Goal: Task Accomplishment & Management: Complete application form

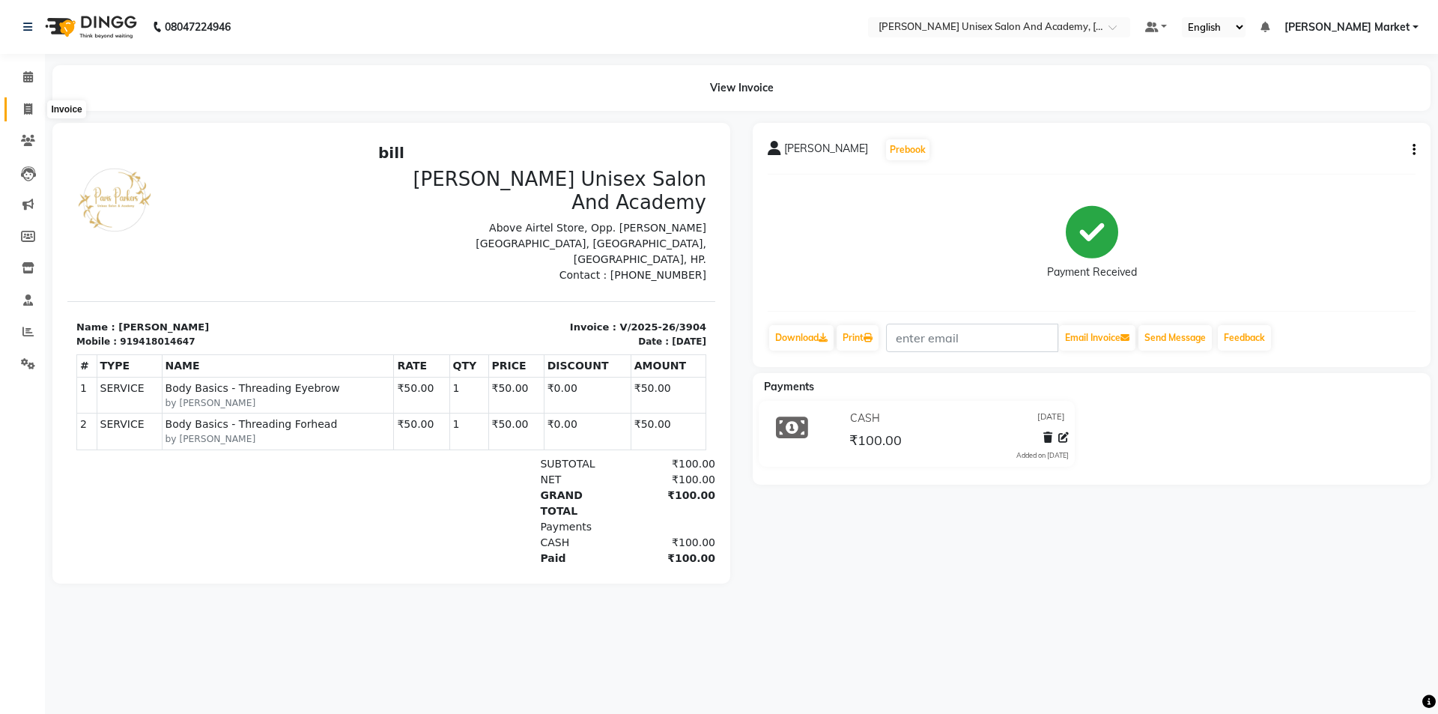
click at [35, 106] on span at bounding box center [28, 109] width 26 height 17
select select "service"
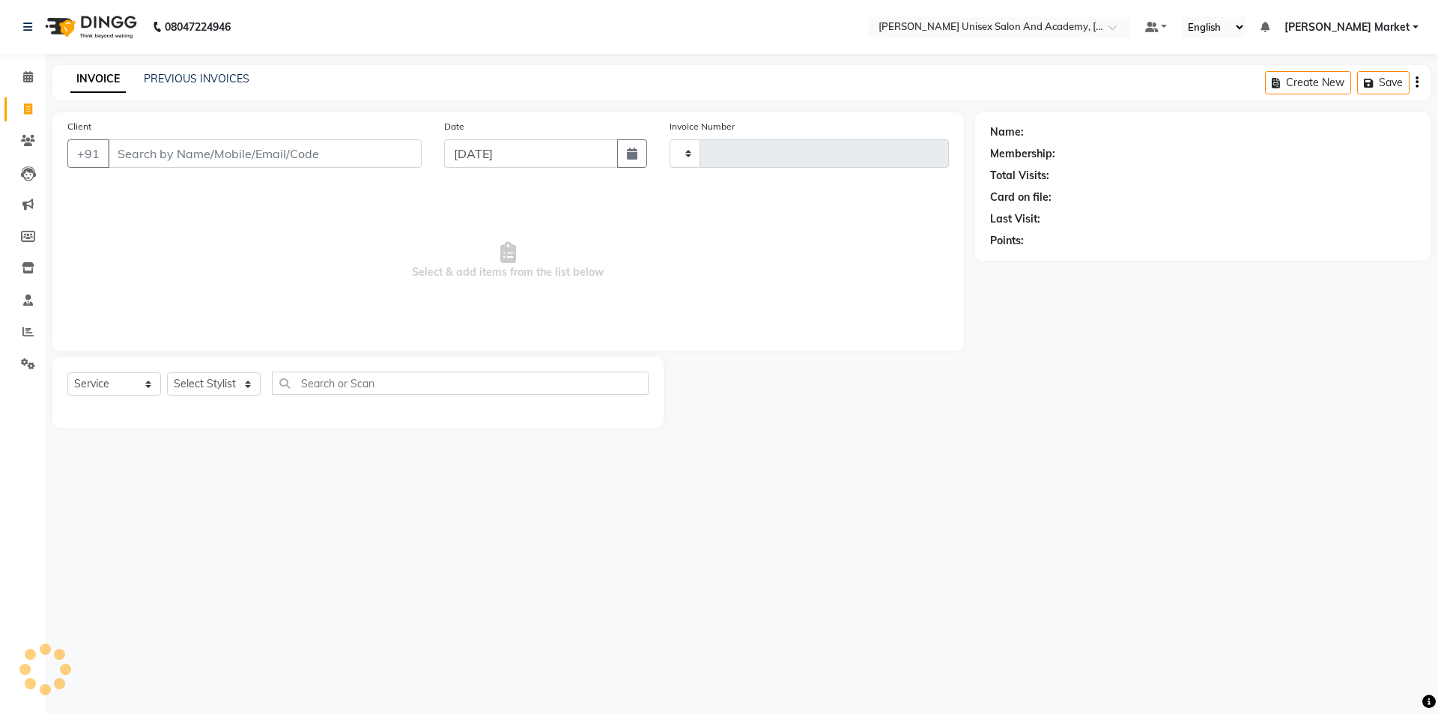
type input "3905"
select select "8060"
click at [169, 154] on input "Client" at bounding box center [265, 153] width 314 height 28
type input "8219608908"
click at [390, 157] on span "Add Client" at bounding box center [383, 153] width 59 height 15
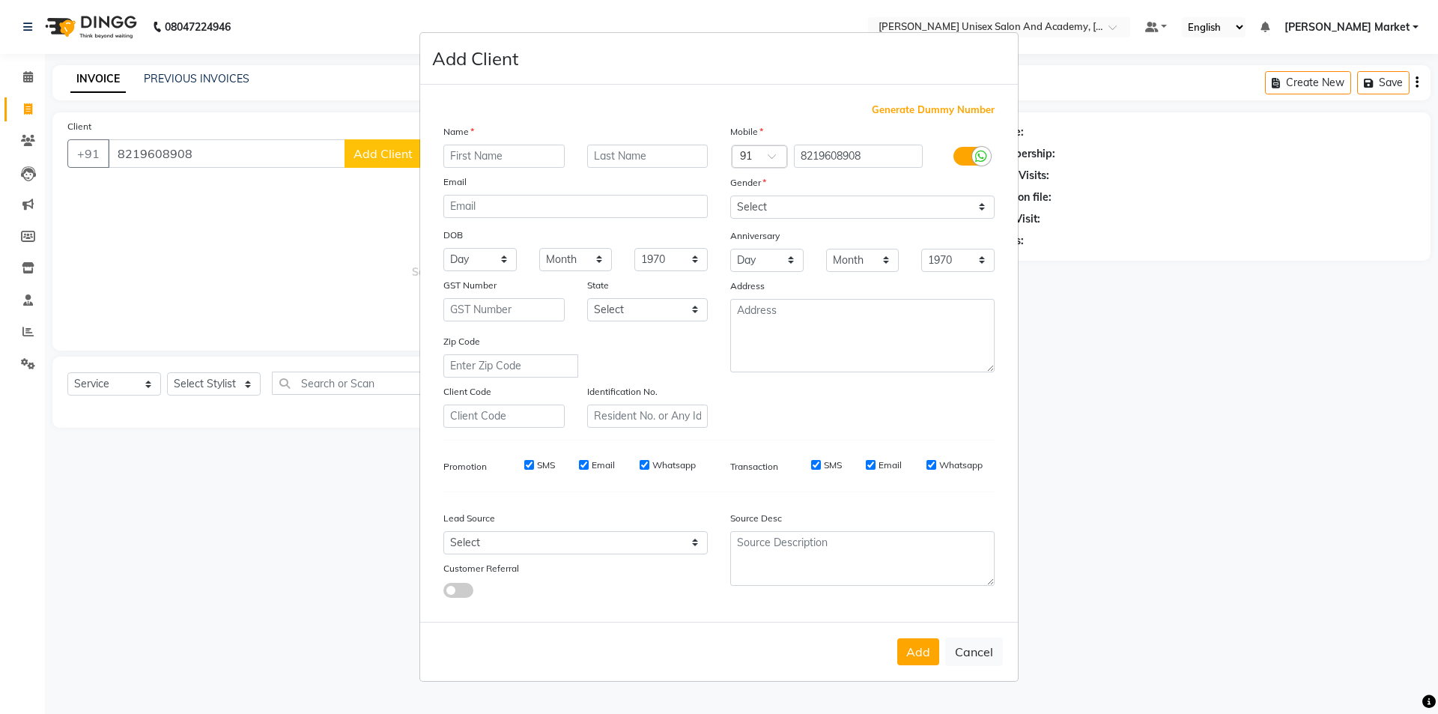
click at [479, 150] on input "text" at bounding box center [504, 156] width 121 height 23
click at [477, 159] on input "[PERSON_NAME]" at bounding box center [504, 156] width 121 height 23
type input "[PERSON_NAME]"
click at [784, 208] on select "Select [DEMOGRAPHIC_DATA] [DEMOGRAPHIC_DATA] Other Prefer Not To Say" at bounding box center [862, 207] width 264 height 23
select select "[DEMOGRAPHIC_DATA]"
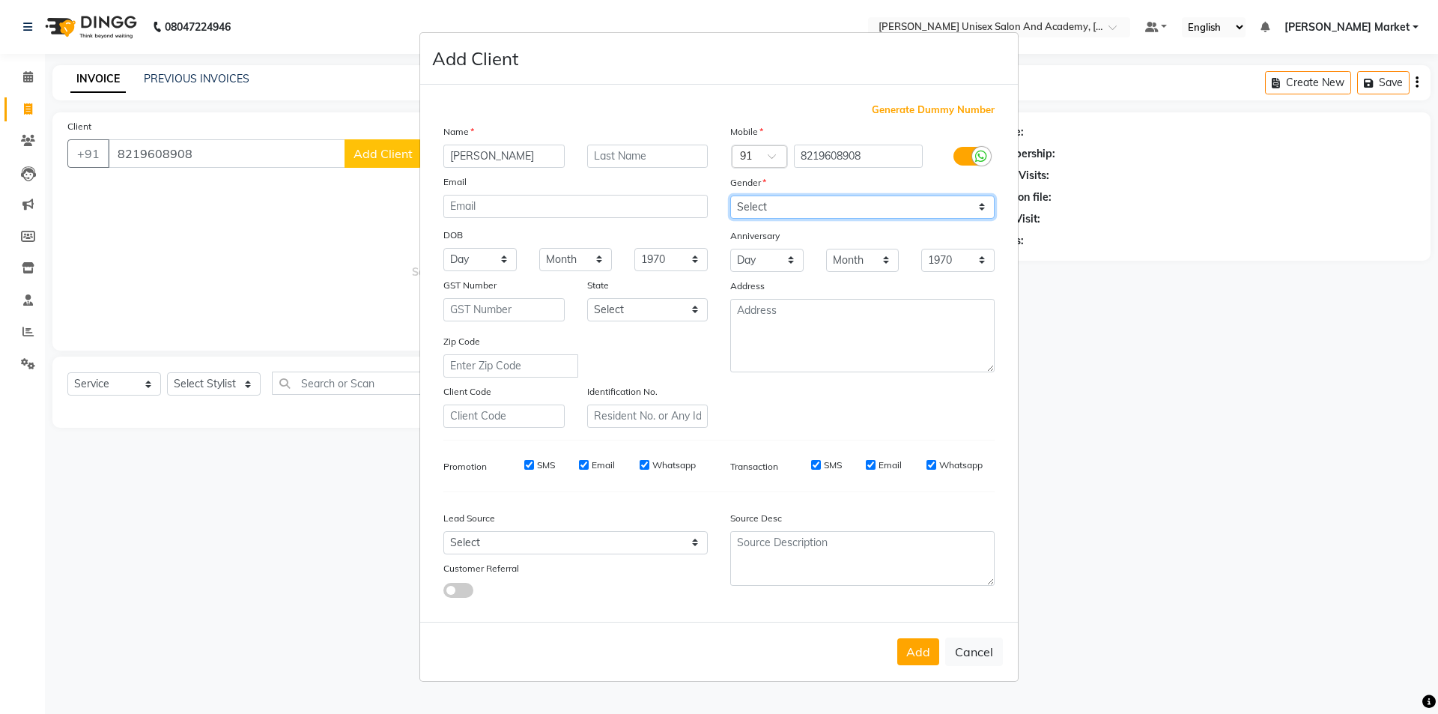
click at [730, 196] on select "Select [DEMOGRAPHIC_DATA] [DEMOGRAPHIC_DATA] Other Prefer Not To Say" at bounding box center [862, 207] width 264 height 23
click at [917, 648] on button "Add" at bounding box center [918, 651] width 42 height 27
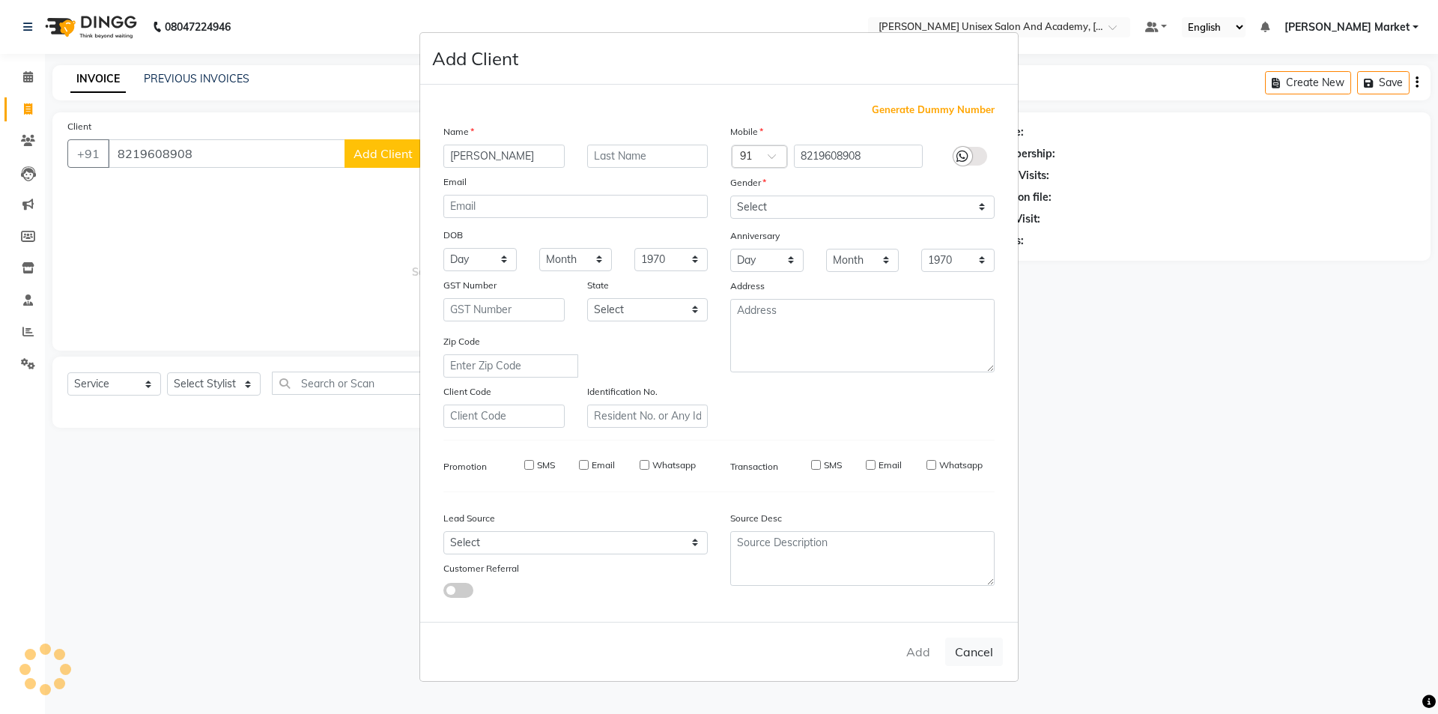
select select
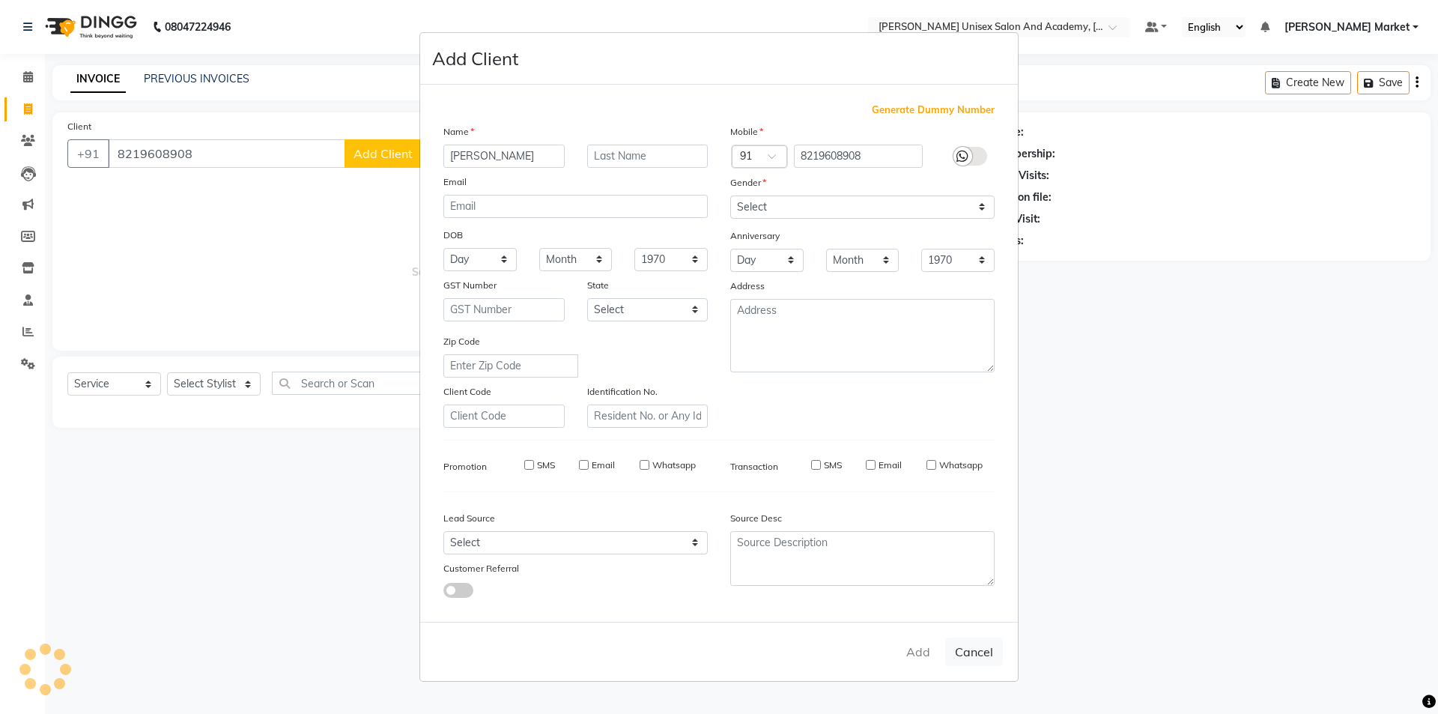
select select
checkbox input "false"
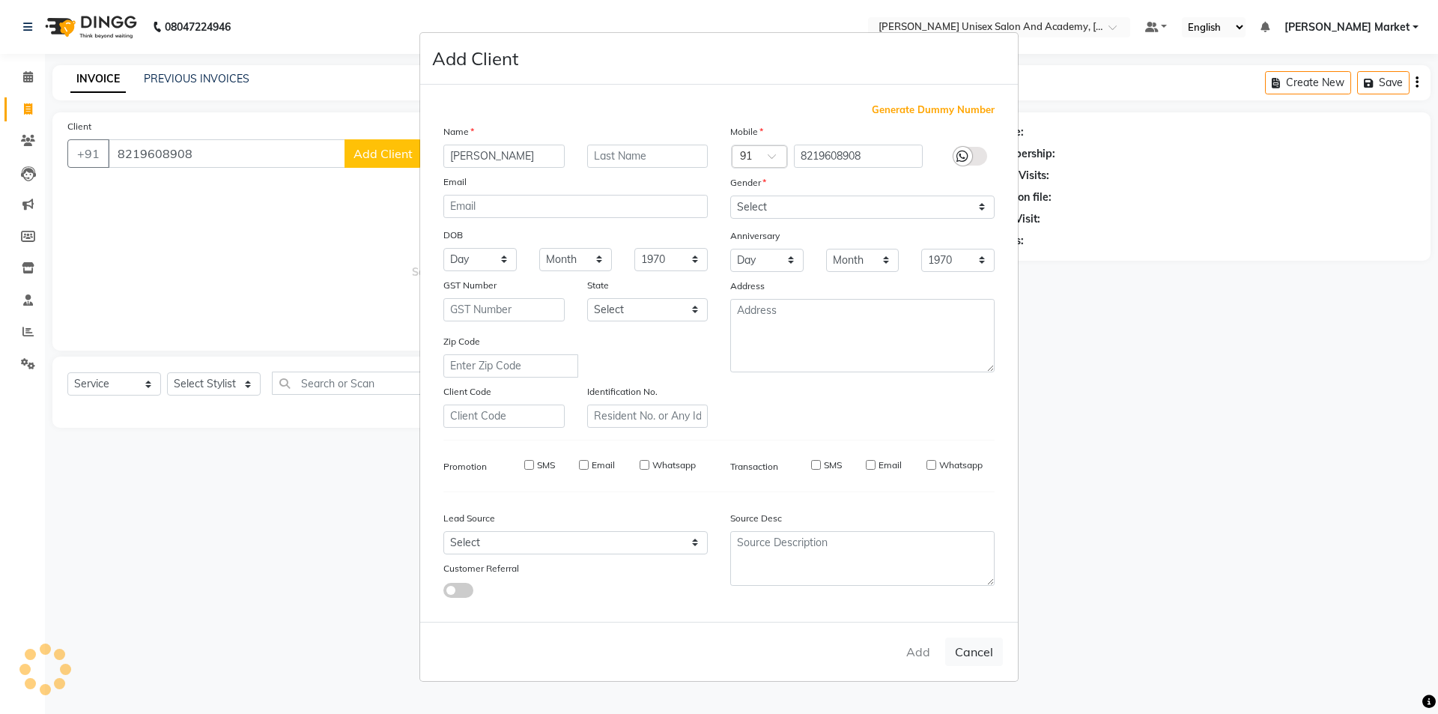
checkbox input "false"
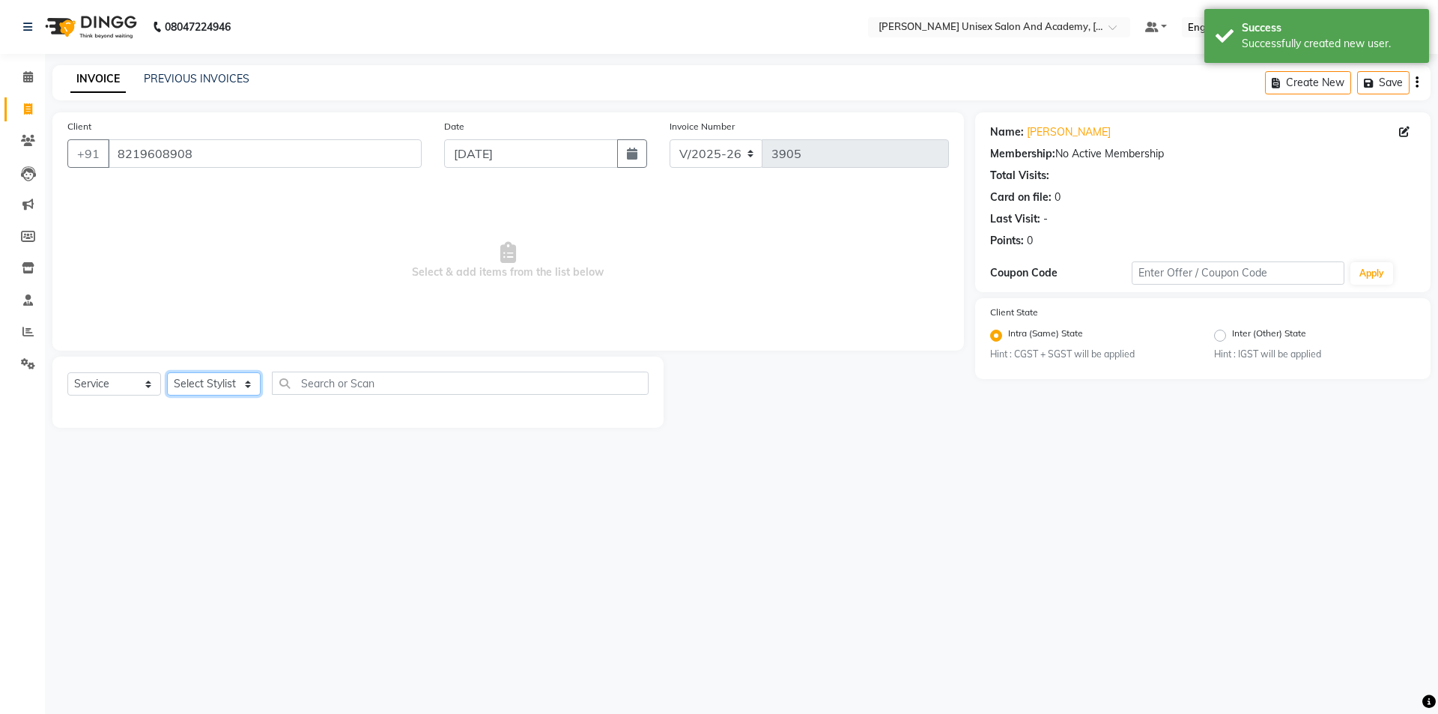
click at [249, 377] on select "Select Stylist Amit anjali hemant [PERSON_NAME] [PERSON_NAME] owner pooja [PERS…" at bounding box center [214, 383] width 94 height 23
select select "73416"
click at [167, 372] on select "Select Stylist Amit anjali hemant [PERSON_NAME] [PERSON_NAME] owner pooja [PERS…" at bounding box center [214, 383] width 94 height 23
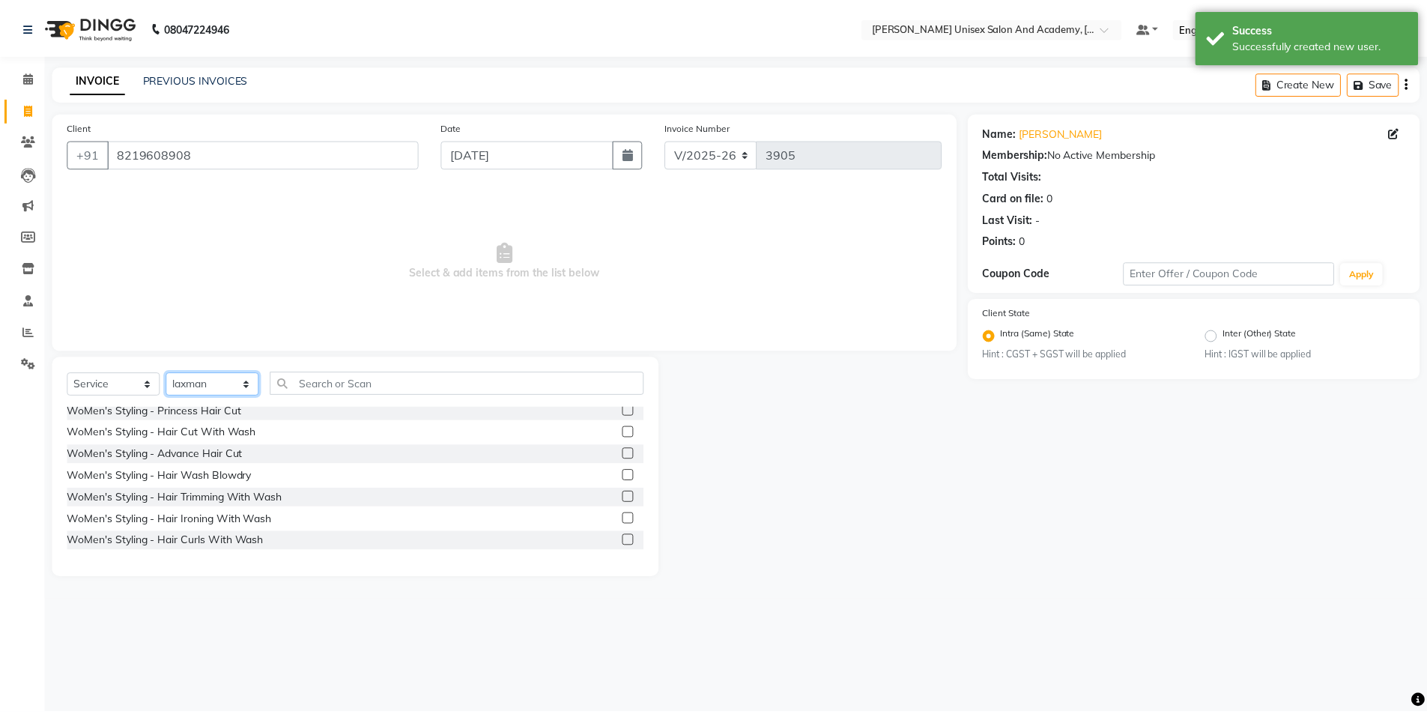
scroll to position [449, 0]
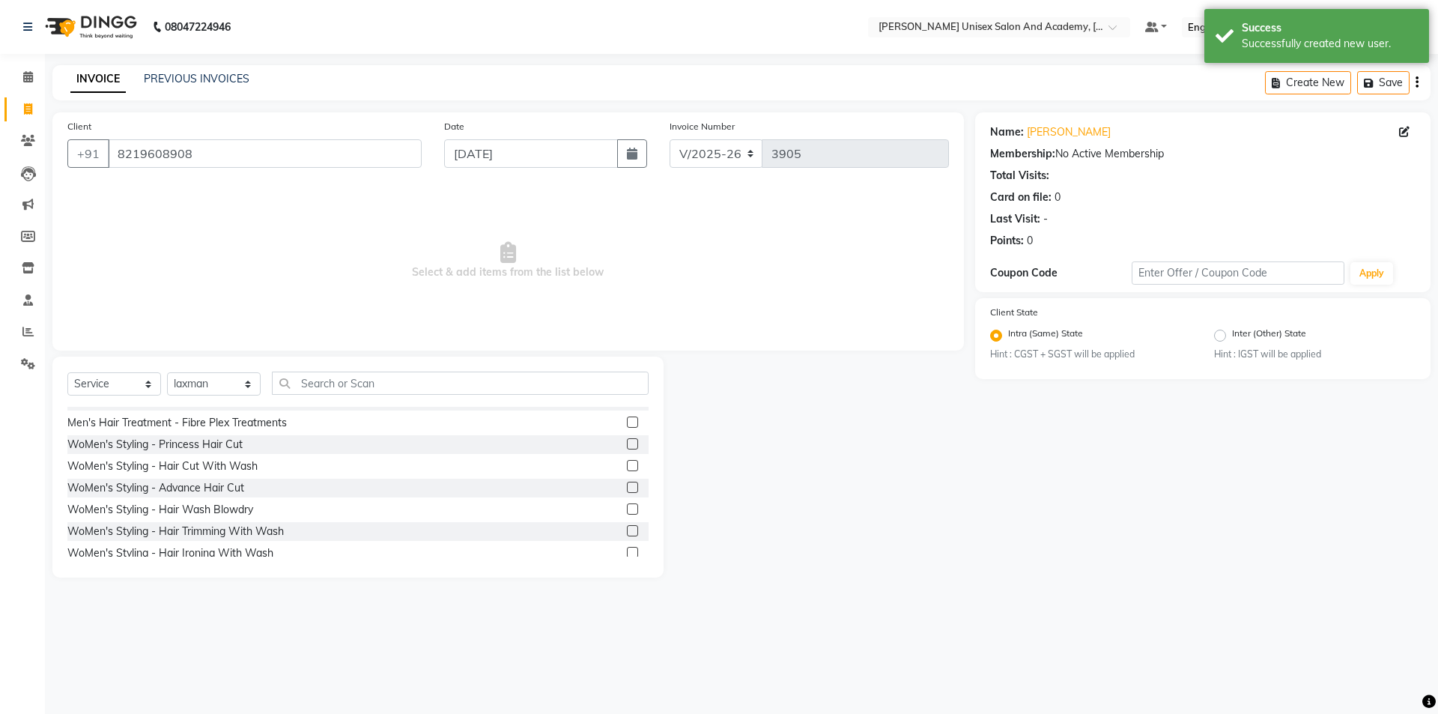
click at [627, 462] on label at bounding box center [632, 465] width 11 height 11
click at [627, 462] on input "checkbox" at bounding box center [632, 466] width 10 height 10
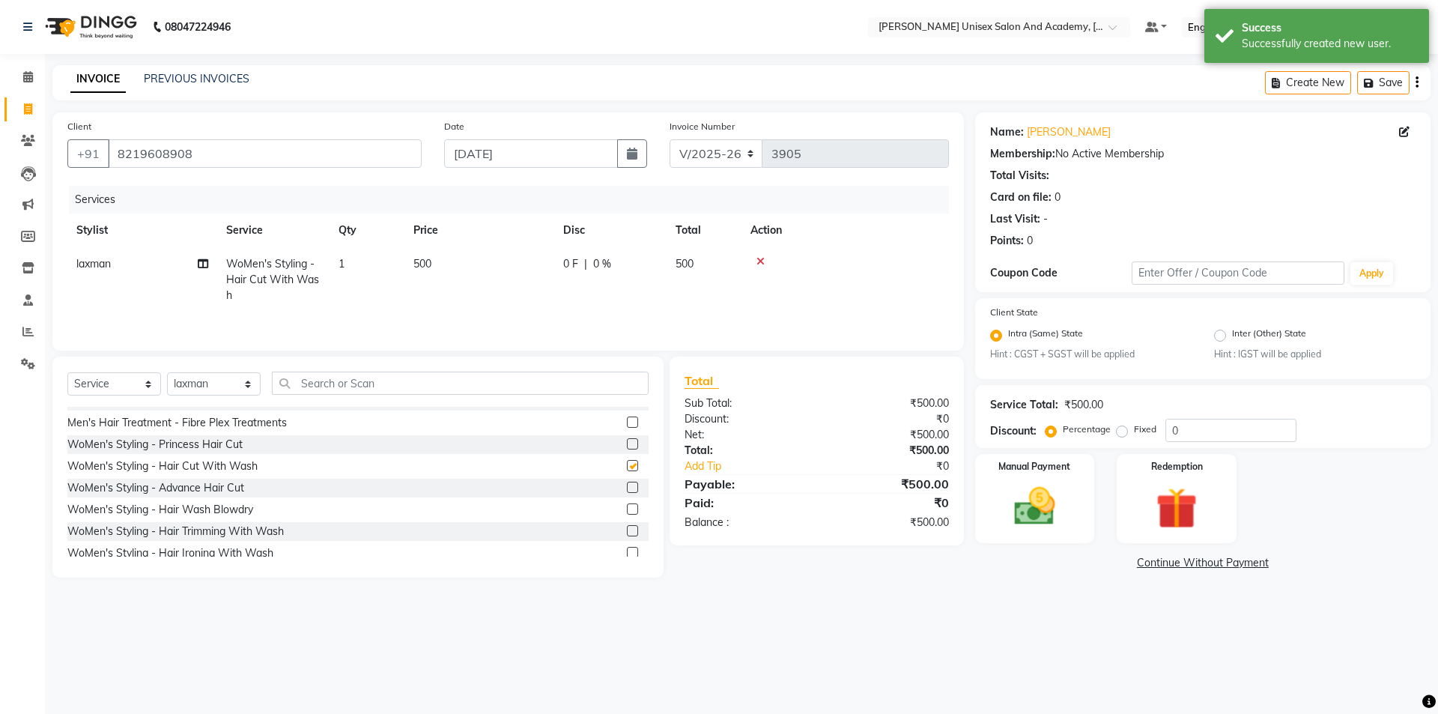
checkbox input "false"
click at [1024, 499] on img at bounding box center [1035, 506] width 70 height 49
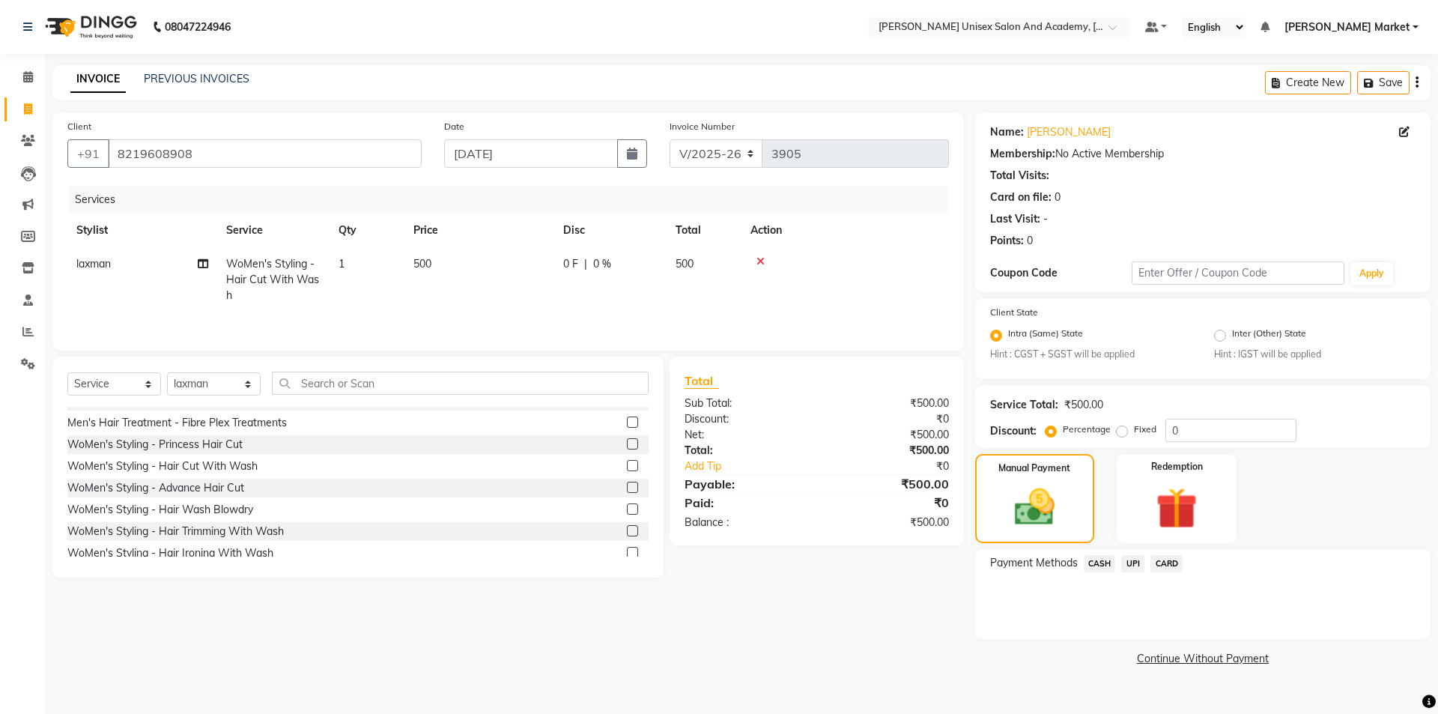
click at [1130, 566] on span "UPI" at bounding box center [1133, 563] width 23 height 17
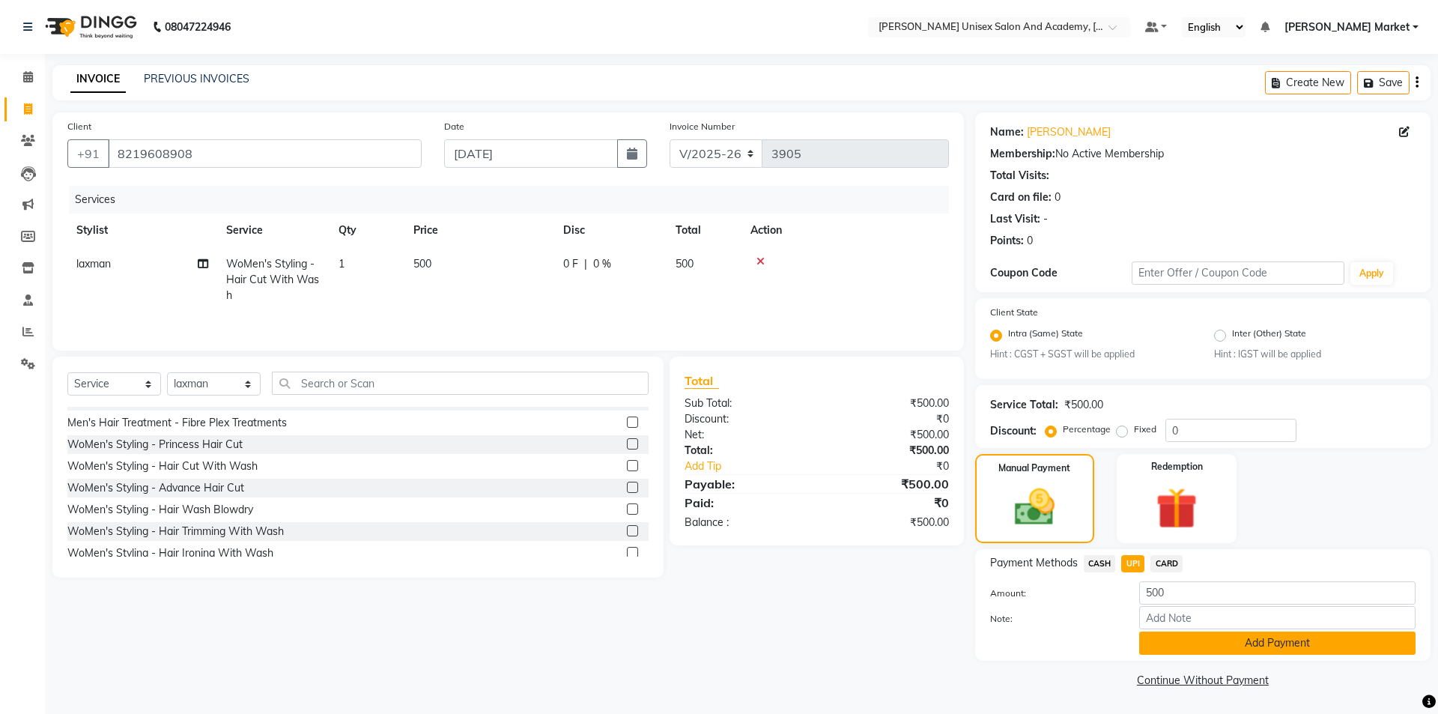
click at [1269, 639] on button "Add Payment" at bounding box center [1277, 643] width 276 height 23
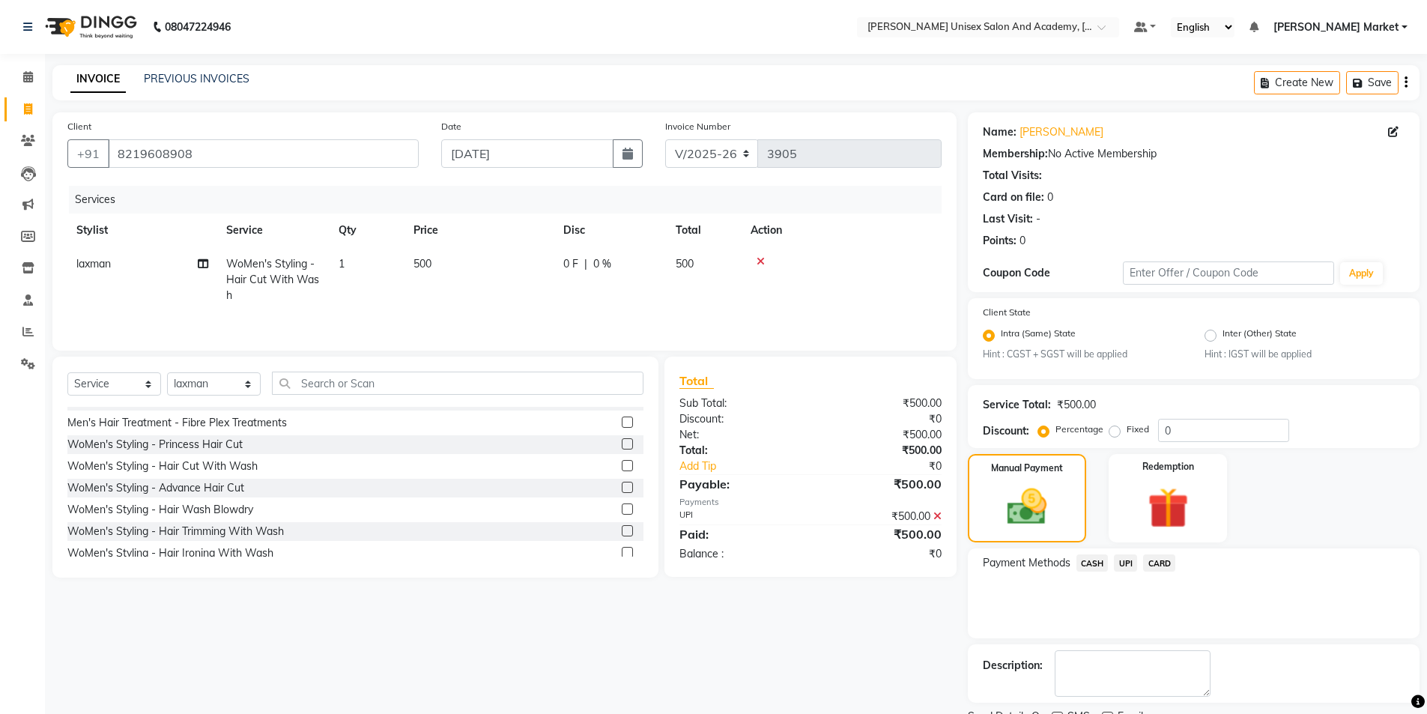
scroll to position [62, 0]
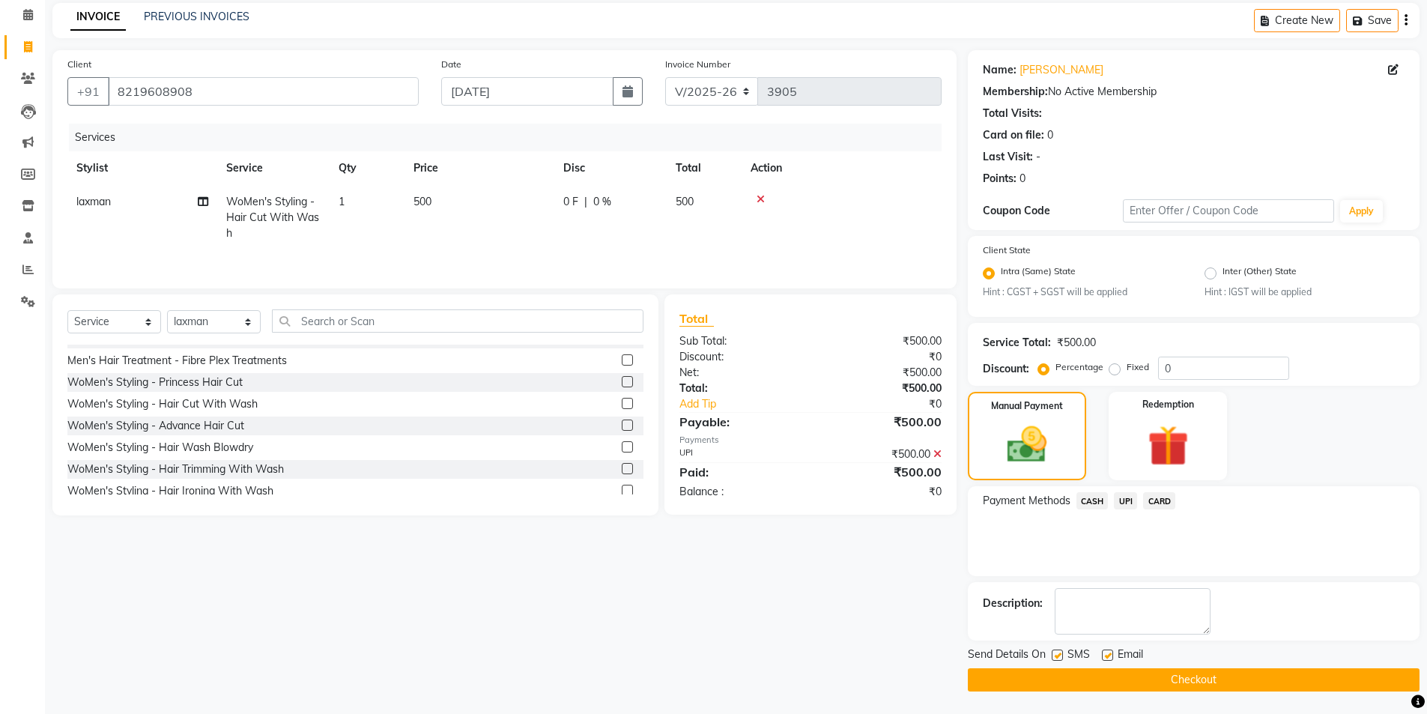
click at [1190, 685] on button "Checkout" at bounding box center [1194, 679] width 452 height 23
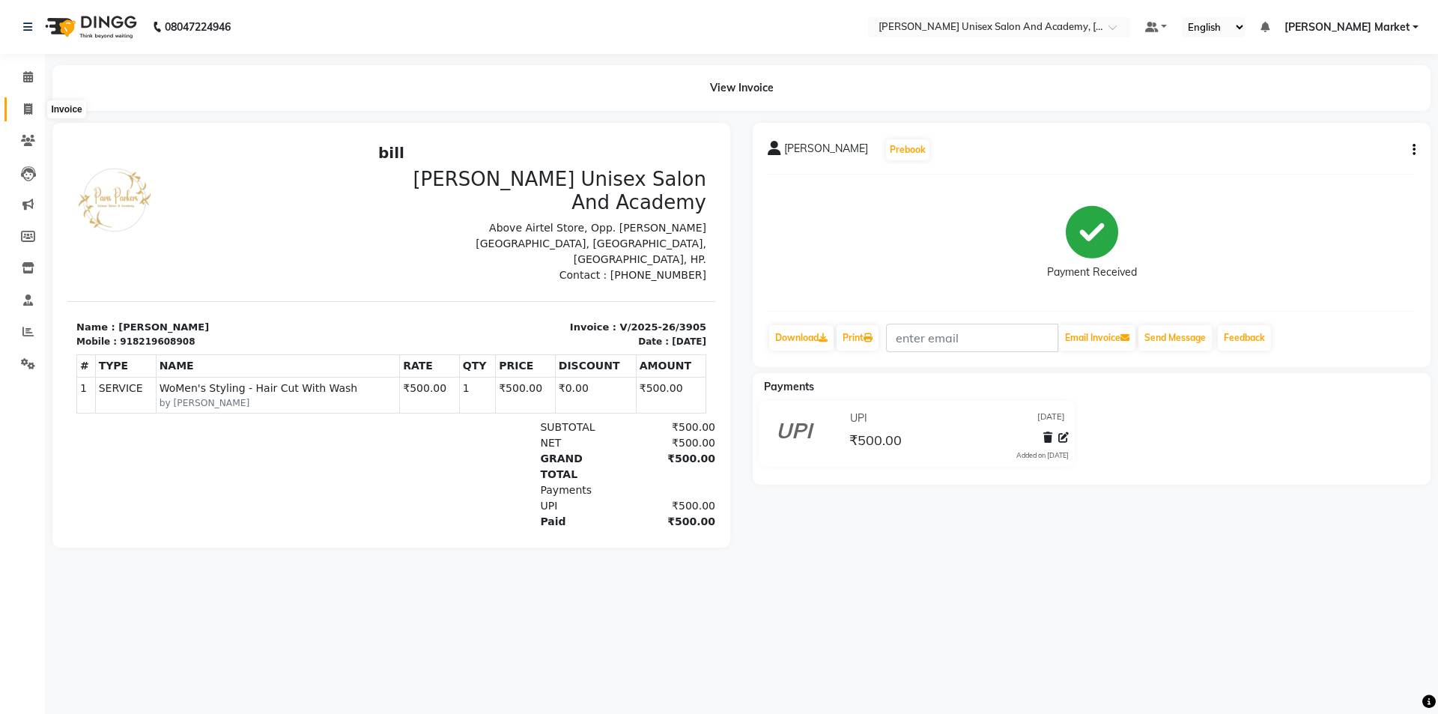
click at [22, 109] on span at bounding box center [28, 109] width 26 height 17
select select "service"
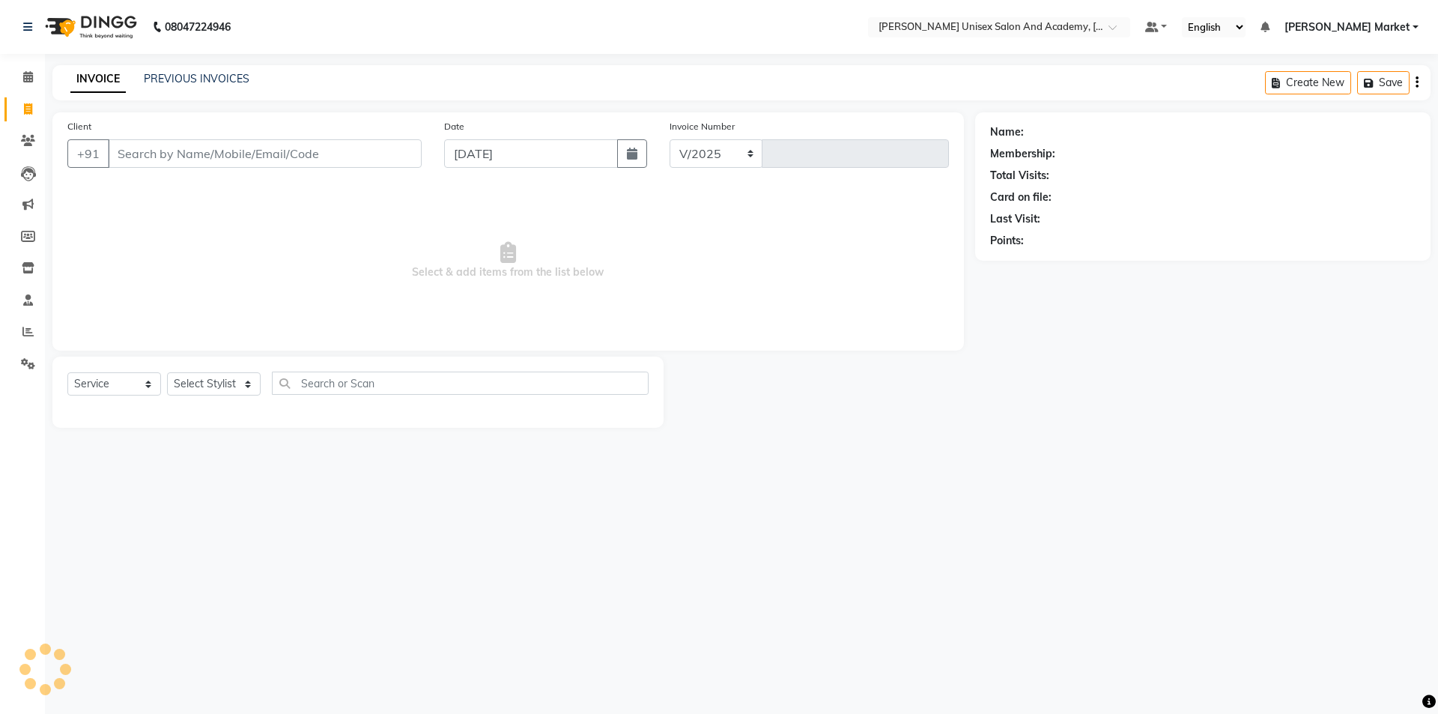
select select "8060"
type input "3906"
click at [34, 73] on span at bounding box center [28, 77] width 26 height 17
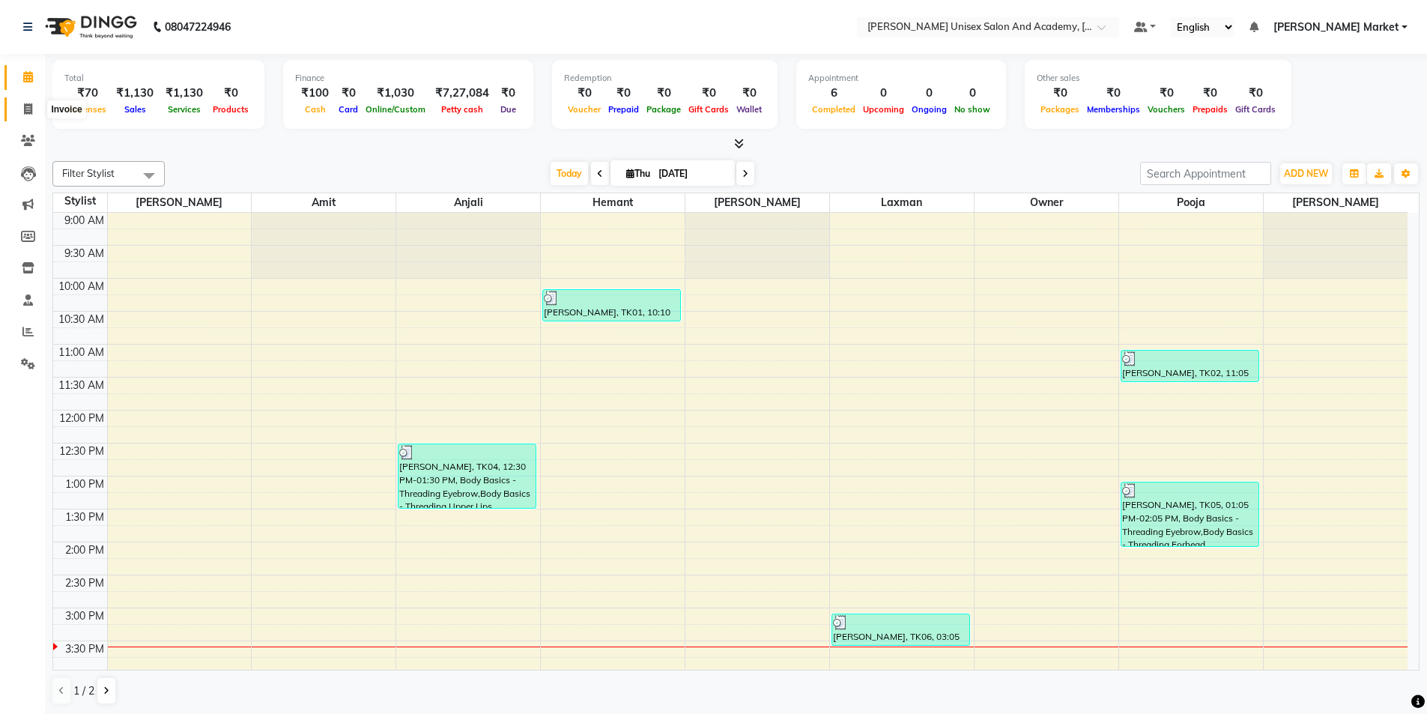
click at [26, 111] on icon at bounding box center [28, 108] width 8 height 11
select select "service"
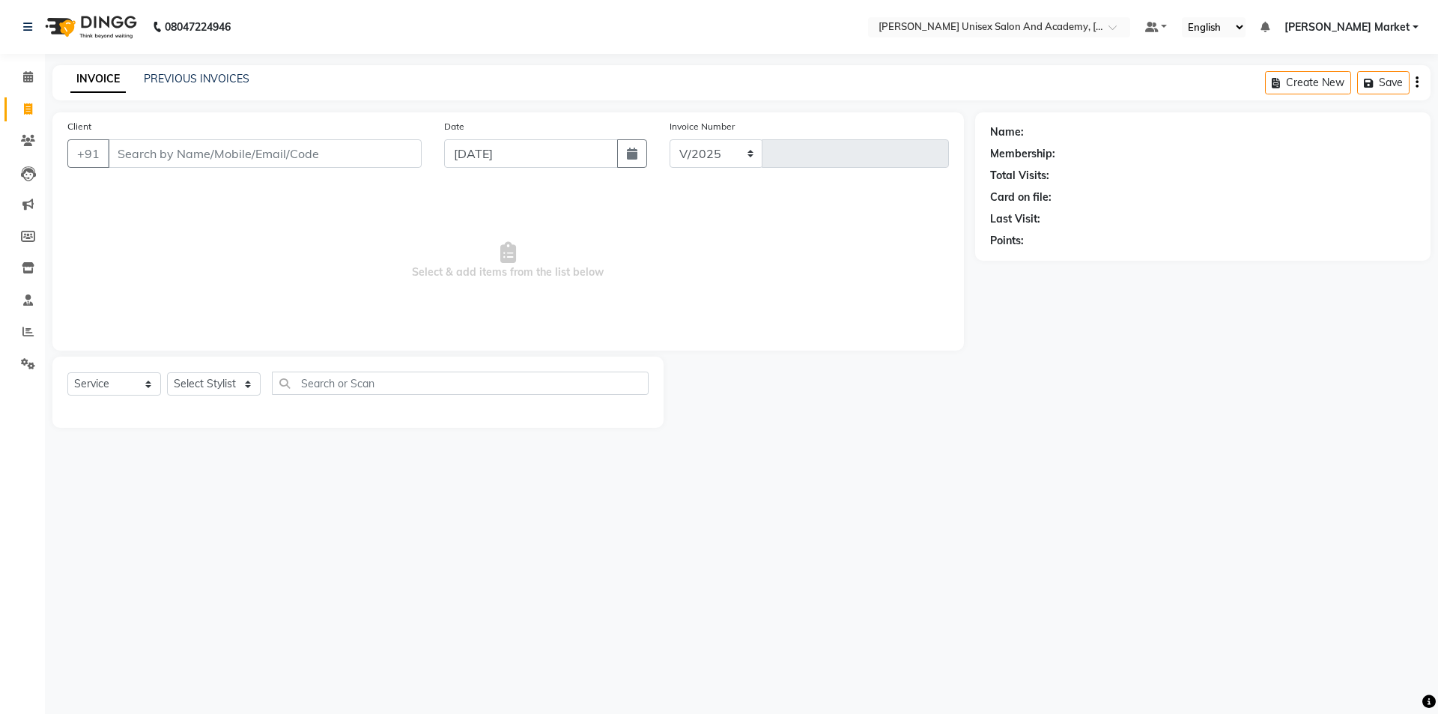
select select "8060"
type input "3906"
click at [157, 157] on input "Client" at bounding box center [265, 153] width 314 height 28
type input "9418401566"
click at [391, 157] on span "Add Client" at bounding box center [383, 153] width 59 height 15
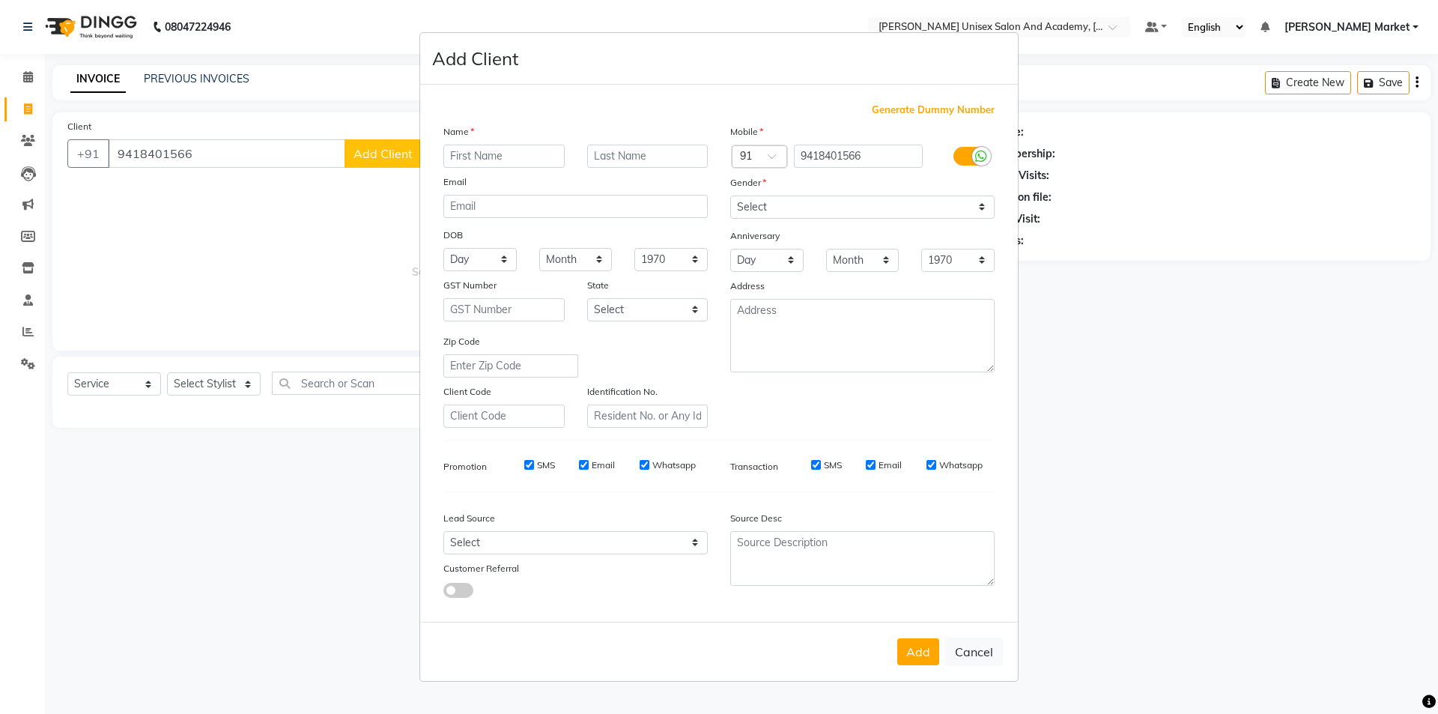
click at [467, 148] on input "text" at bounding box center [504, 156] width 121 height 23
type input "ipshipa"
click at [799, 198] on select "Select [DEMOGRAPHIC_DATA] [DEMOGRAPHIC_DATA] Other Prefer Not To Say" at bounding box center [862, 207] width 264 height 23
select select "[DEMOGRAPHIC_DATA]"
click at [730, 196] on select "Select [DEMOGRAPHIC_DATA] [DEMOGRAPHIC_DATA] Other Prefer Not To Say" at bounding box center [862, 207] width 264 height 23
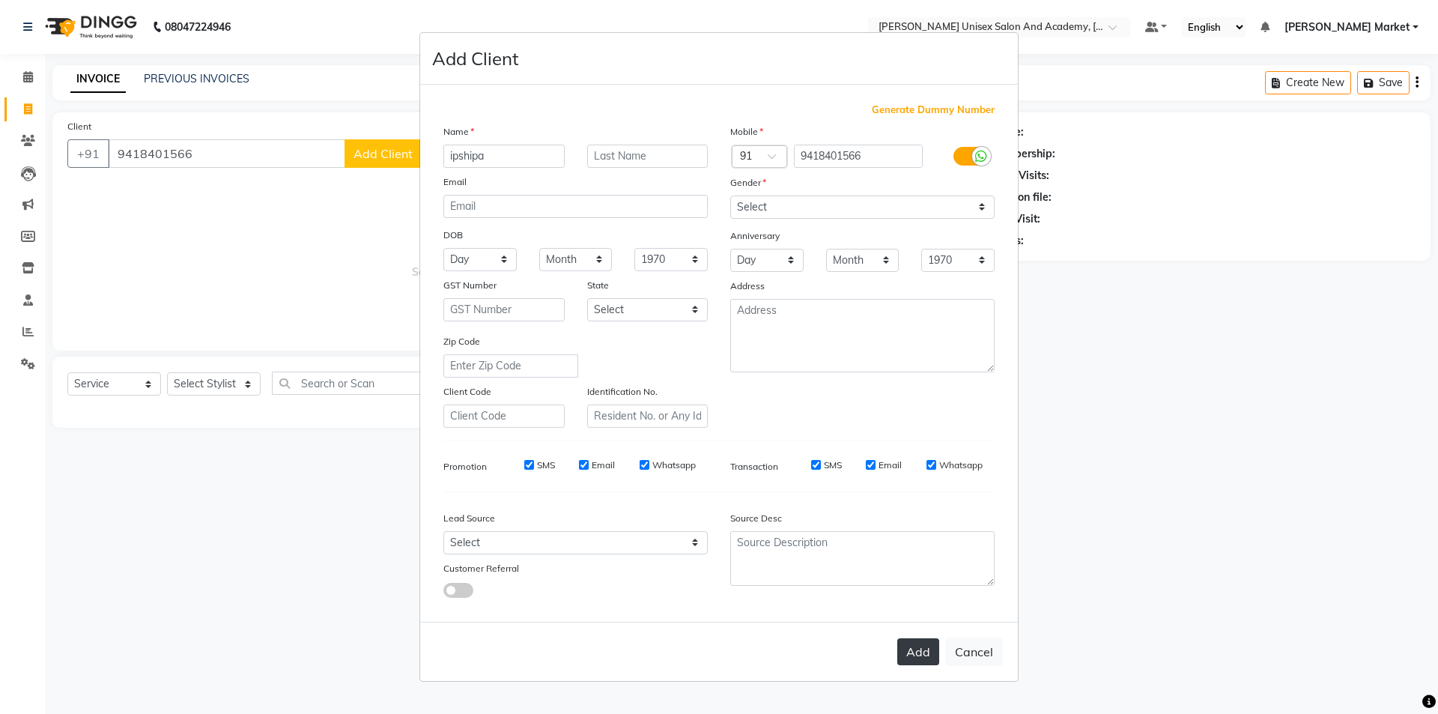
click at [919, 653] on button "Add" at bounding box center [918, 651] width 42 height 27
select select
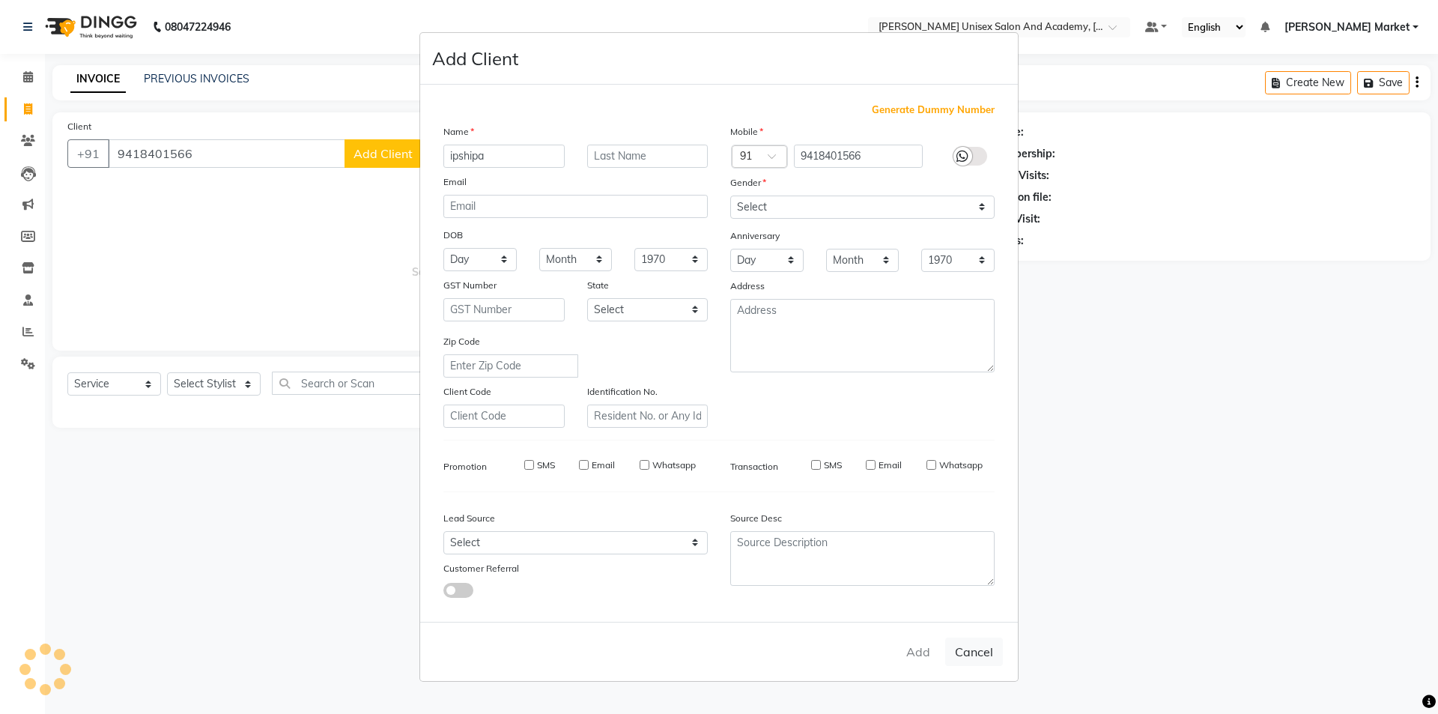
select select
checkbox input "false"
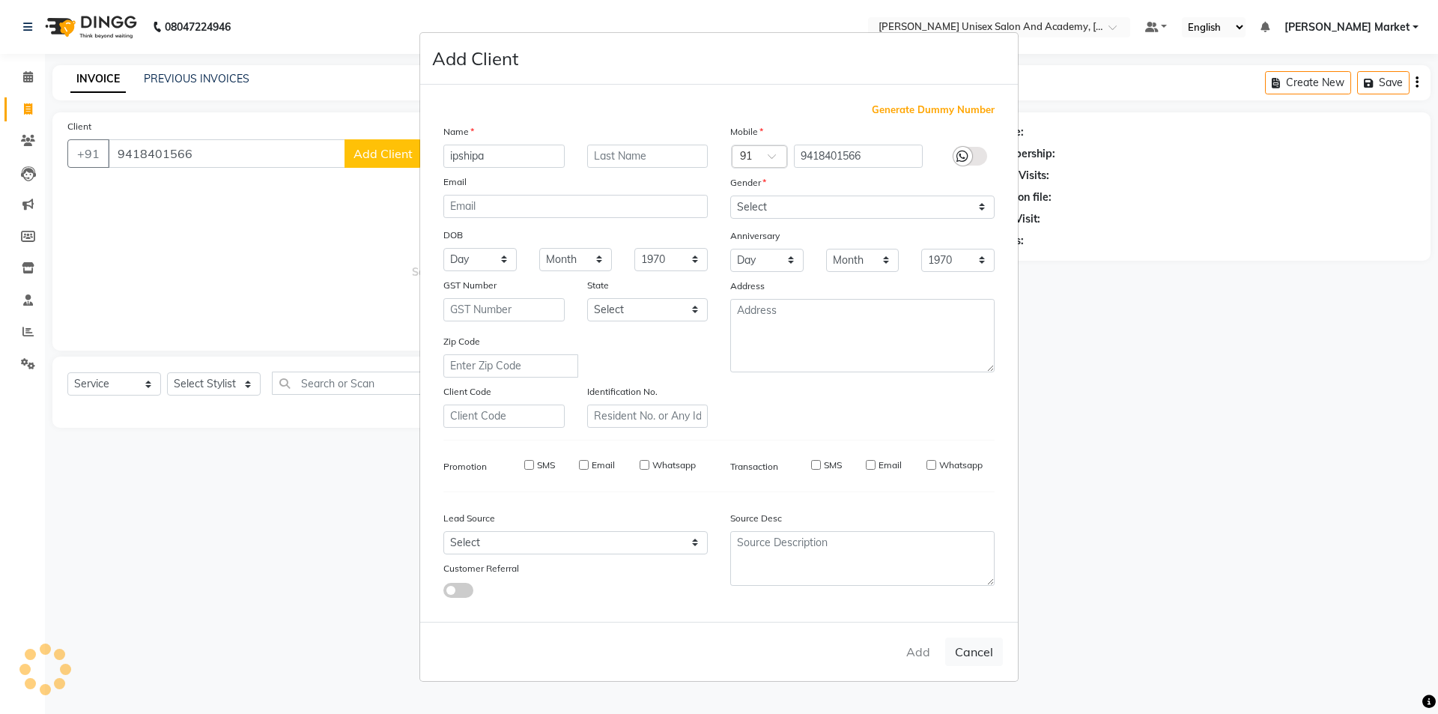
checkbox input "false"
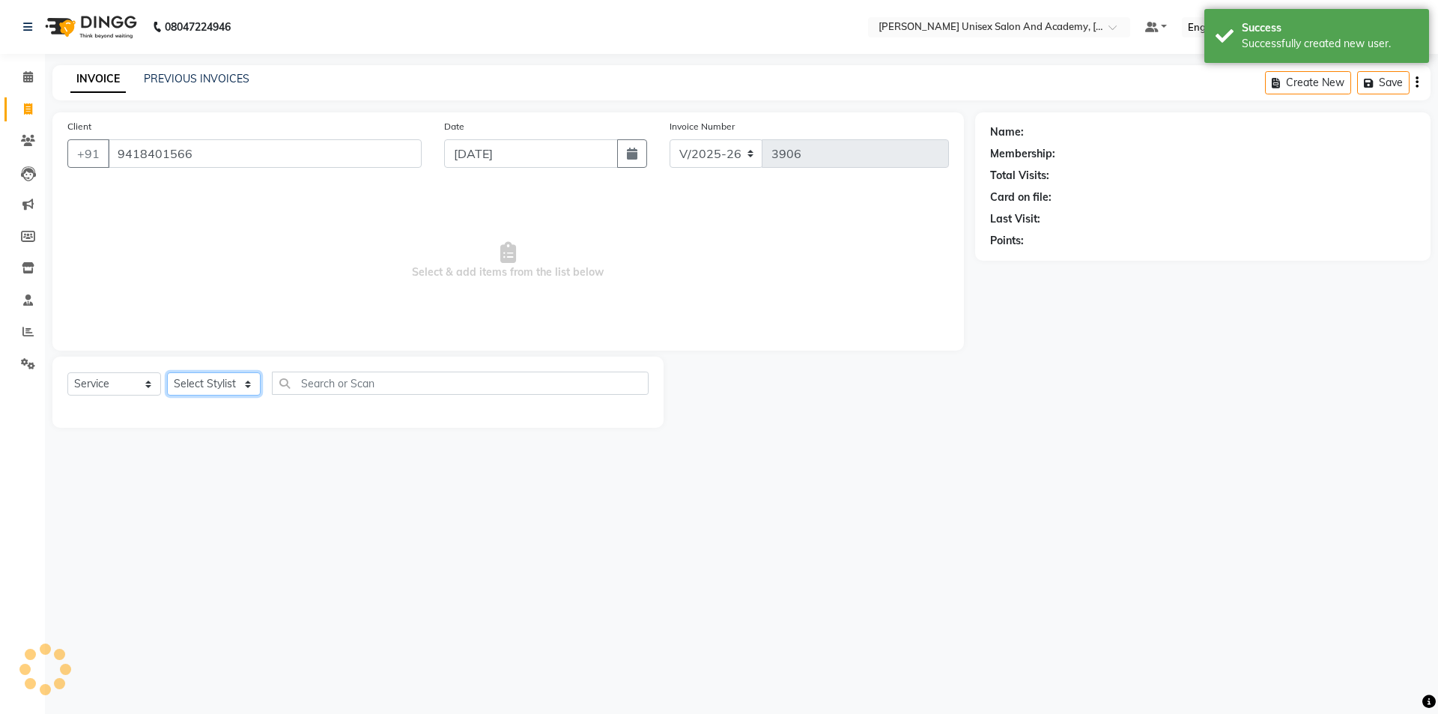
click at [239, 388] on select "Select Stylist Amit anjali hemant [PERSON_NAME] [PERSON_NAME] owner pooja [PERS…" at bounding box center [214, 383] width 94 height 23
select select "73407"
click at [167, 372] on select "Select Stylist Amit anjali hemant [PERSON_NAME] [PERSON_NAME] owner pooja [PERS…" at bounding box center [214, 383] width 94 height 23
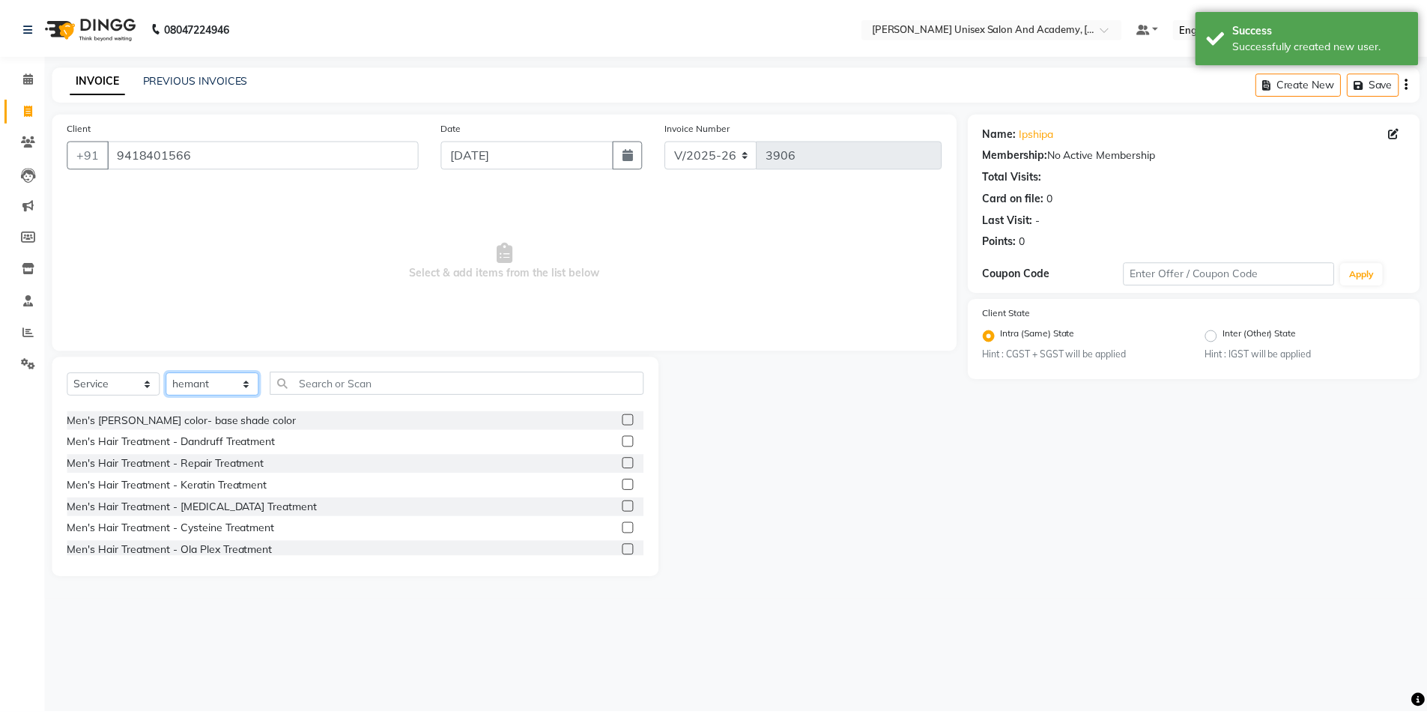
scroll to position [375, 0]
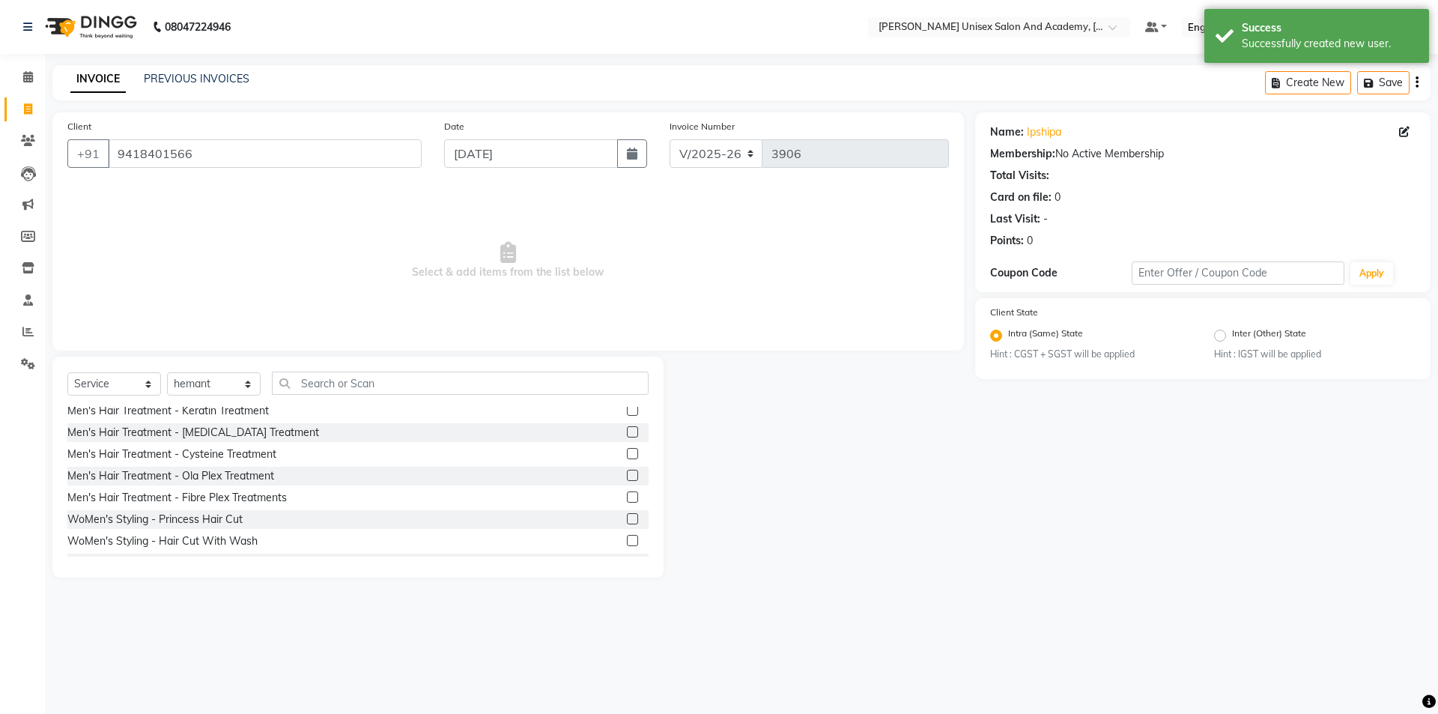
click at [627, 537] on label at bounding box center [632, 540] width 11 height 11
click at [627, 537] on input "checkbox" at bounding box center [632, 541] width 10 height 10
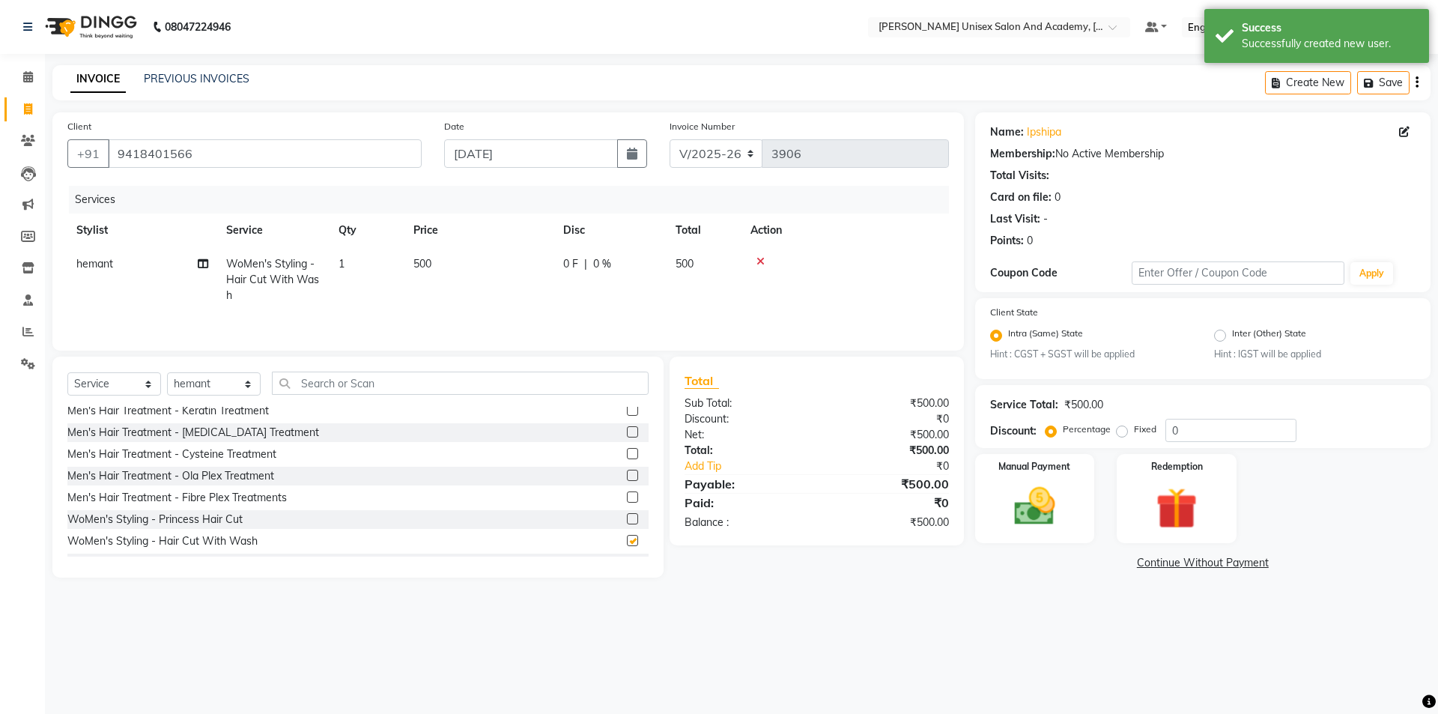
checkbox input "false"
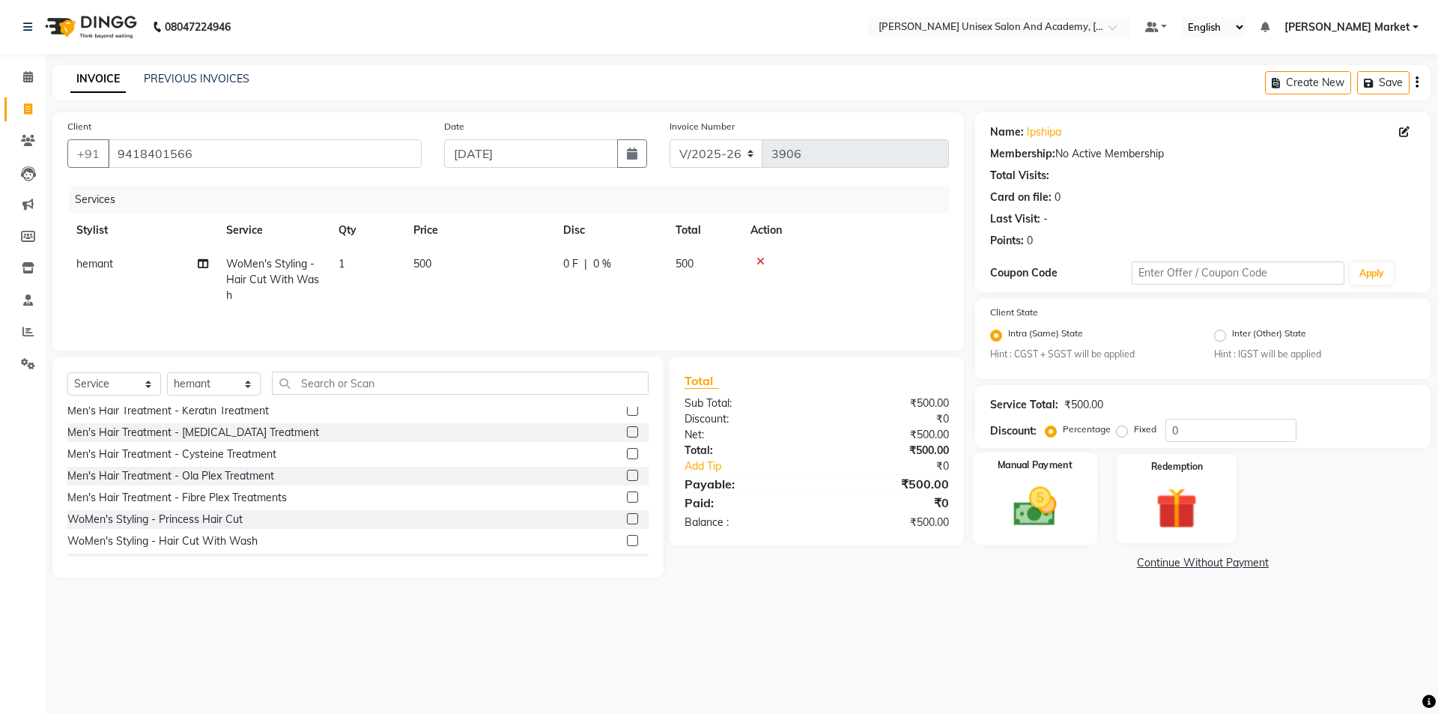
click at [1044, 503] on img at bounding box center [1035, 506] width 70 height 49
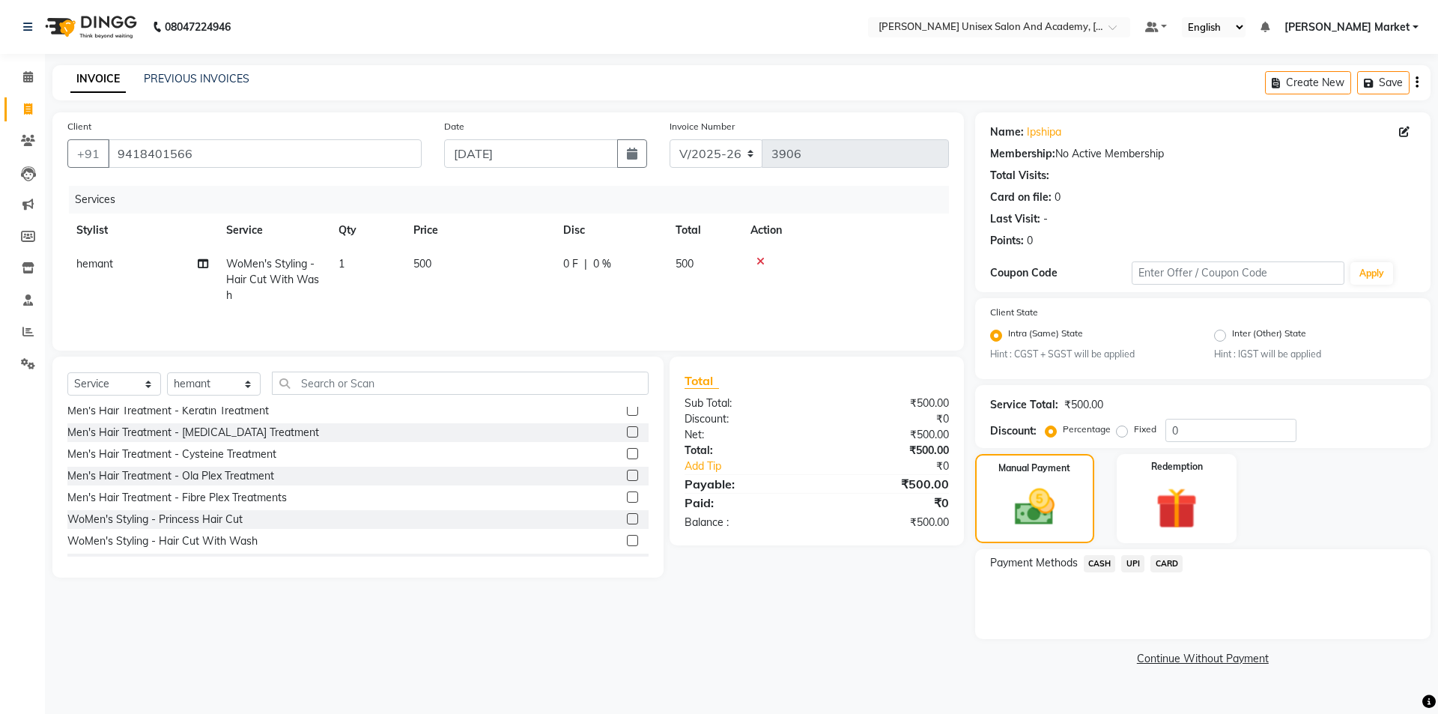
click at [1133, 568] on span "UPI" at bounding box center [1133, 563] width 23 height 17
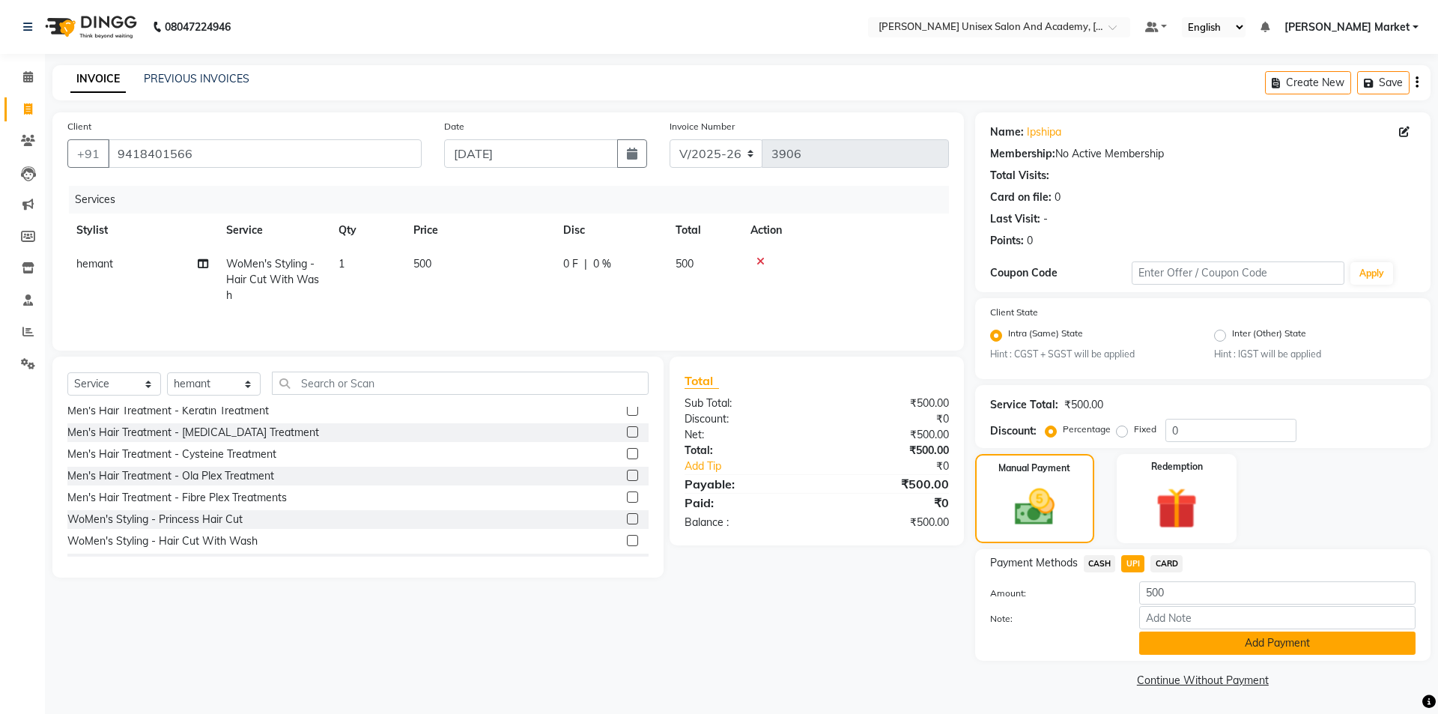
click at [1196, 641] on button "Add Payment" at bounding box center [1277, 643] width 276 height 23
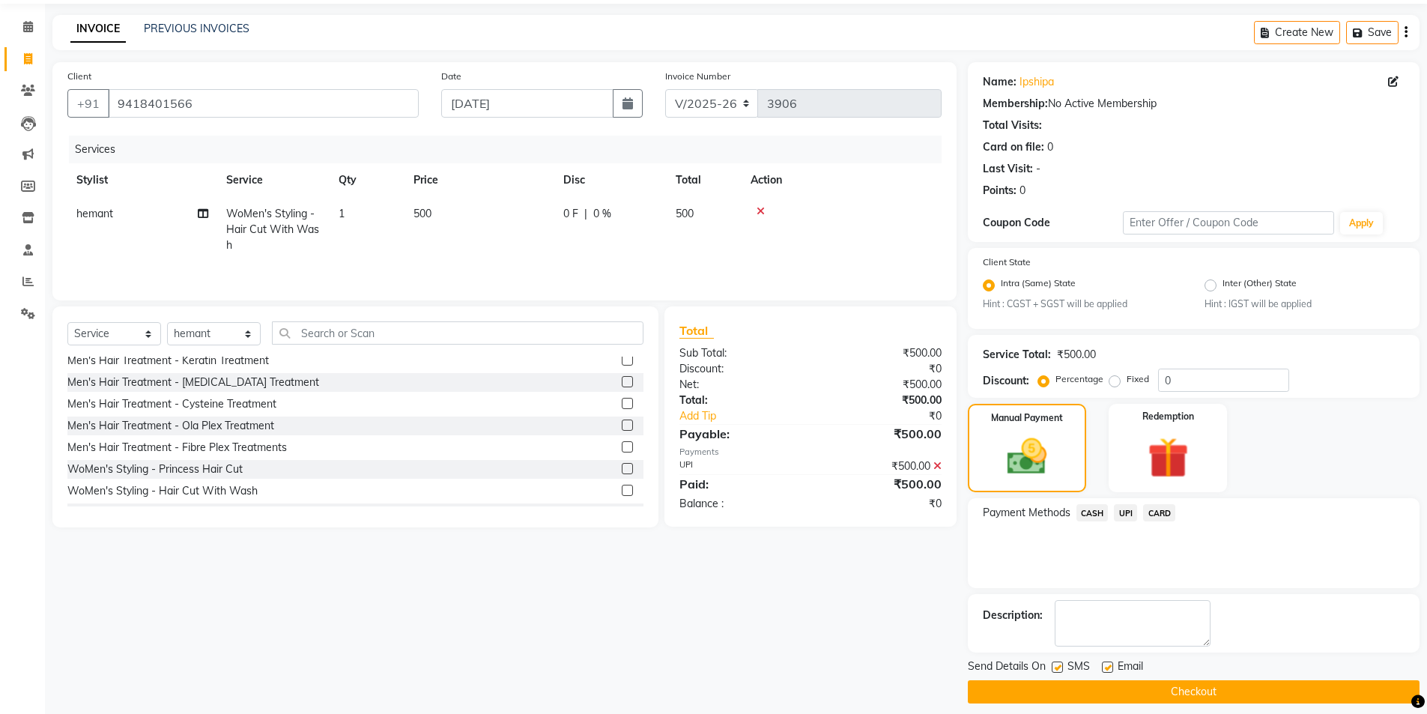
scroll to position [62, 0]
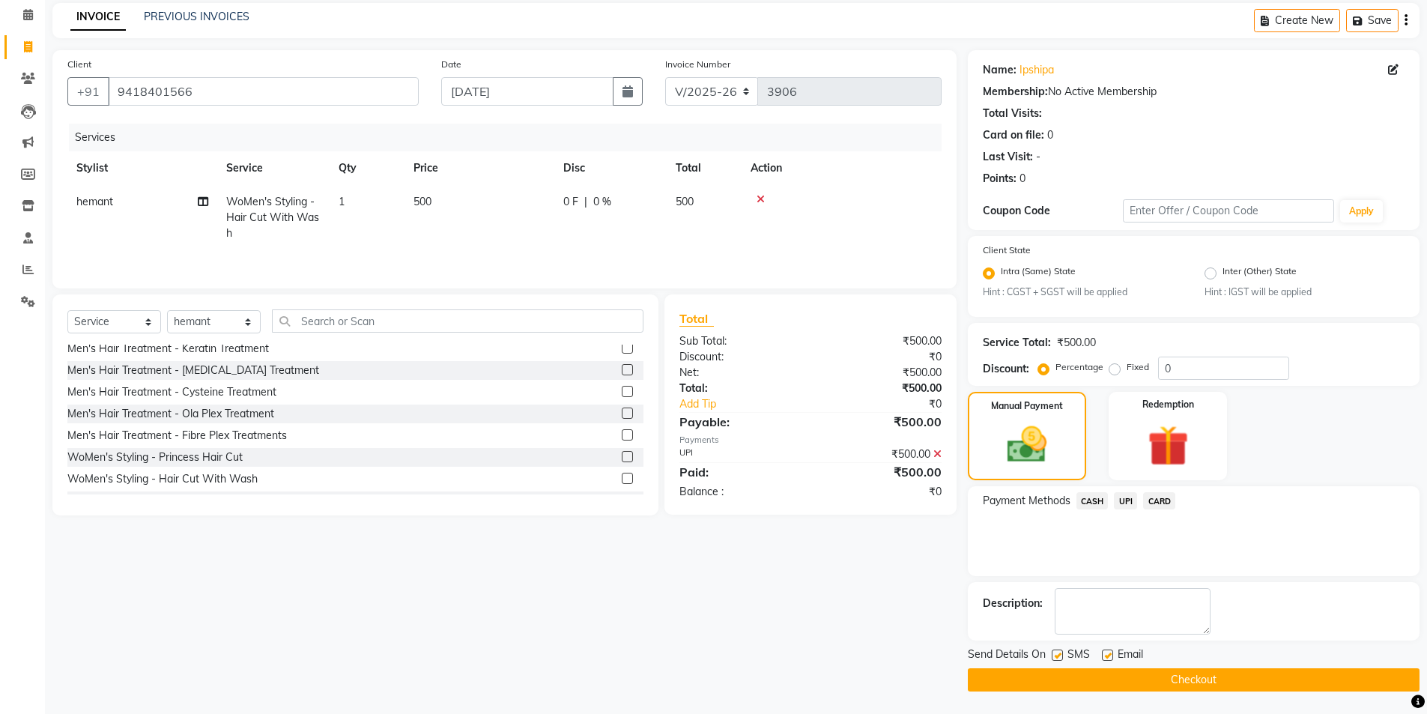
click at [1170, 672] on button "Checkout" at bounding box center [1194, 679] width 452 height 23
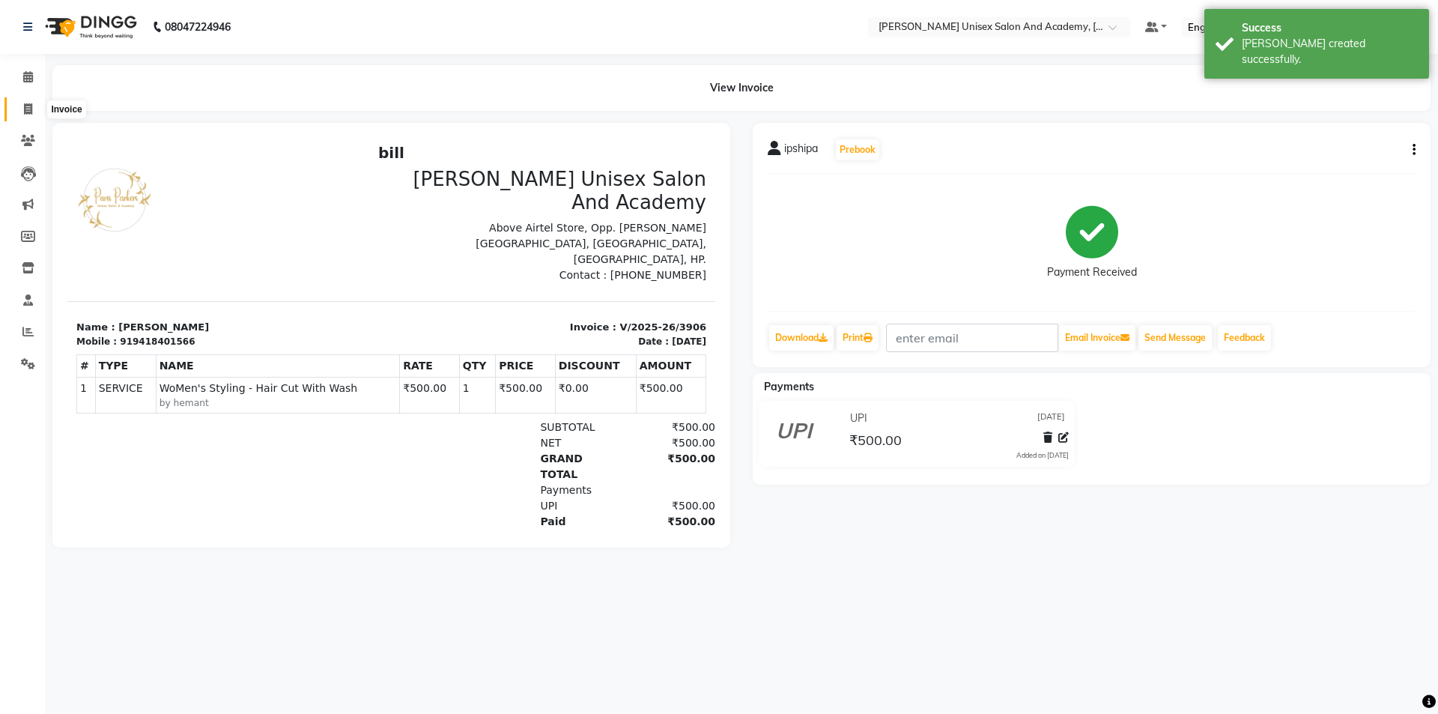
click at [28, 112] on icon at bounding box center [28, 108] width 8 height 11
select select "service"
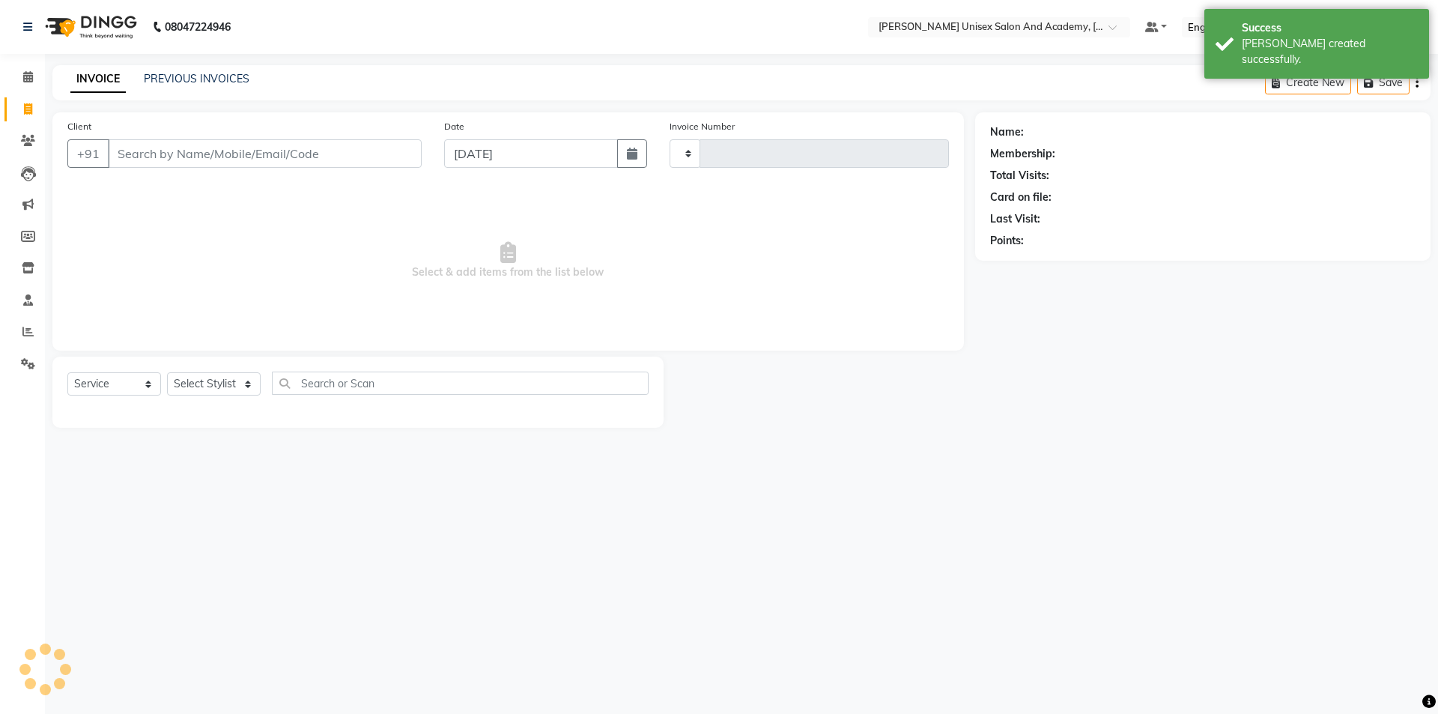
type input "3907"
select select "8060"
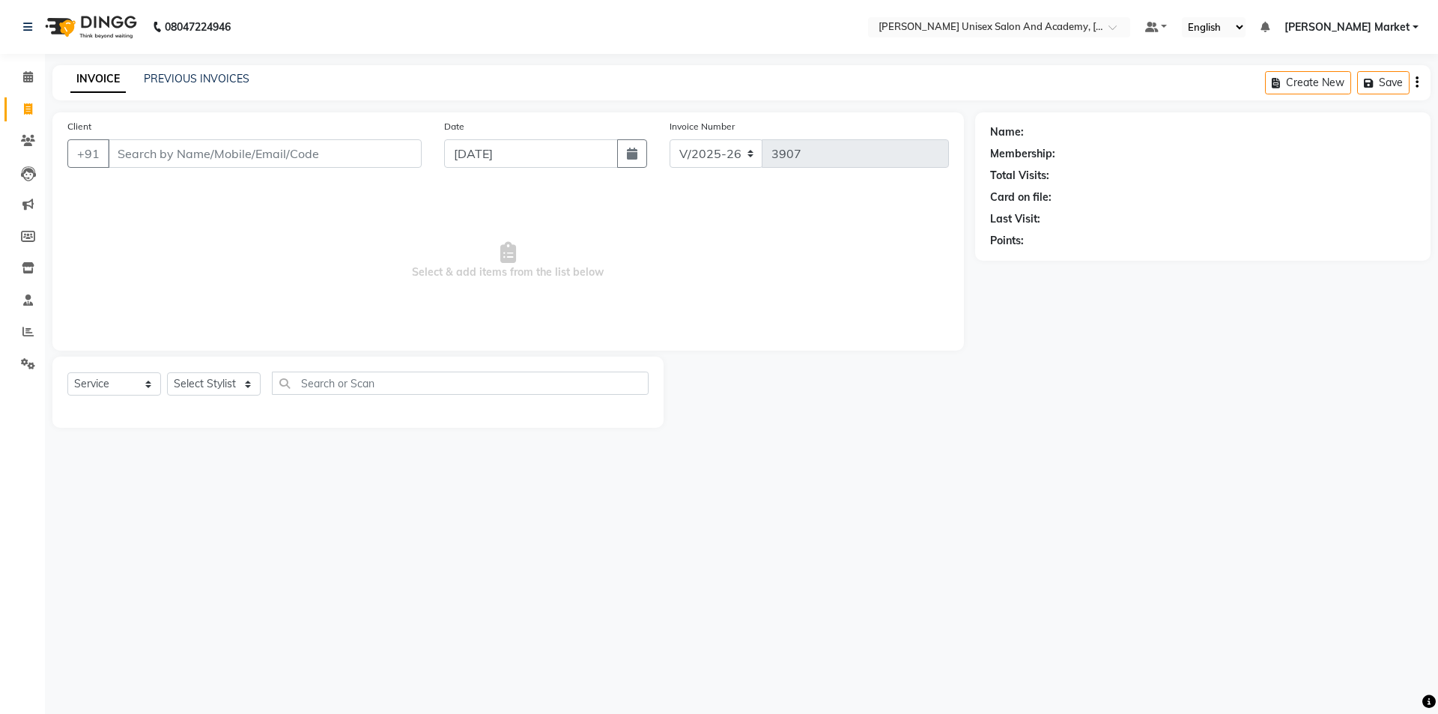
click at [154, 158] on input "Client" at bounding box center [265, 153] width 314 height 28
type input "7018781696"
click at [383, 154] on span "Add Client" at bounding box center [383, 153] width 59 height 15
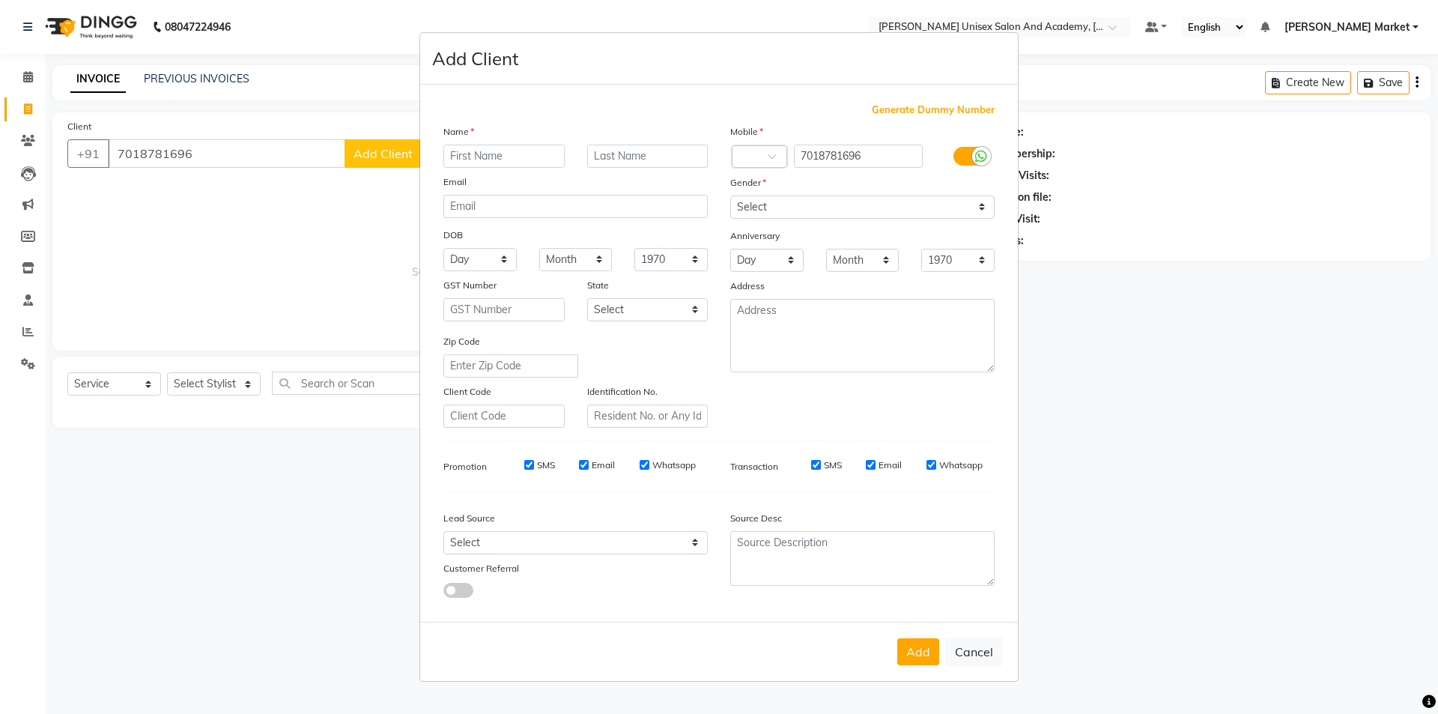
click at [461, 163] on input "text" at bounding box center [504, 156] width 121 height 23
type input "[PERSON_NAME]"
click at [769, 198] on select "Select [DEMOGRAPHIC_DATA] [DEMOGRAPHIC_DATA] Other Prefer Not To Say" at bounding box center [862, 207] width 264 height 23
select select "[DEMOGRAPHIC_DATA]"
click at [730, 196] on select "Select [DEMOGRAPHIC_DATA] [DEMOGRAPHIC_DATA] Other Prefer Not To Say" at bounding box center [862, 207] width 264 height 23
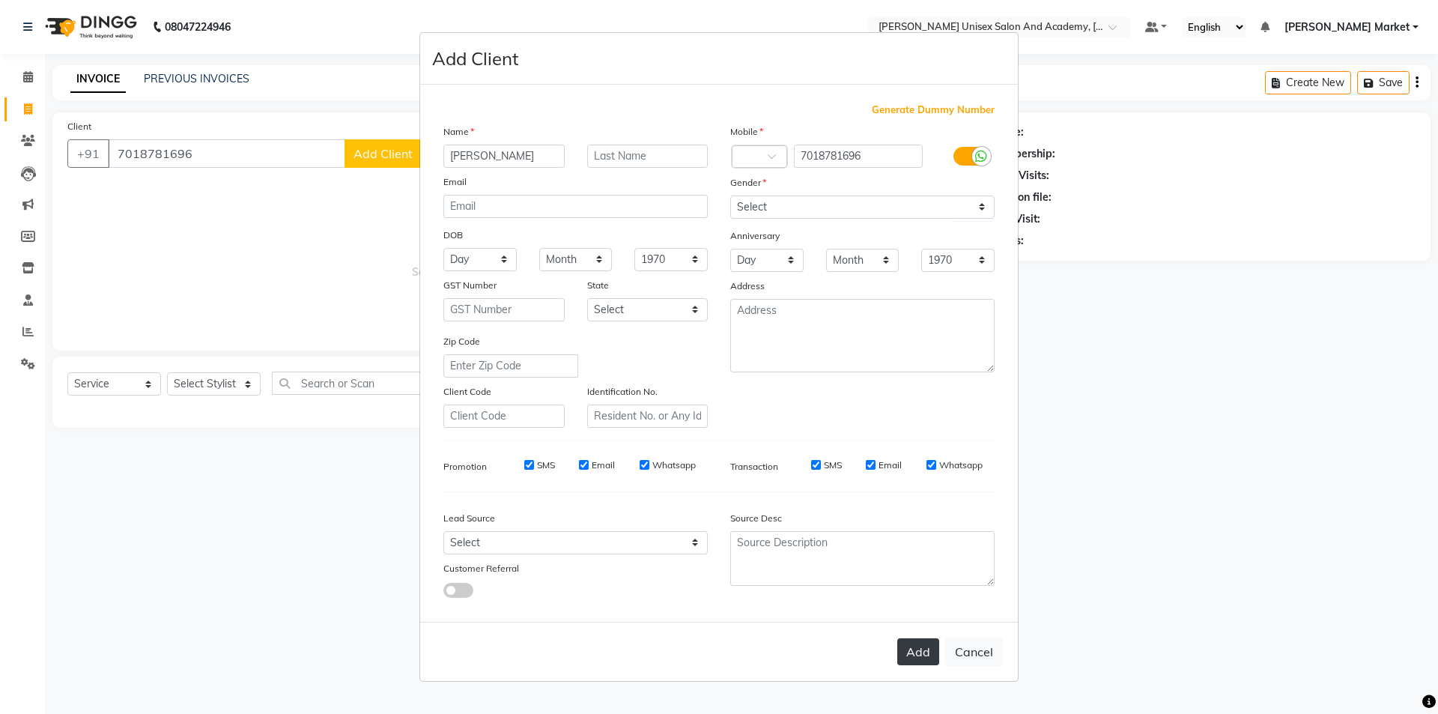
click at [922, 649] on button "Add" at bounding box center [918, 651] width 42 height 27
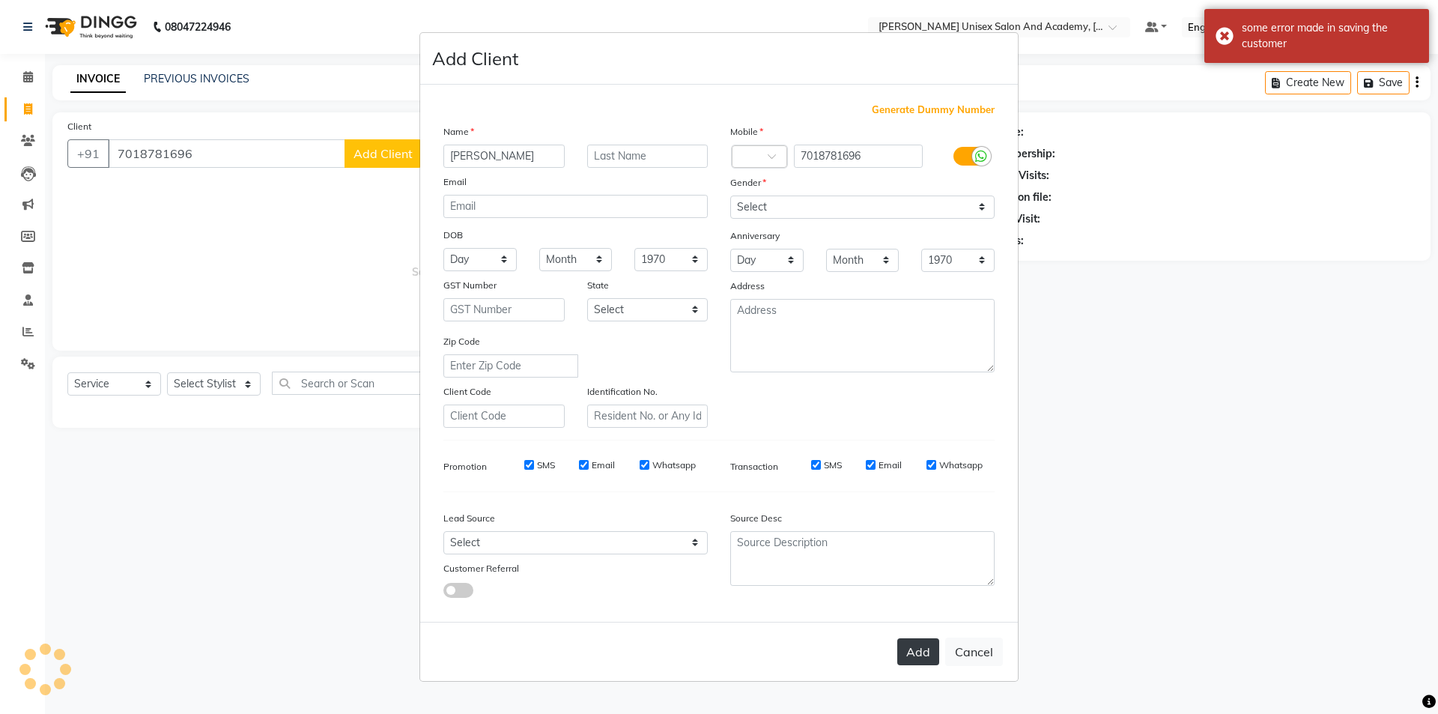
click at [909, 653] on button "Add" at bounding box center [918, 651] width 42 height 27
click at [988, 653] on button "Cancel" at bounding box center [974, 652] width 58 height 28
select select
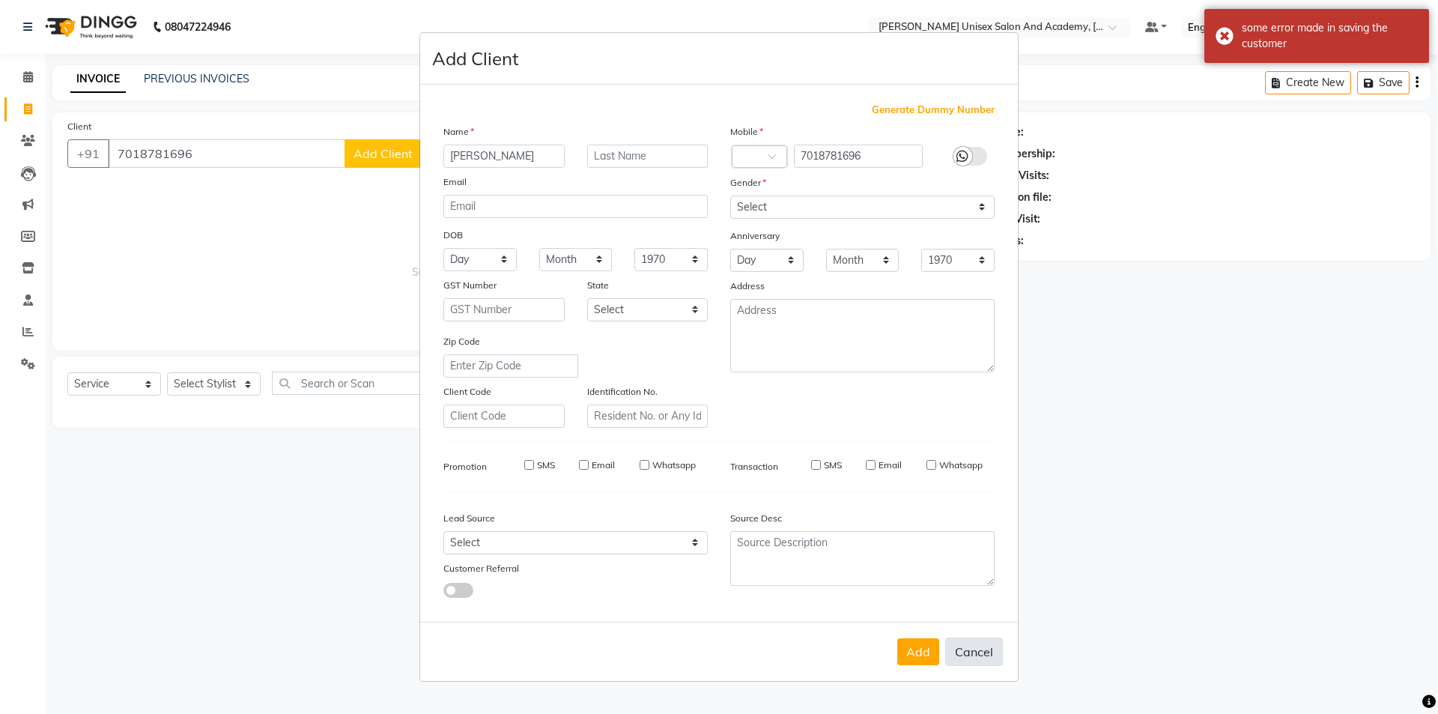
select select
checkbox input "false"
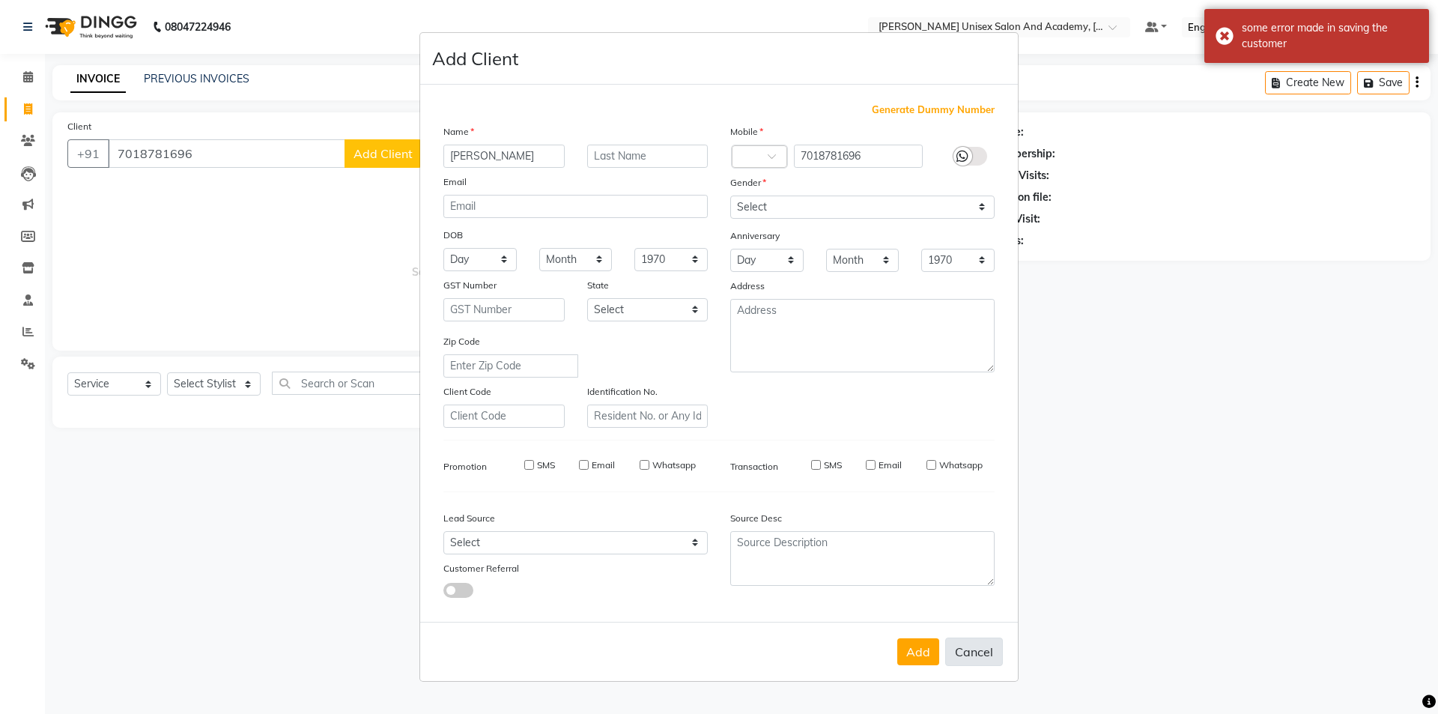
checkbox input "false"
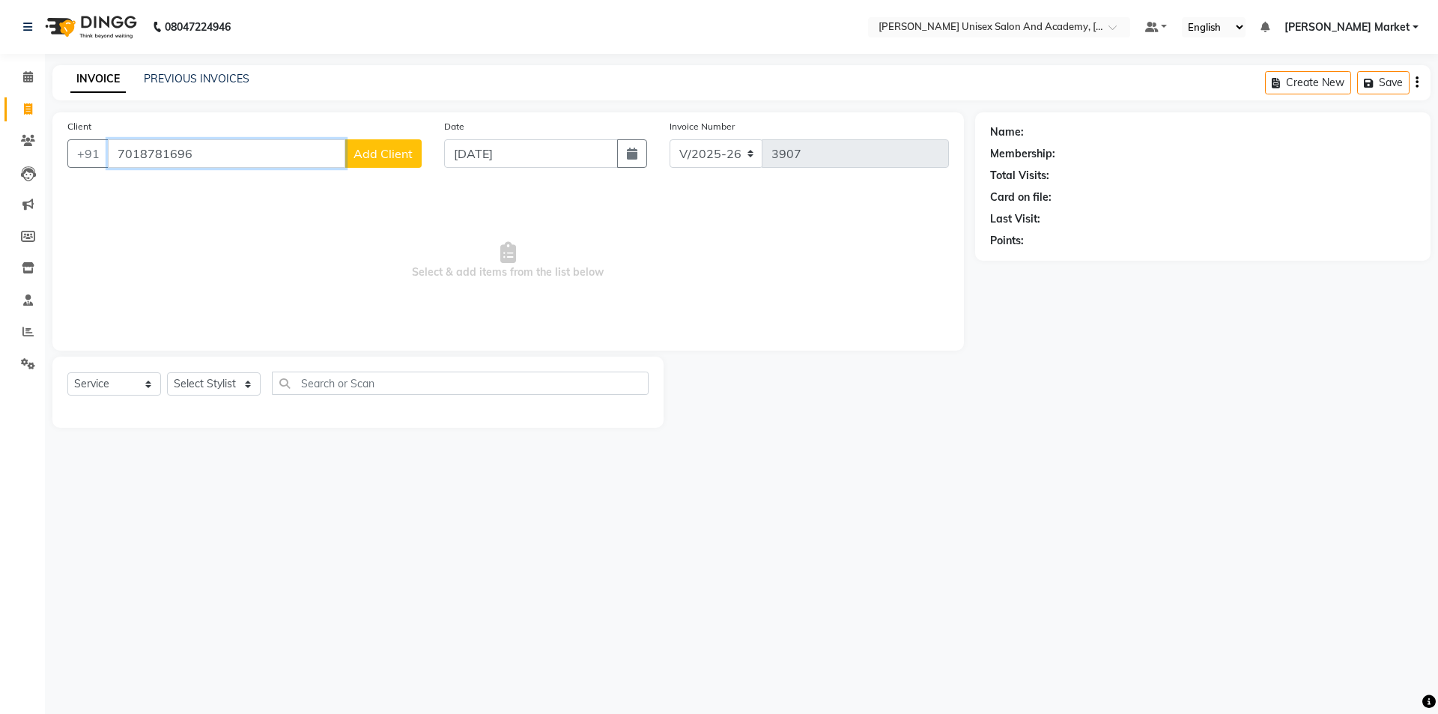
click at [193, 154] on input "7018781696" at bounding box center [226, 153] width 237 height 28
click at [906, 578] on div "08047224946 Select Location × [GEOGRAPHIC_DATA] Parkers Unisex Salon And Academ…" at bounding box center [719, 357] width 1438 height 714
click at [219, 151] on input "7018781696" at bounding box center [226, 153] width 237 height 28
type input "7018781696"
click at [372, 159] on span "Add Client" at bounding box center [383, 153] width 59 height 15
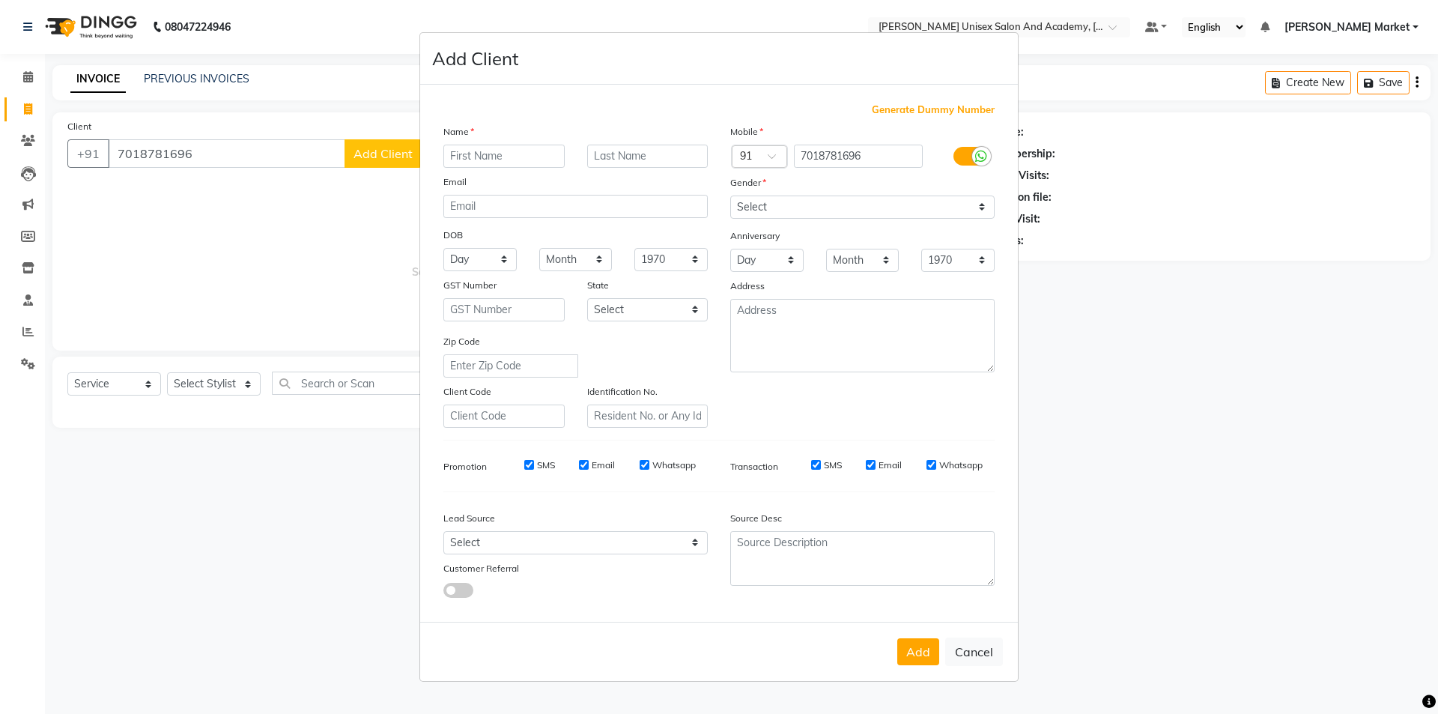
click at [506, 156] on input "text" at bounding box center [504, 156] width 121 height 23
type input "[PERSON_NAME]"
click at [839, 209] on select "Select [DEMOGRAPHIC_DATA] [DEMOGRAPHIC_DATA] Other Prefer Not To Say" at bounding box center [862, 207] width 264 height 23
select select "[DEMOGRAPHIC_DATA]"
click at [730, 196] on select "Select [DEMOGRAPHIC_DATA] [DEMOGRAPHIC_DATA] Other Prefer Not To Say" at bounding box center [862, 207] width 264 height 23
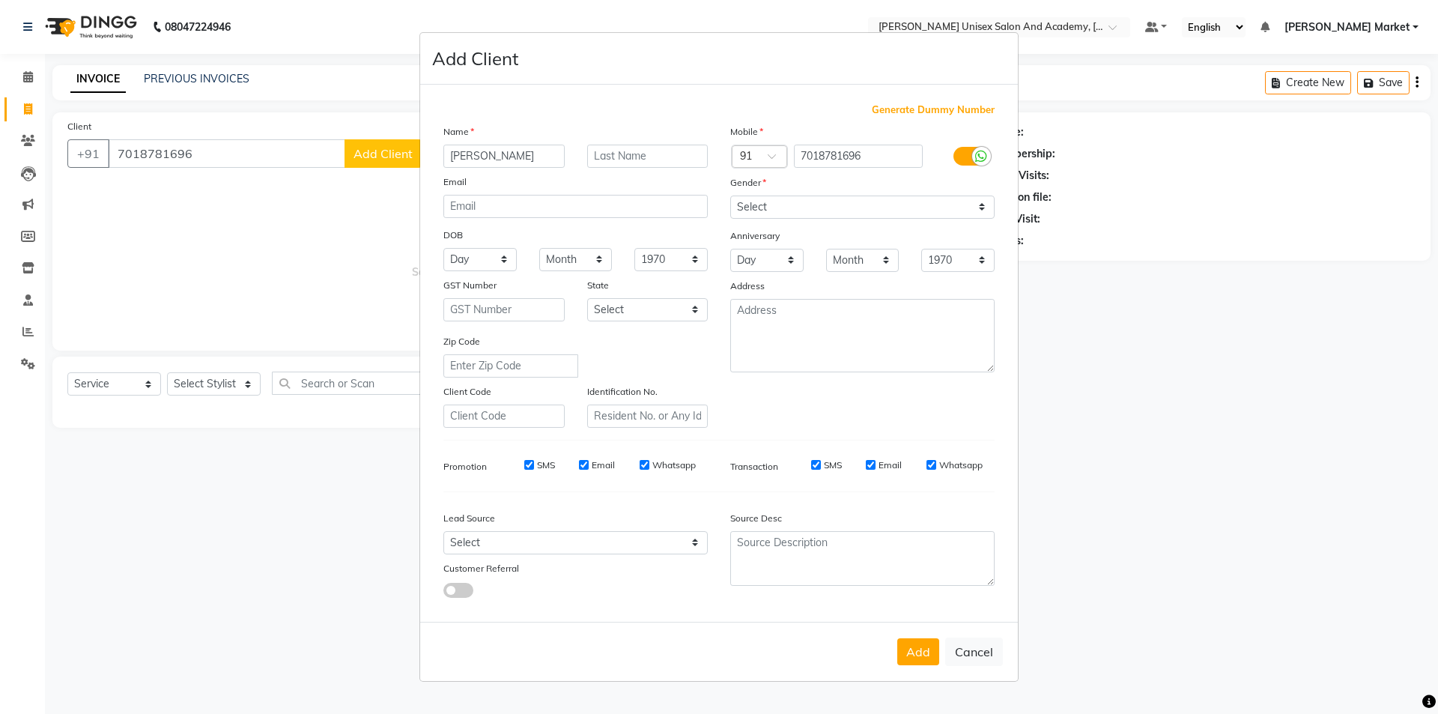
click at [920, 660] on button "Add" at bounding box center [918, 651] width 42 height 27
select select
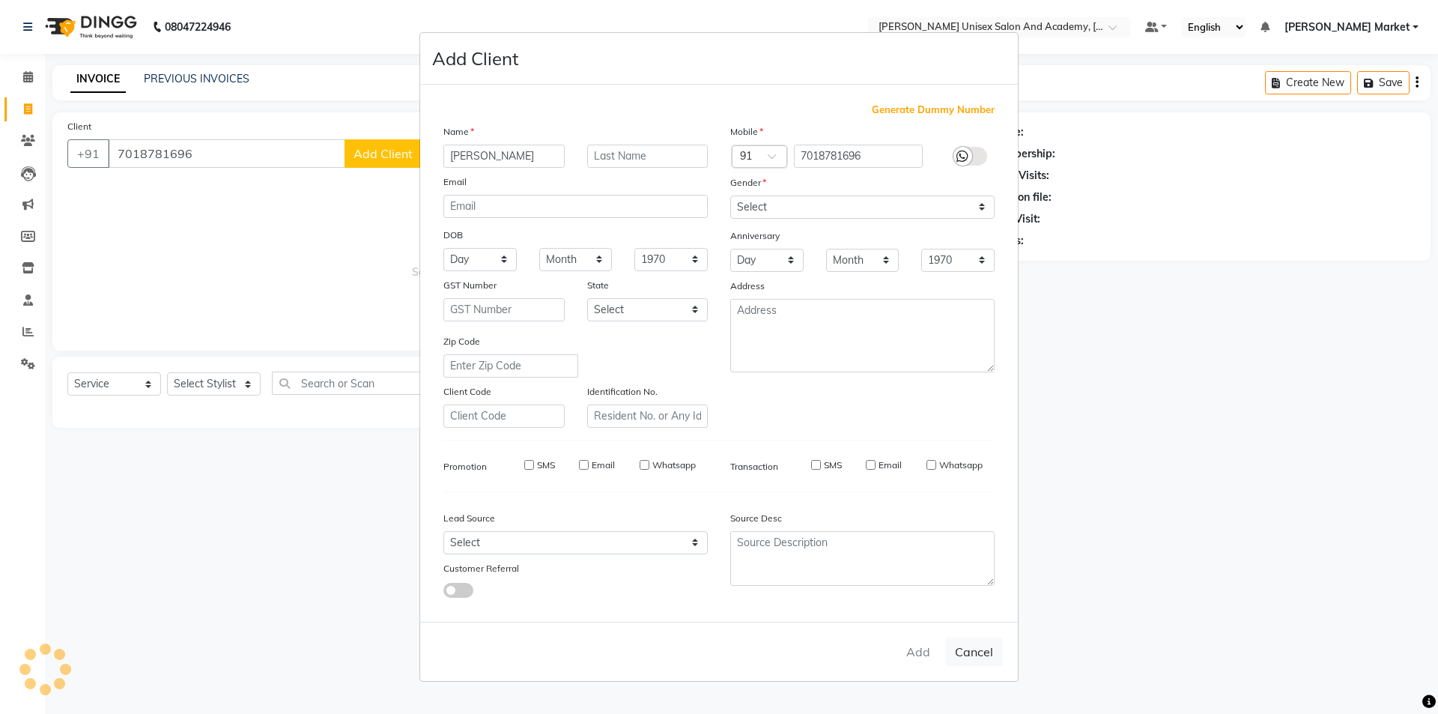
select select
checkbox input "false"
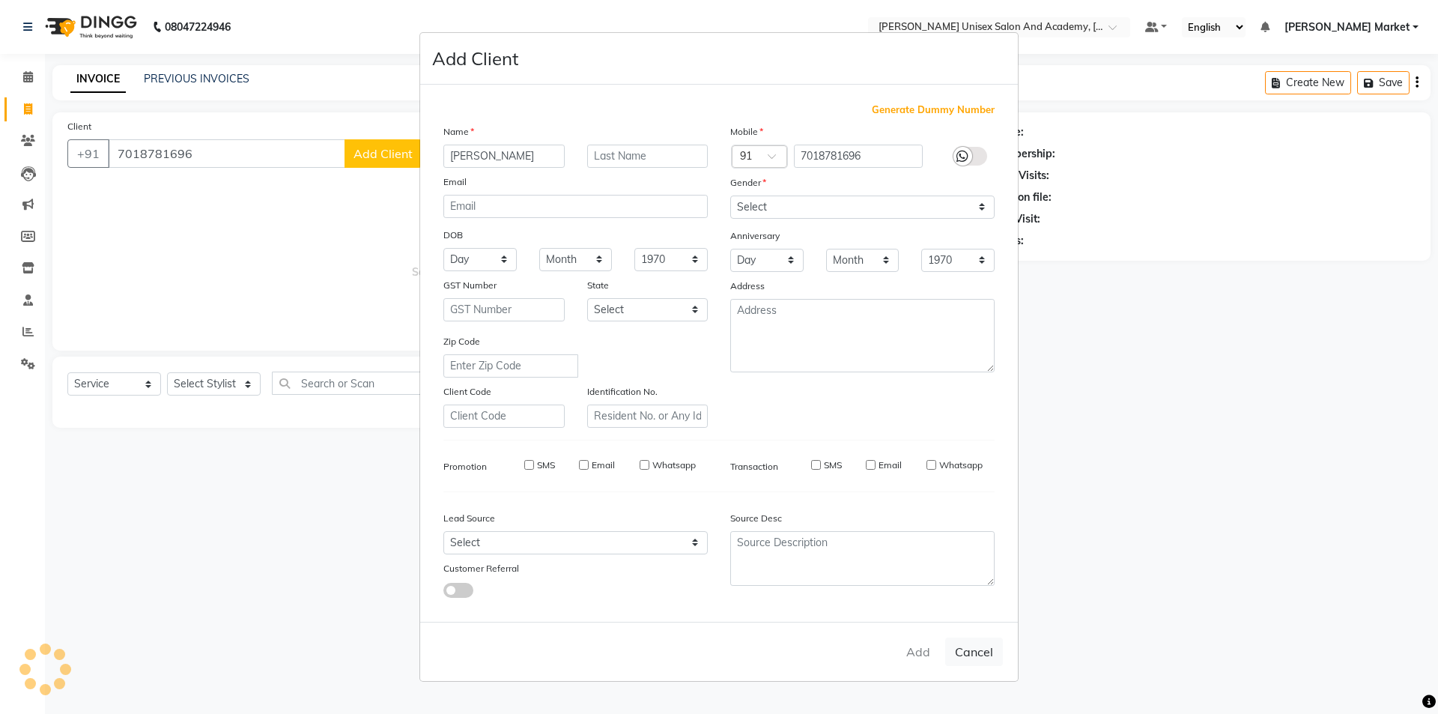
checkbox input "false"
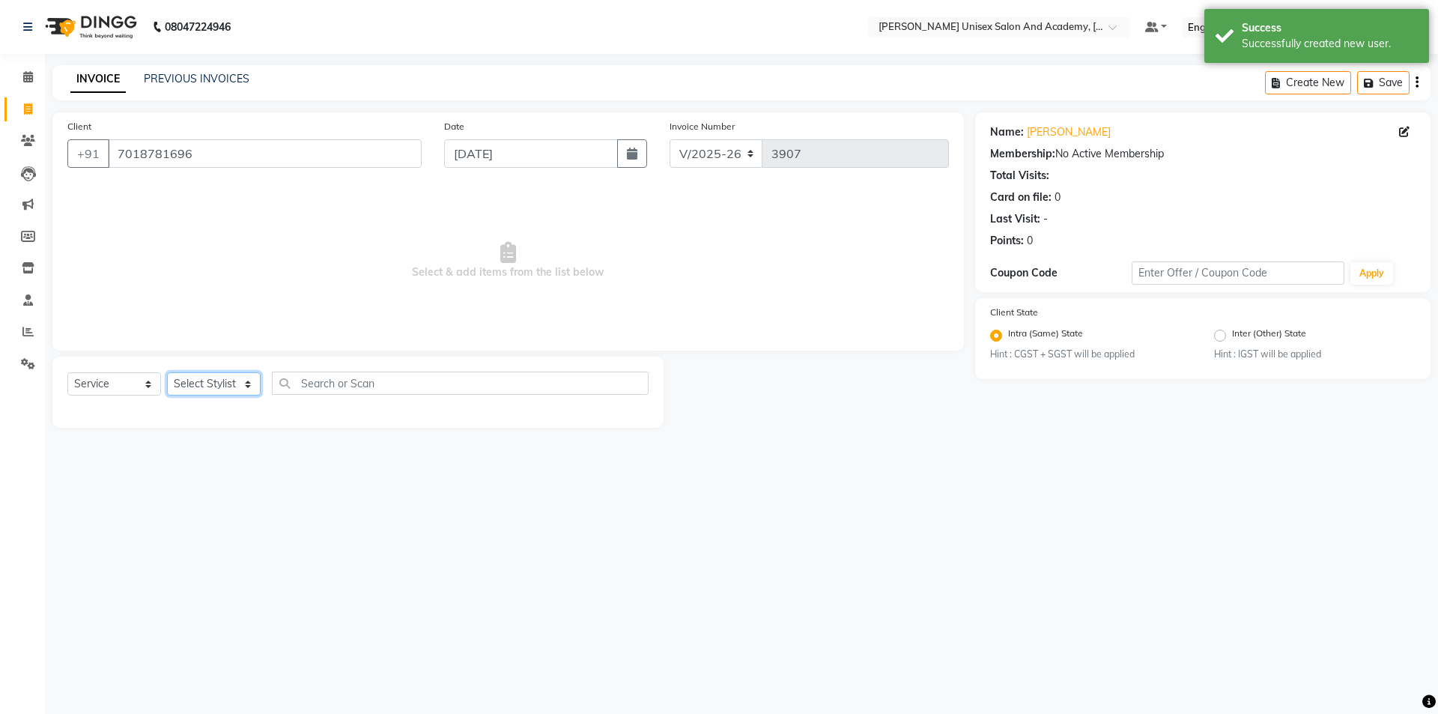
click at [246, 383] on select "Select Stylist Amit anjali hemant [PERSON_NAME] [PERSON_NAME] owner pooja [PERS…" at bounding box center [214, 383] width 94 height 23
select select "78754"
click at [167, 372] on select "Select Stylist Amit anjali hemant [PERSON_NAME] [PERSON_NAME] owner pooja [PERS…" at bounding box center [214, 383] width 94 height 23
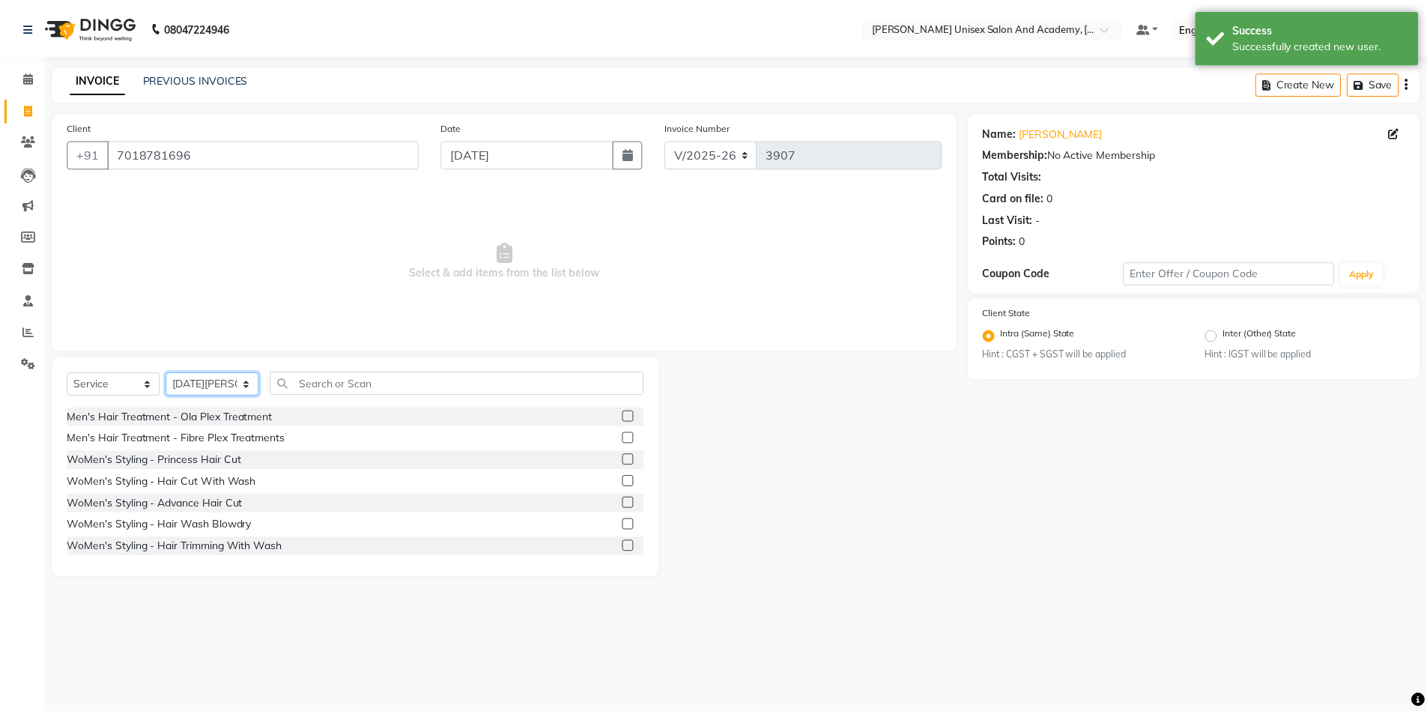
scroll to position [449, 0]
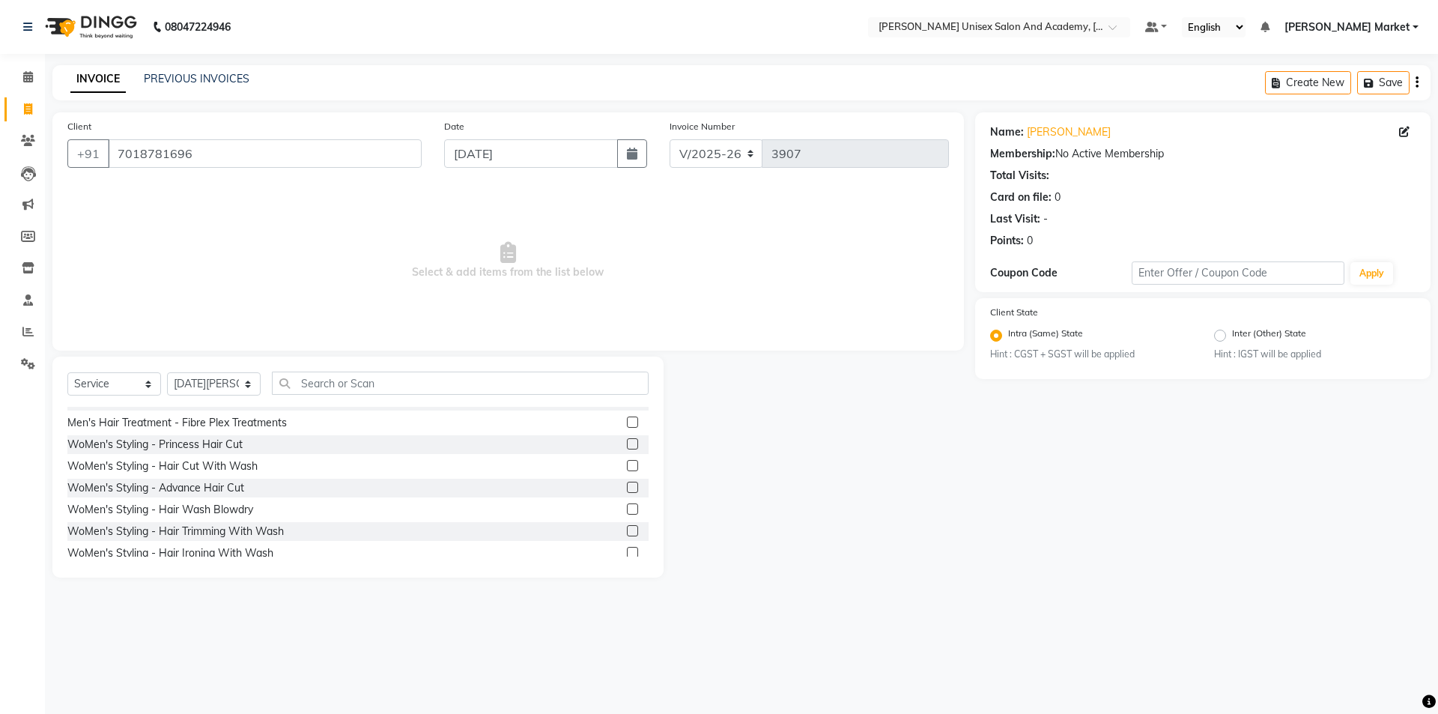
click at [627, 470] on label at bounding box center [632, 465] width 11 height 11
click at [627, 470] on input "checkbox" at bounding box center [632, 466] width 10 height 10
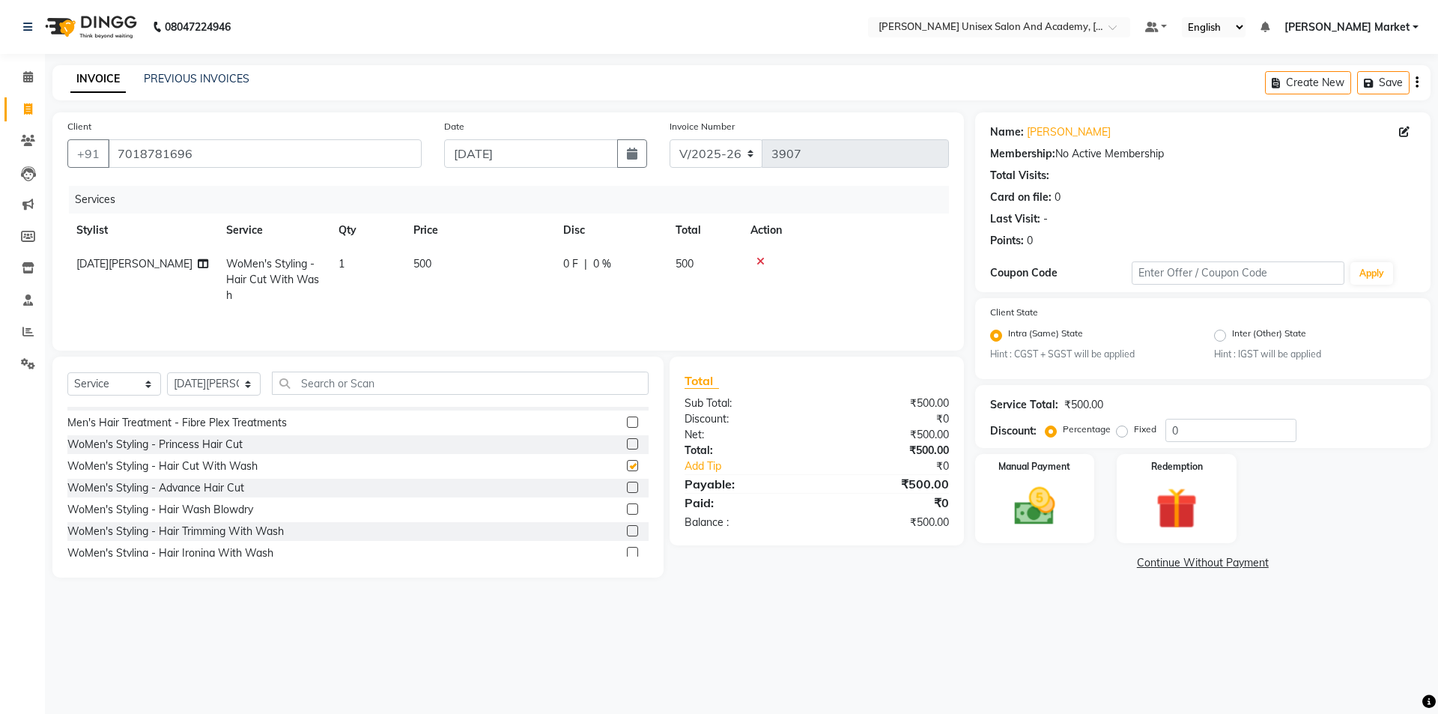
checkbox input "false"
click at [1047, 512] on img at bounding box center [1035, 506] width 70 height 49
click at [1124, 566] on span "UPI" at bounding box center [1133, 563] width 23 height 17
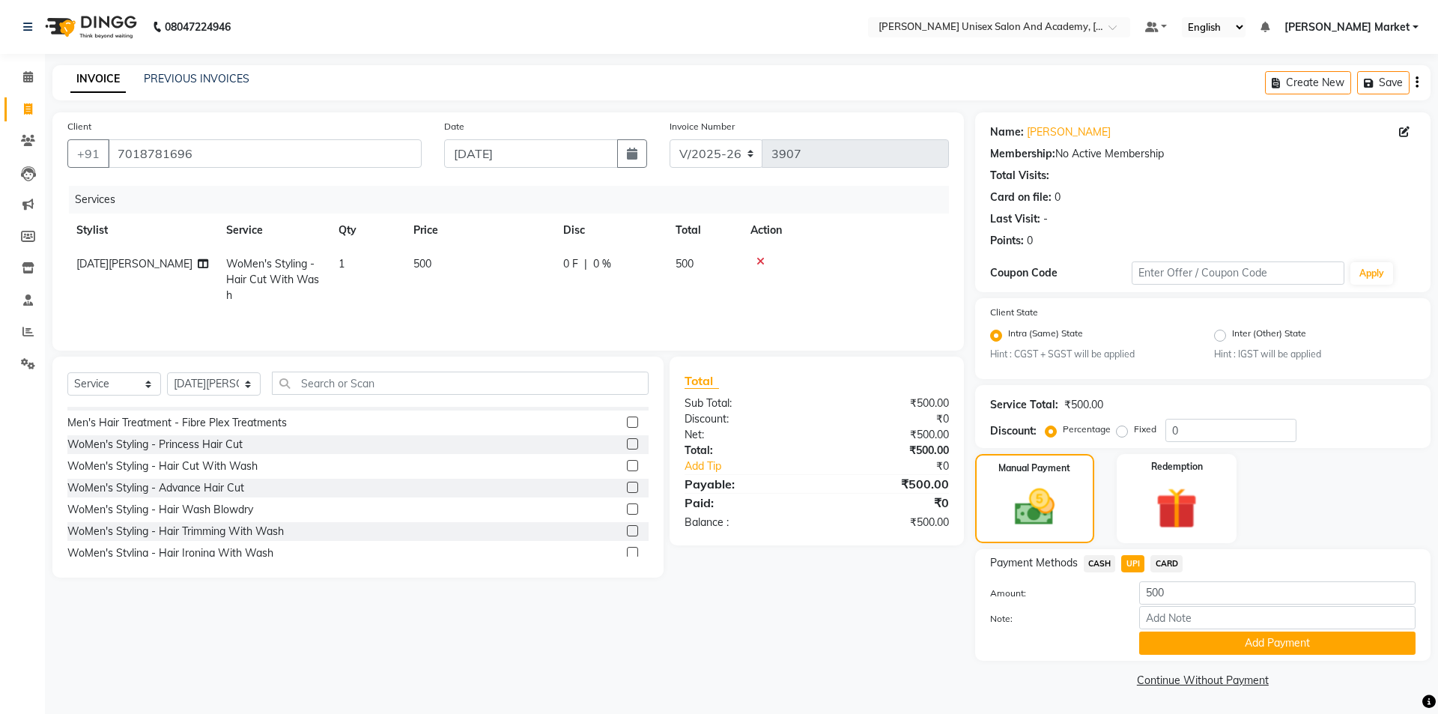
click at [1271, 657] on div "Payment Methods CASH UPI CARD Amount: 500 Note: Add Payment" at bounding box center [1202, 605] width 455 height 112
click at [1269, 645] on button "Add Payment" at bounding box center [1277, 643] width 276 height 23
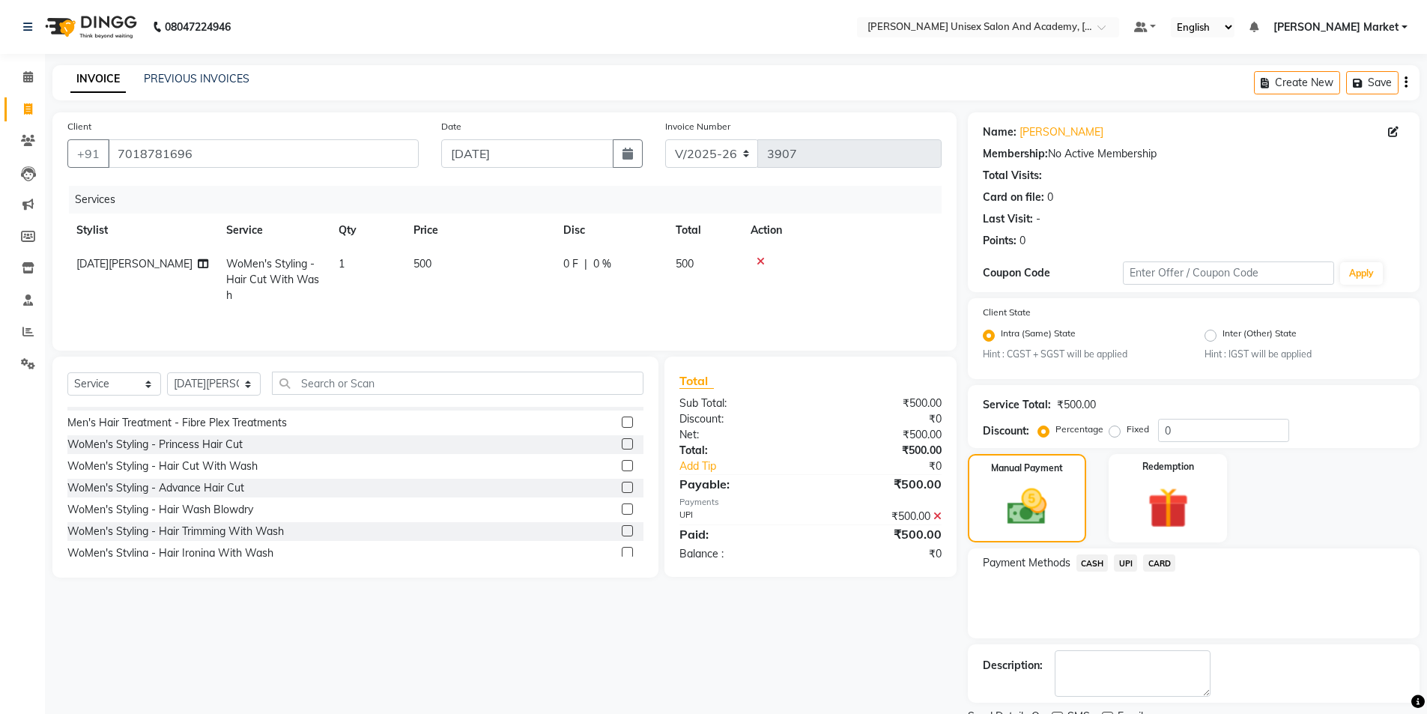
scroll to position [62, 0]
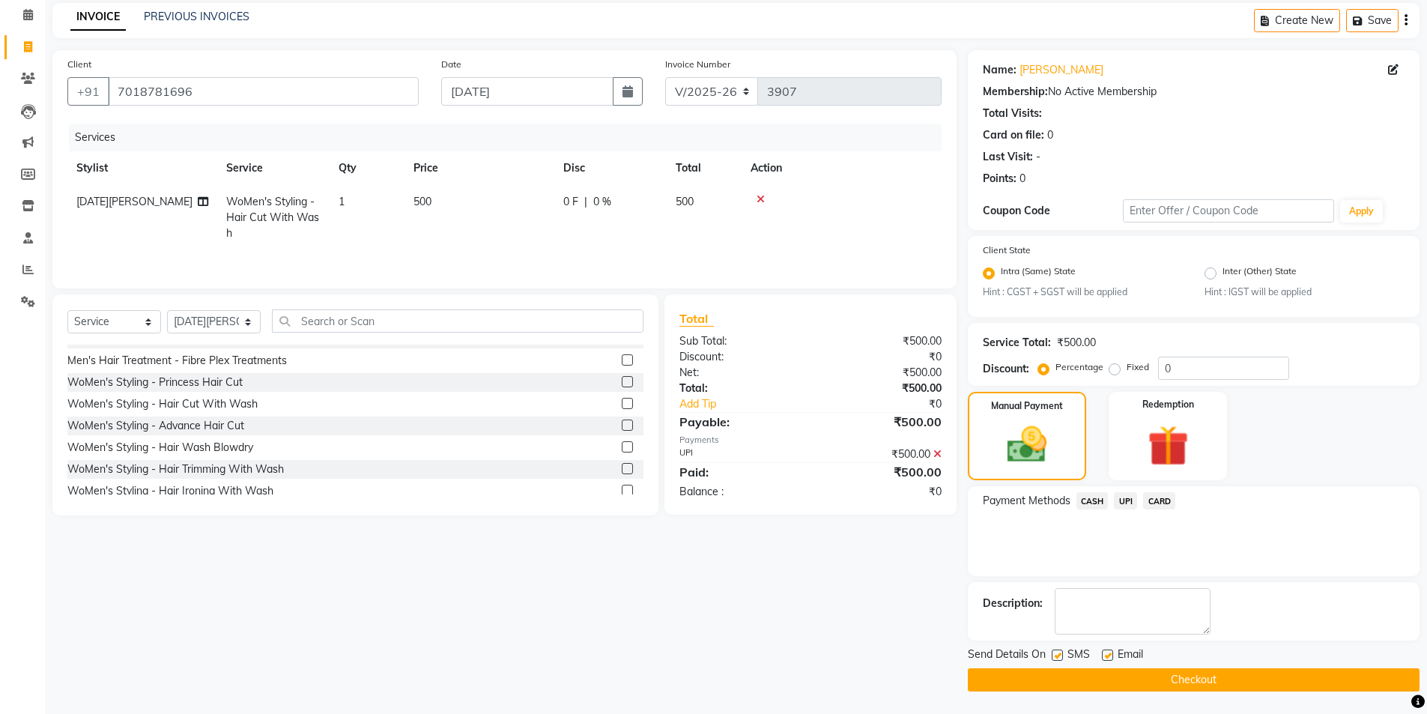
click at [1204, 677] on button "Checkout" at bounding box center [1194, 679] width 452 height 23
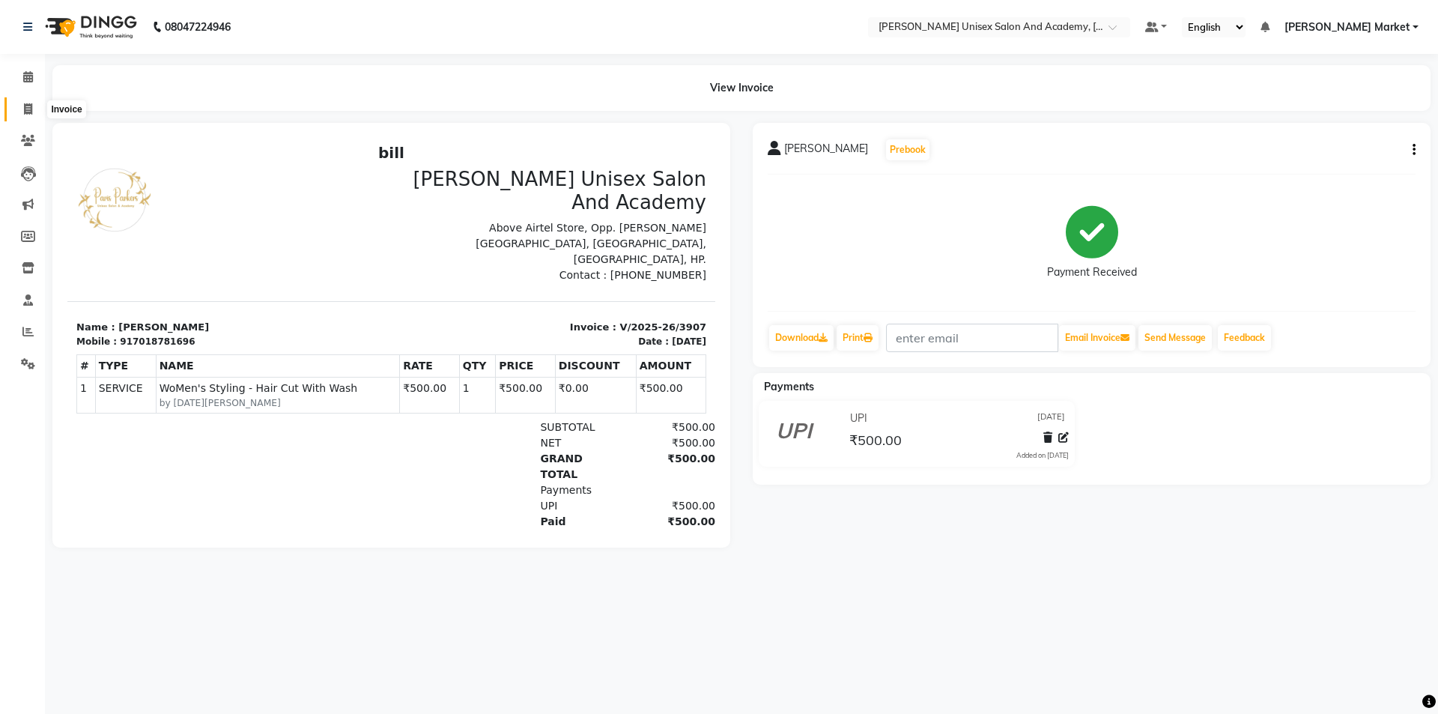
click at [23, 106] on span at bounding box center [28, 109] width 26 height 17
select select "service"
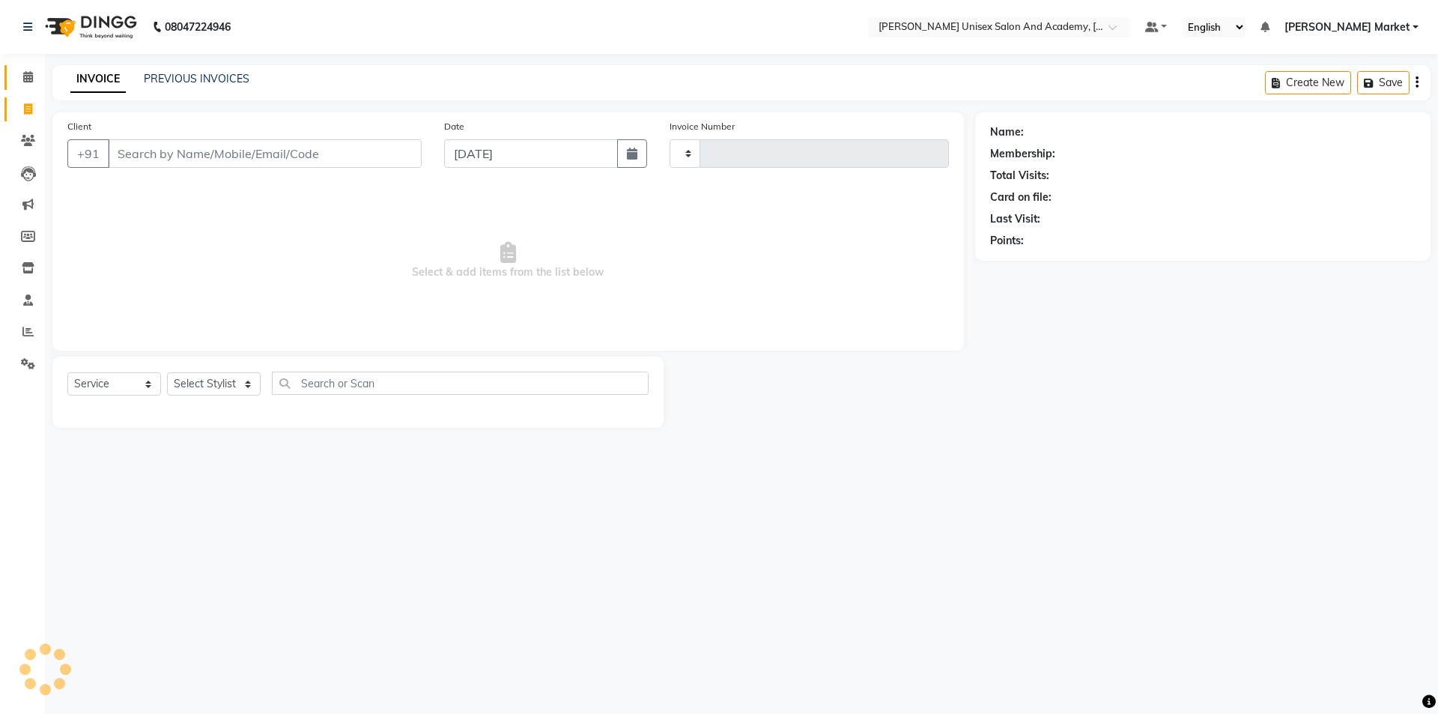
type input "3908"
select select "8060"
click at [28, 75] on icon at bounding box center [28, 76] width 10 height 11
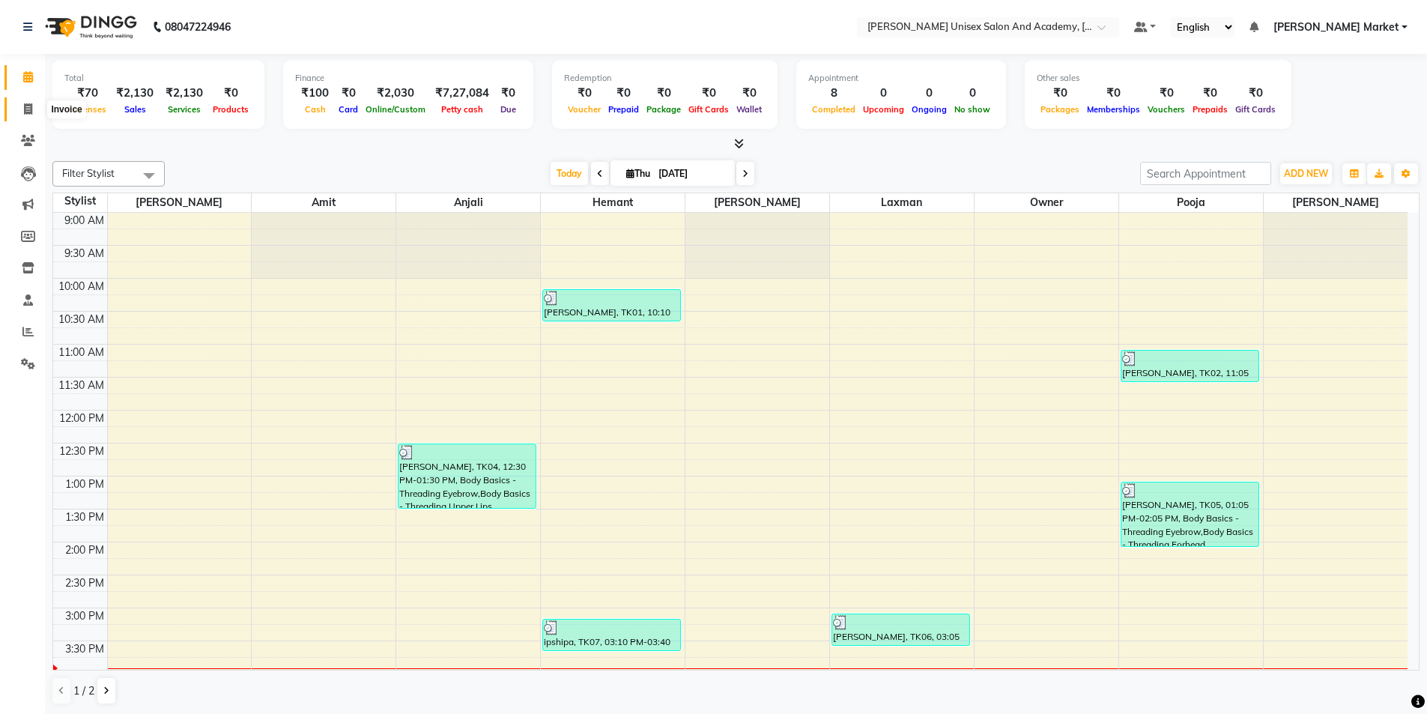
click at [31, 114] on icon at bounding box center [28, 108] width 8 height 11
select select "service"
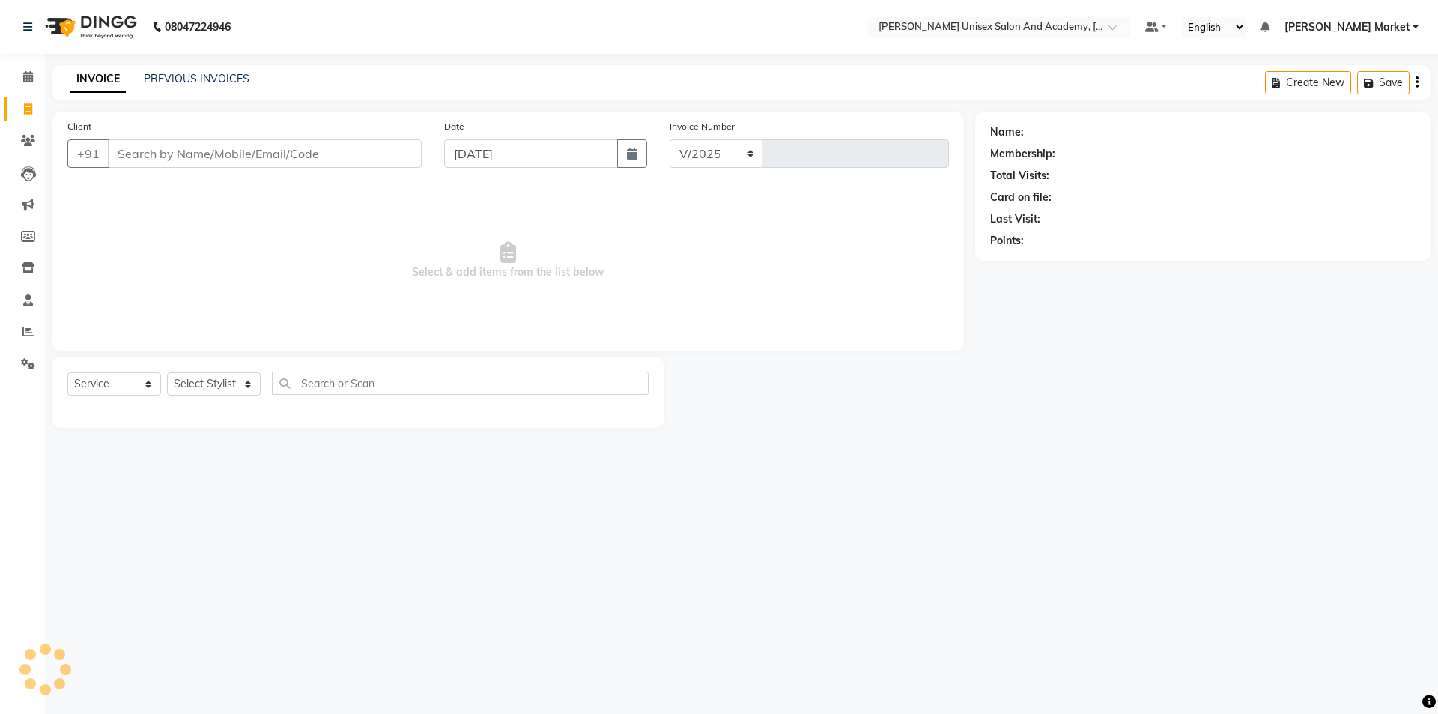
select select "8060"
type input "3908"
click at [252, 150] on input "Client" at bounding box center [265, 153] width 314 height 28
type input "9816639504"
click at [389, 157] on span "Add Client" at bounding box center [383, 153] width 59 height 15
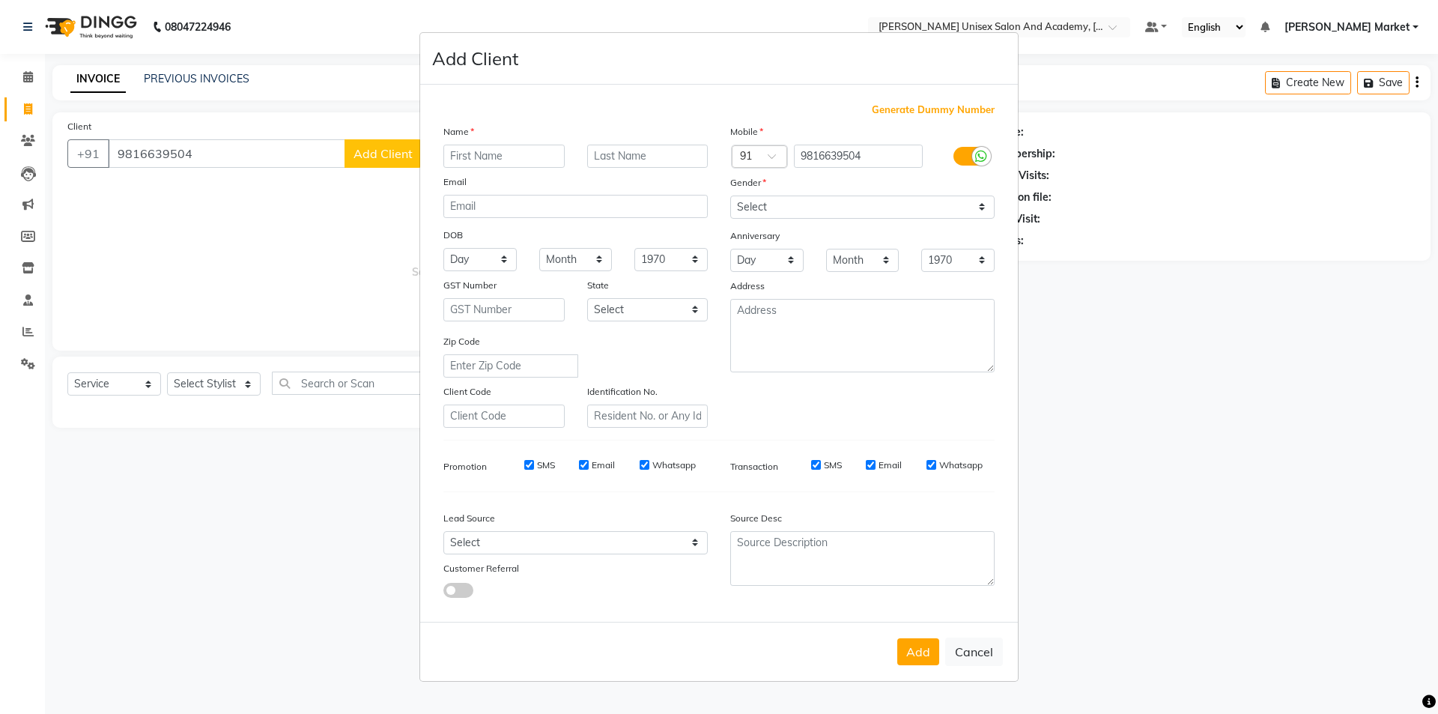
click at [473, 160] on input "text" at bounding box center [504, 156] width 121 height 23
type input "[PERSON_NAME]"
click at [757, 207] on select "Select [DEMOGRAPHIC_DATA] [DEMOGRAPHIC_DATA] Other Prefer Not To Say" at bounding box center [862, 207] width 264 height 23
select select "[DEMOGRAPHIC_DATA]"
click at [730, 196] on select "Select [DEMOGRAPHIC_DATA] [DEMOGRAPHIC_DATA] Other Prefer Not To Say" at bounding box center [862, 207] width 264 height 23
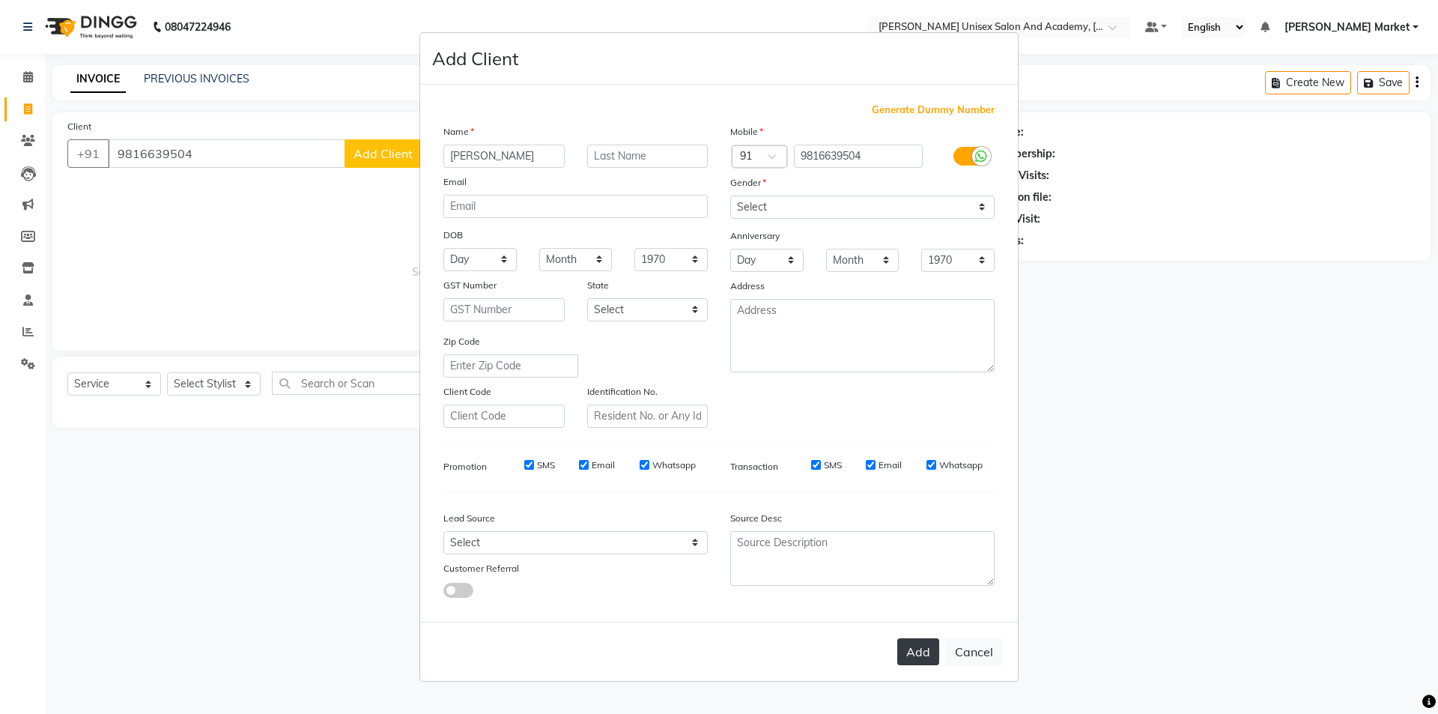
click at [920, 644] on button "Add" at bounding box center [918, 651] width 42 height 27
select select
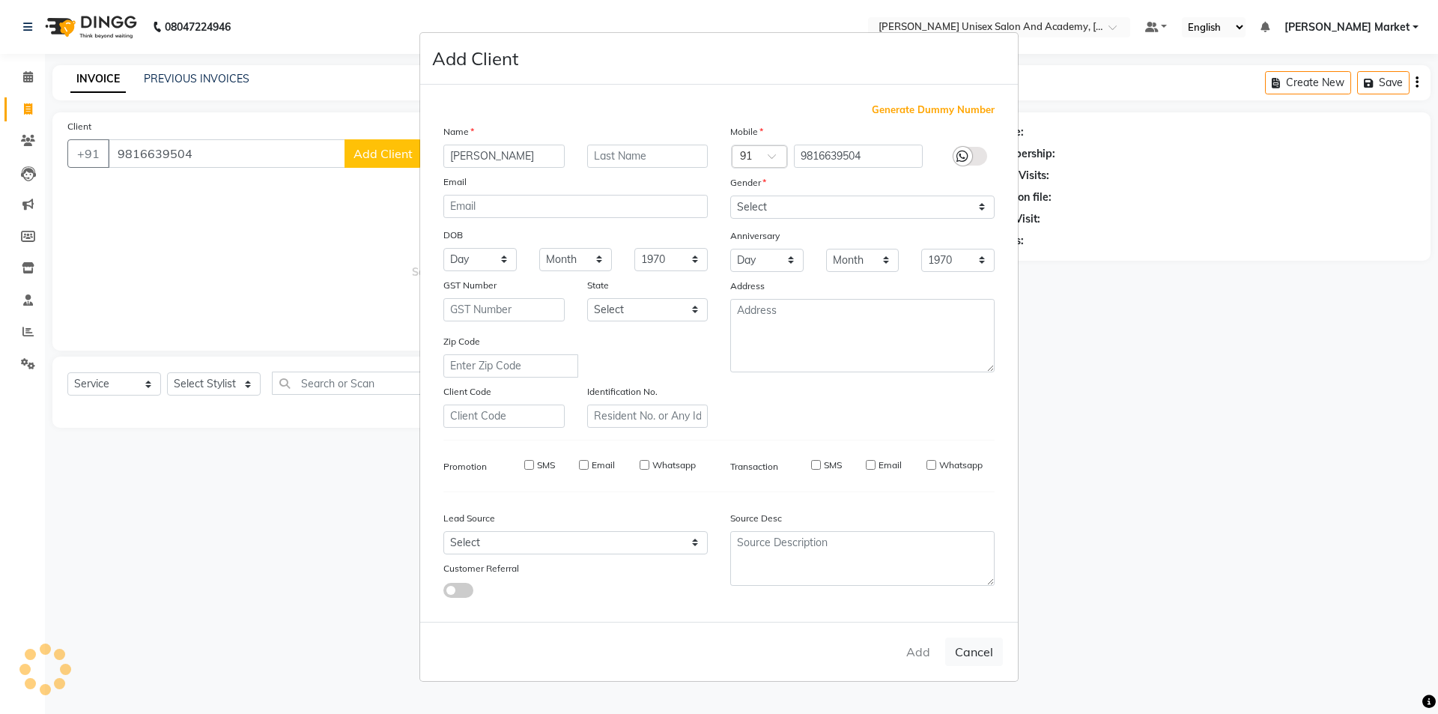
select select
checkbox input "false"
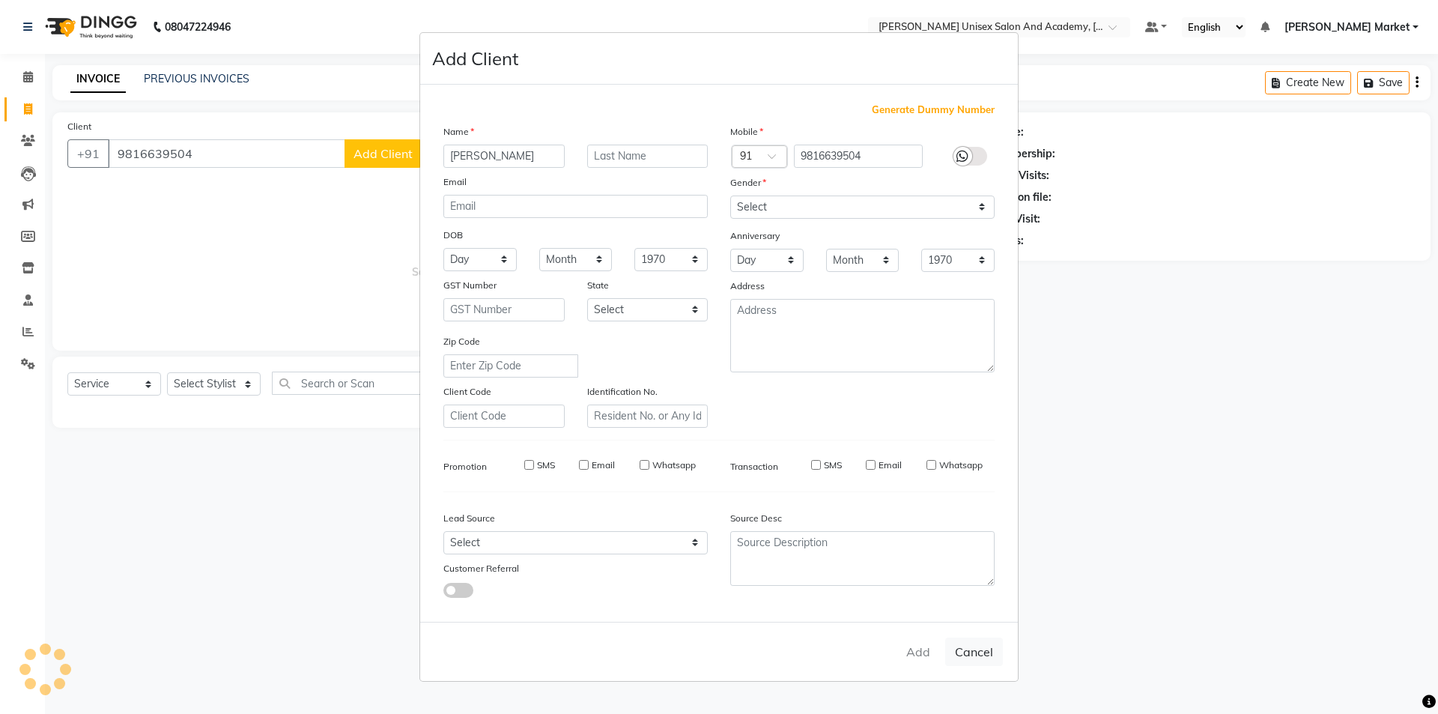
checkbox input "false"
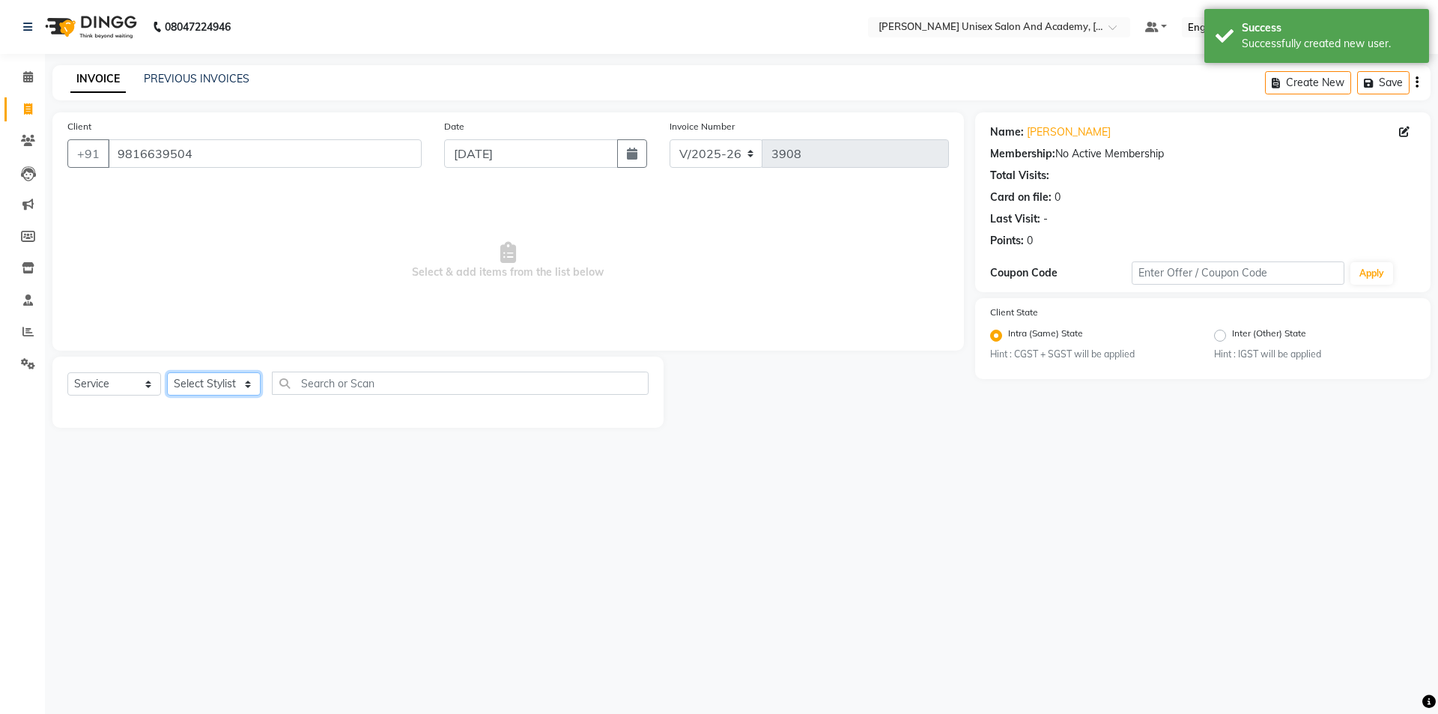
click at [238, 376] on select "Select Stylist Amit anjali hemant [PERSON_NAME] [PERSON_NAME] owner pooja [PERS…" at bounding box center [214, 383] width 94 height 23
select select "73416"
click at [167, 372] on select "Select Stylist Amit anjali hemant [PERSON_NAME] [PERSON_NAME] owner pooja [PERS…" at bounding box center [214, 383] width 94 height 23
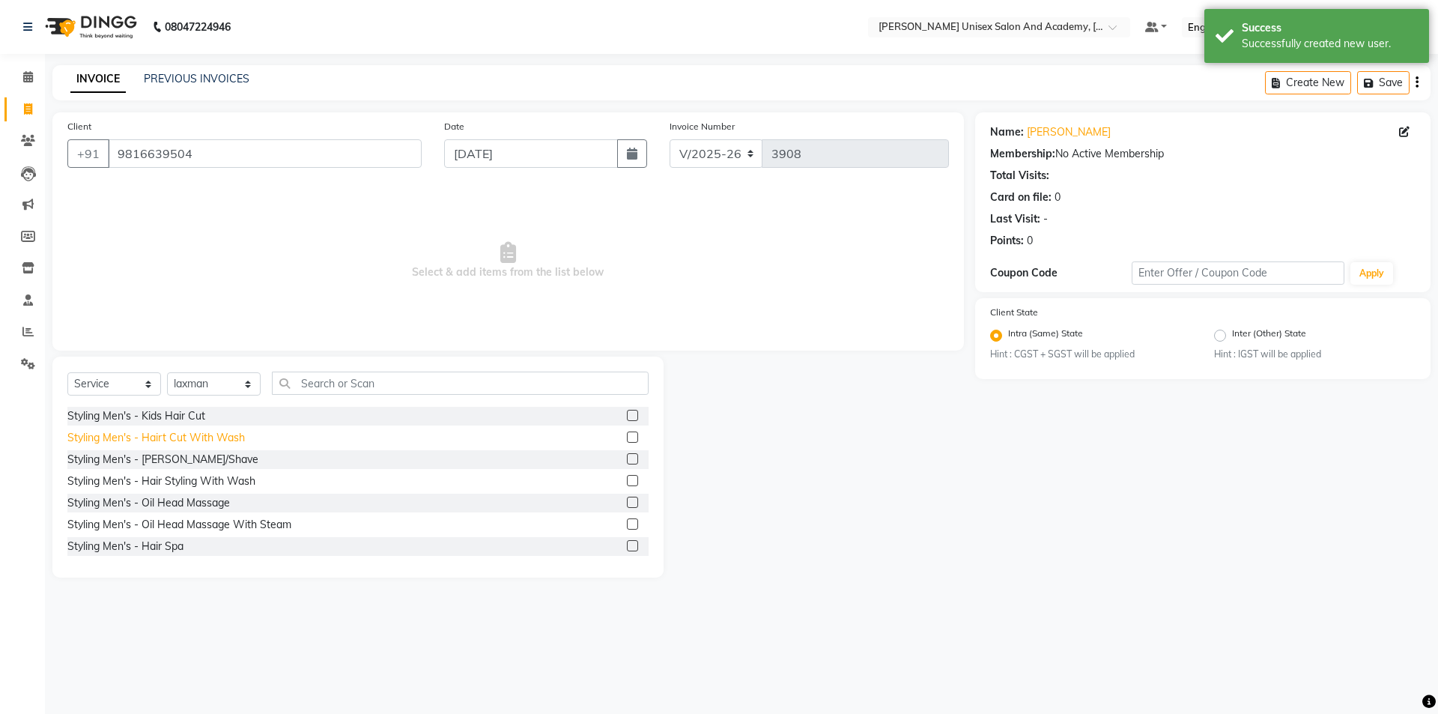
click at [161, 432] on div "Styling Men's - Hairt Cut With Wash" at bounding box center [156, 438] width 178 height 16
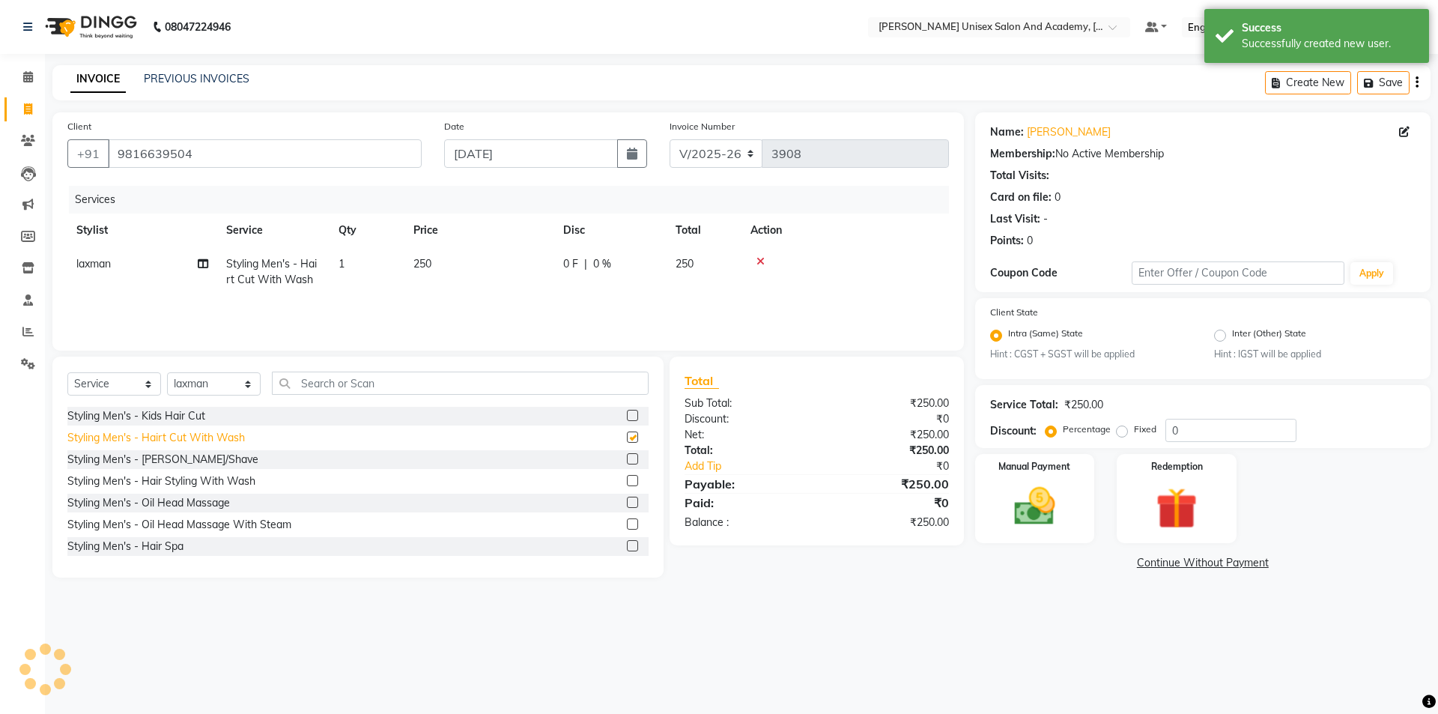
checkbox input "false"
click at [1022, 494] on img at bounding box center [1035, 506] width 70 height 49
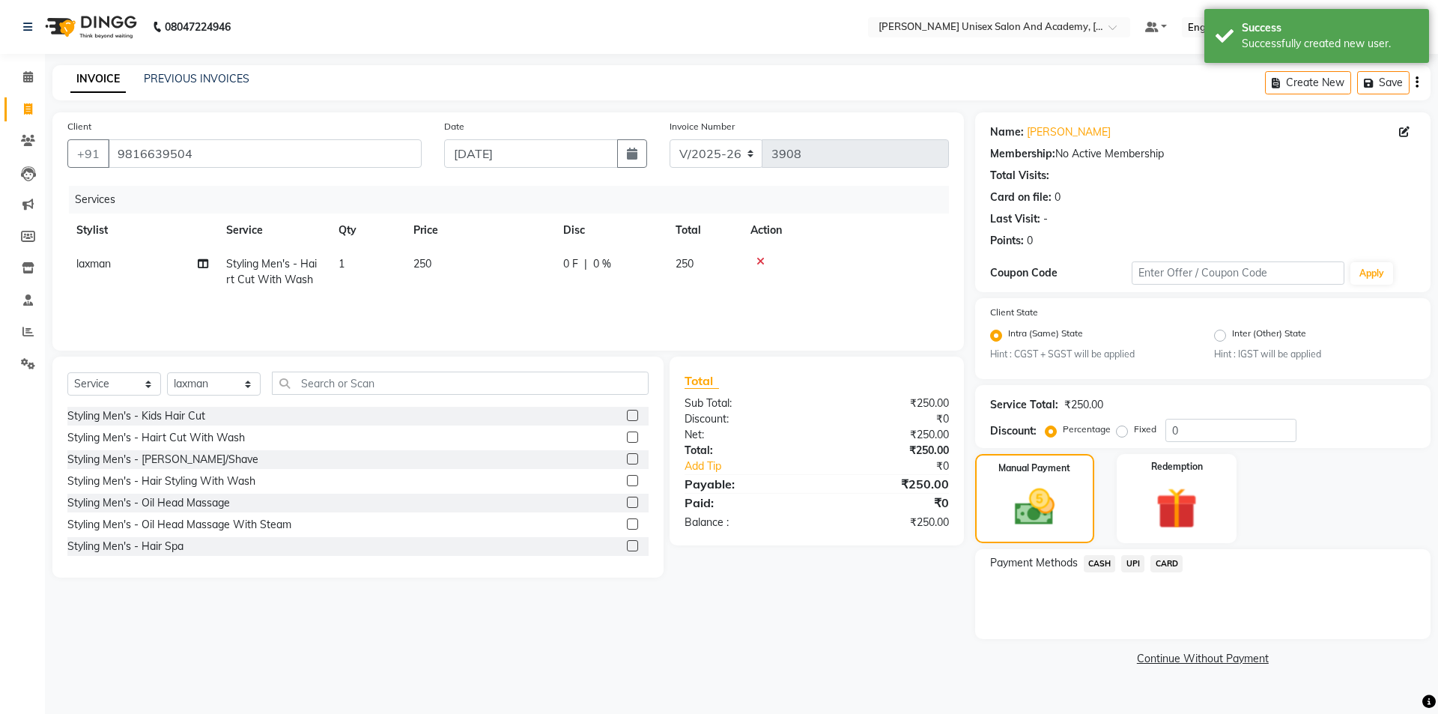
click at [1135, 557] on span "UPI" at bounding box center [1133, 563] width 23 height 17
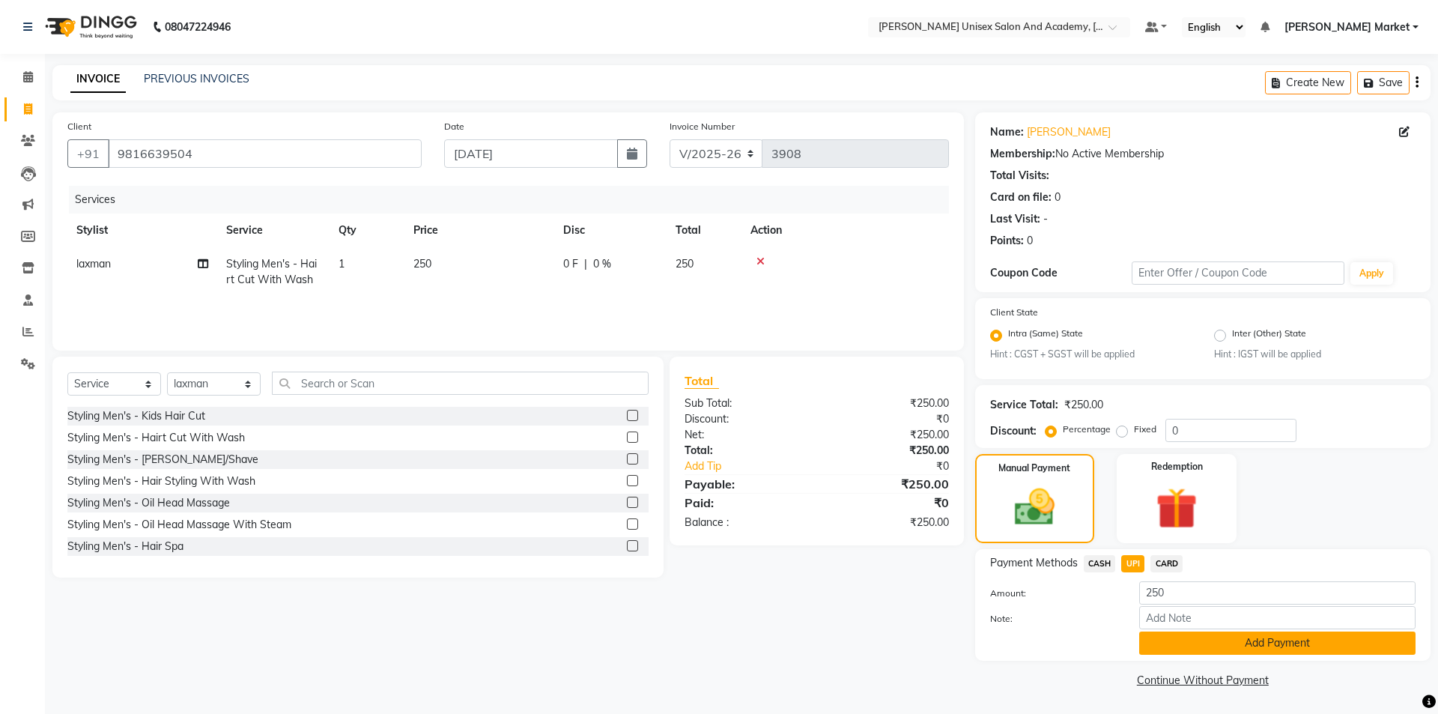
click at [1304, 635] on button "Add Payment" at bounding box center [1277, 643] width 276 height 23
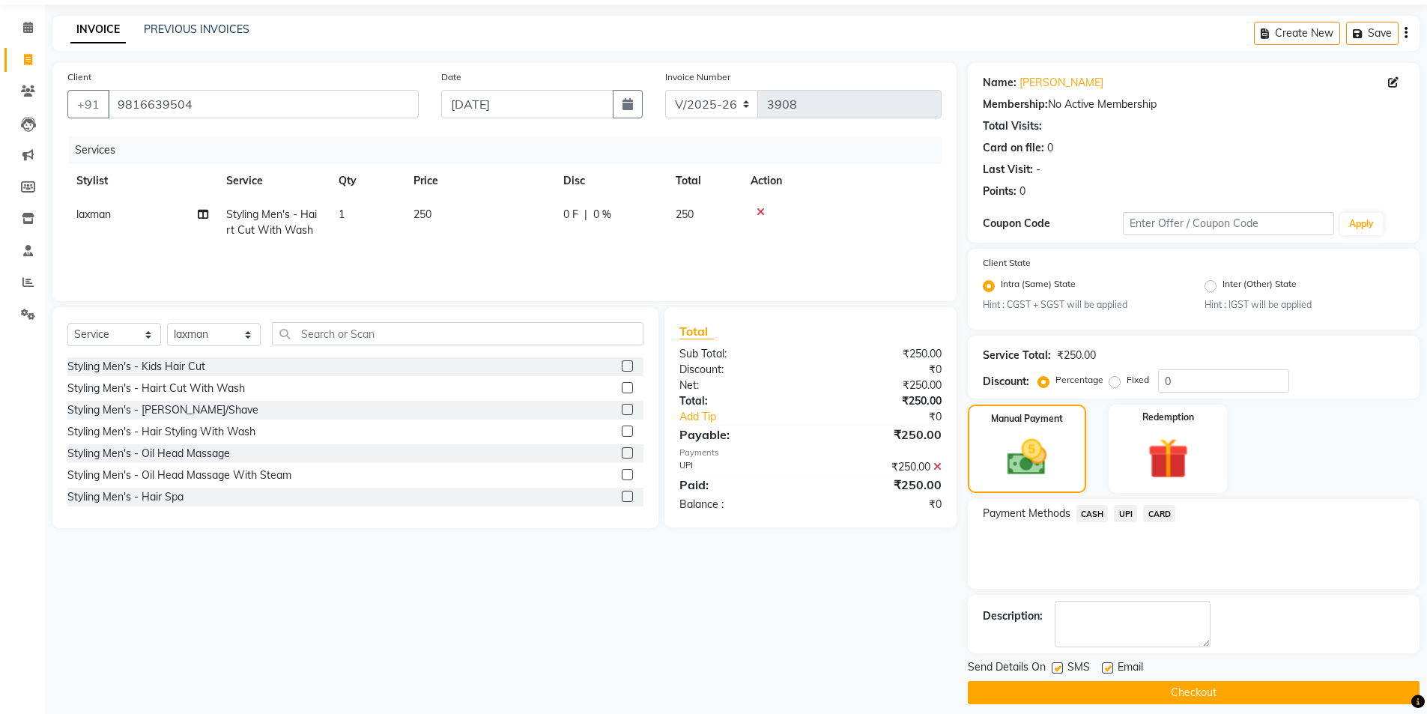
scroll to position [62, 0]
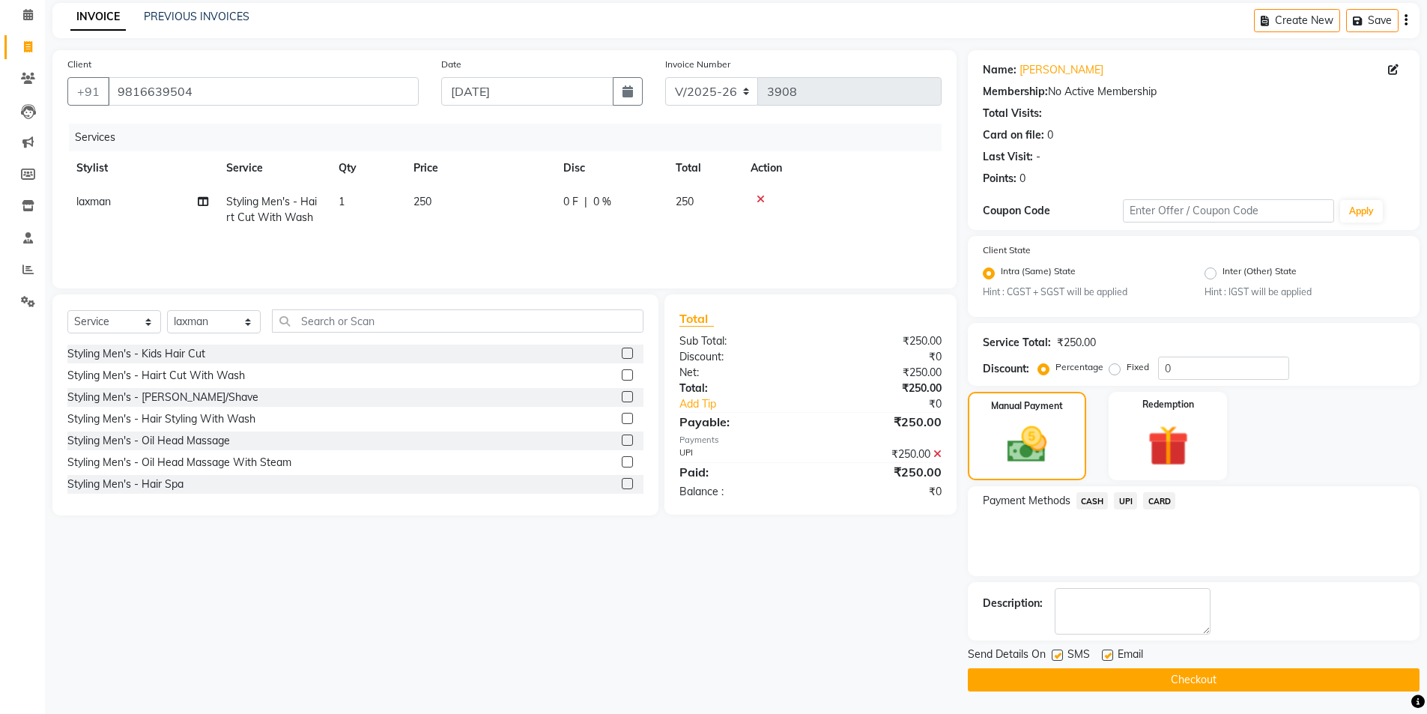
click at [1208, 674] on button "Checkout" at bounding box center [1194, 679] width 452 height 23
